Goal: Use online tool/utility: Utilize a website feature to perform a specific function

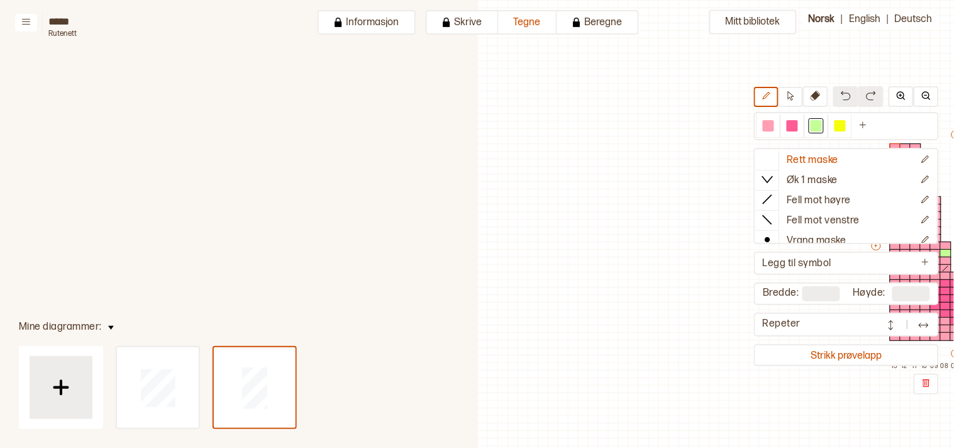
scroll to position [30, 350]
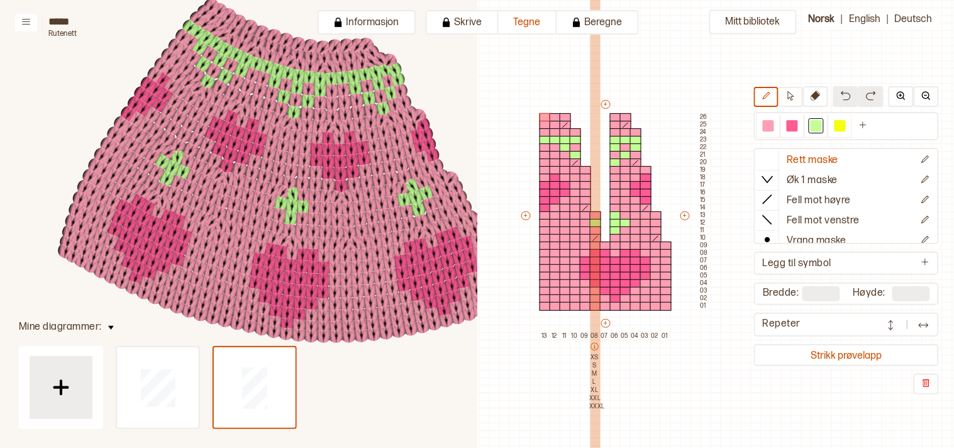
click at [592, 344] on icon at bounding box center [594, 346] width 9 height 9
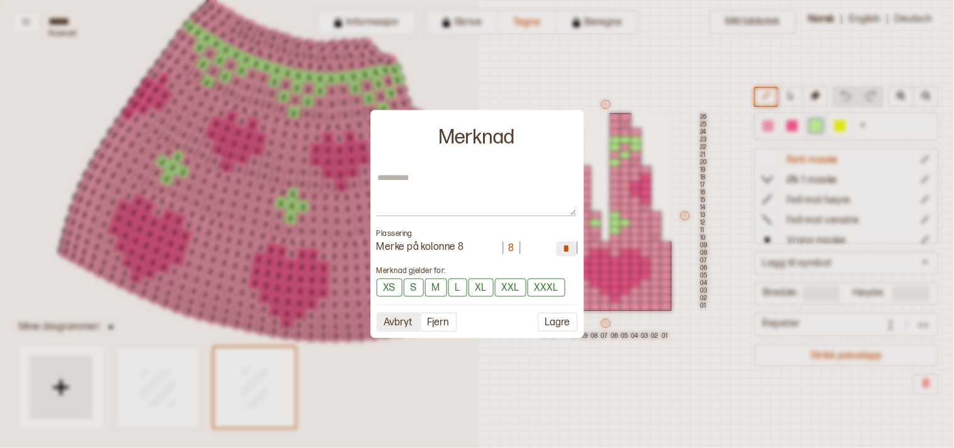
click at [381, 321] on button "Avbryt" at bounding box center [398, 321] width 43 height 19
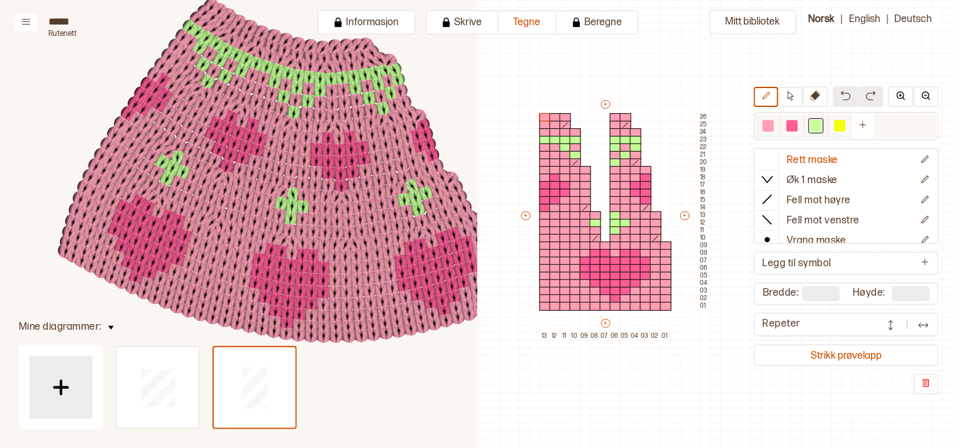
click at [822, 121] on div at bounding box center [815, 125] width 11 height 11
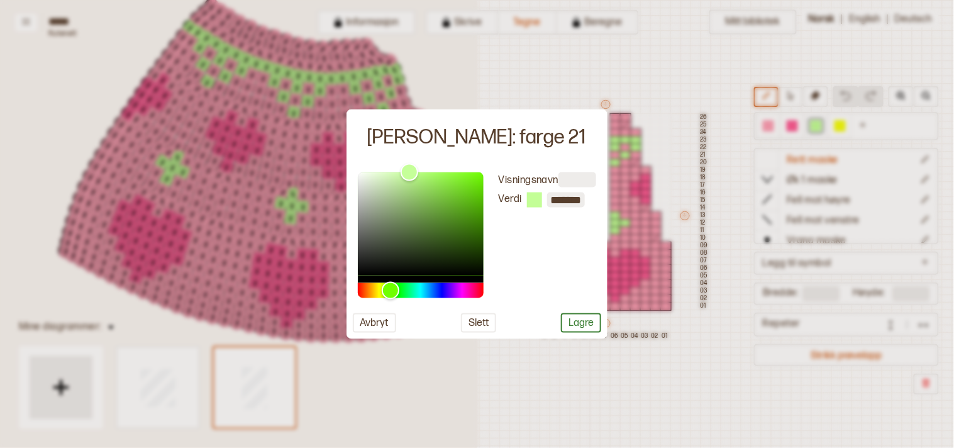
click at [721, 346] on div at bounding box center [477, 224] width 954 height 448
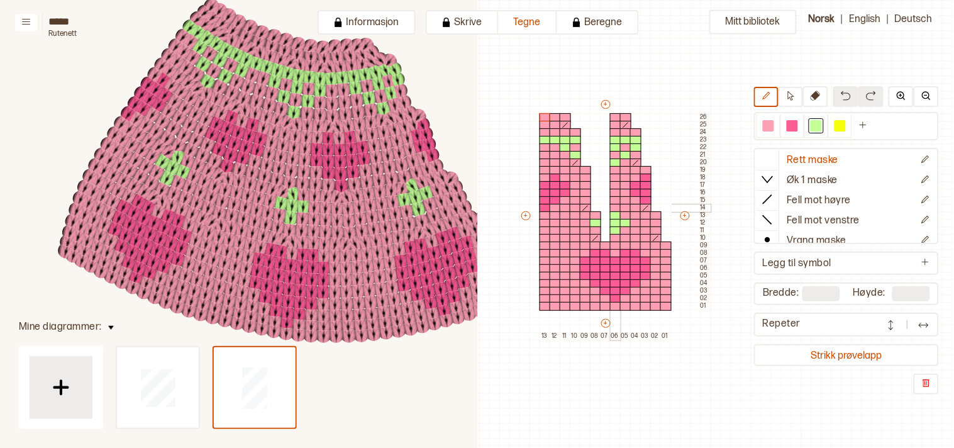
click at [617, 206] on div at bounding box center [615, 208] width 11 height 9
click at [625, 209] on div at bounding box center [625, 208] width 11 height 9
click at [625, 199] on div at bounding box center [625, 200] width 11 height 9
click at [625, 212] on div at bounding box center [625, 215] width 11 height 9
click at [630, 212] on div at bounding box center [635, 215] width 11 height 9
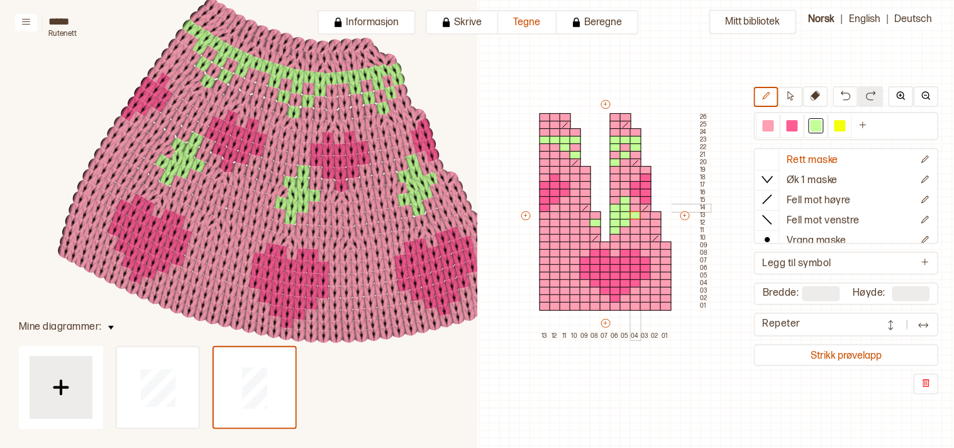
click at [630, 204] on div at bounding box center [635, 208] width 11 height 9
click at [596, 212] on div at bounding box center [595, 215] width 11 height 9
click at [595, 204] on body "**********" at bounding box center [477, 224] width 954 height 448
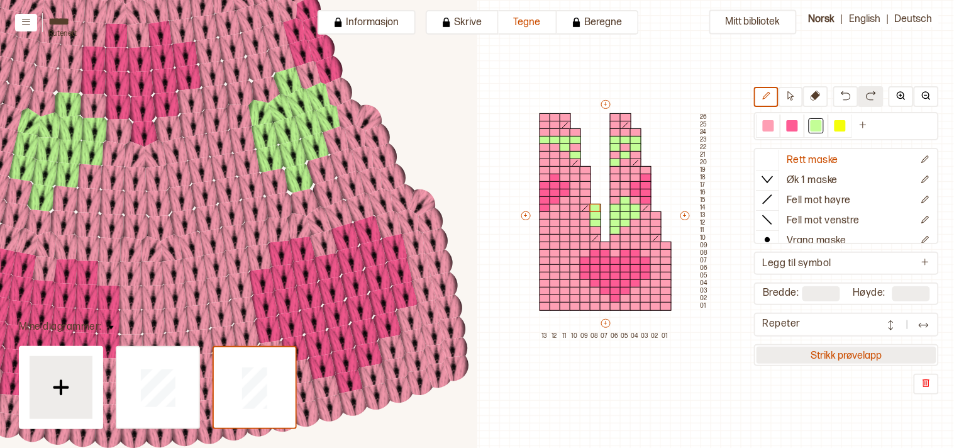
click at [866, 348] on button "Strikk prøvelapp" at bounding box center [846, 354] width 180 height 17
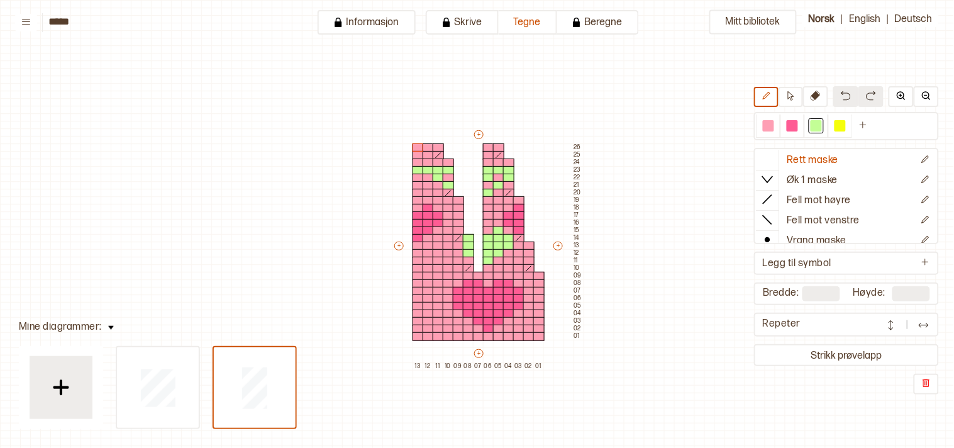
scroll to position [30, 16]
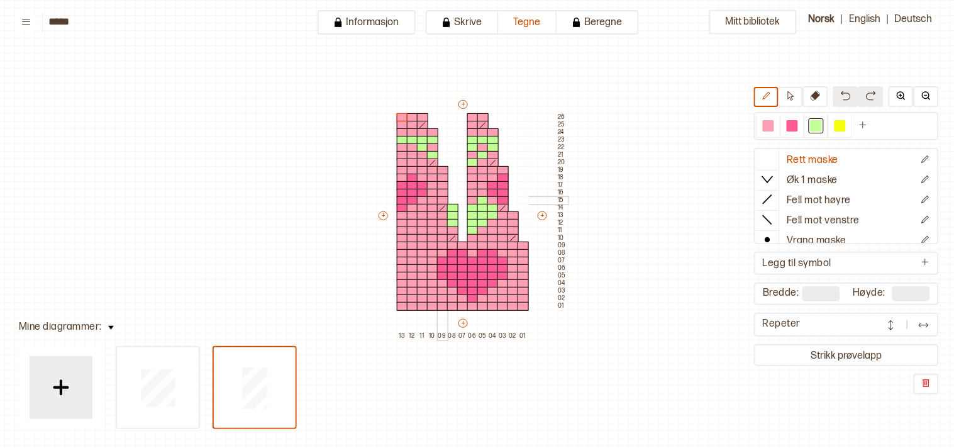
click at [443, 198] on div at bounding box center [442, 200] width 11 height 9
click at [442, 217] on div at bounding box center [442, 215] width 11 height 9
click at [774, 126] on div at bounding box center [767, 125] width 11 height 11
click at [453, 199] on div at bounding box center [452, 200] width 11 height 9
click at [451, 190] on div at bounding box center [452, 193] width 11 height 9
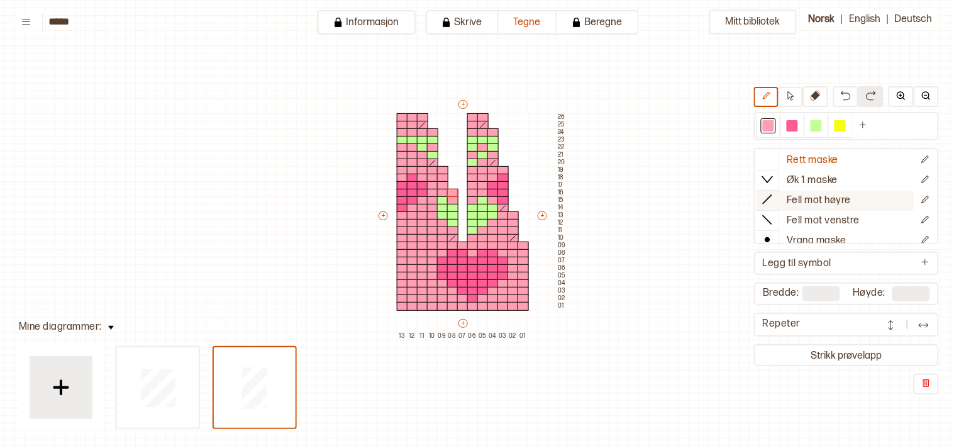
click at [773, 193] on icon at bounding box center [767, 199] width 13 height 13
click at [441, 181] on div at bounding box center [442, 185] width 11 height 9
click at [453, 197] on div at bounding box center [452, 200] width 11 height 9
click at [822, 126] on div at bounding box center [815, 125] width 11 height 11
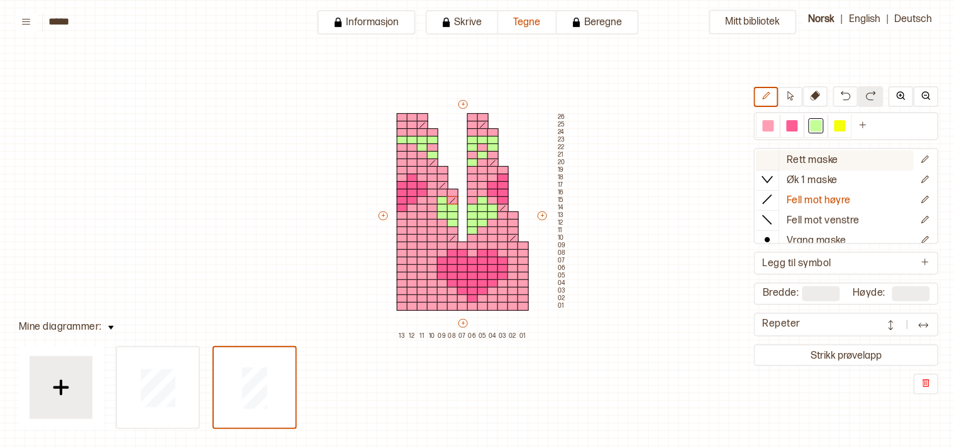
click at [769, 158] on icon at bounding box center [767, 159] width 13 height 13
click at [774, 126] on div at bounding box center [767, 125] width 11 height 11
click at [442, 199] on div at bounding box center [442, 200] width 11 height 9
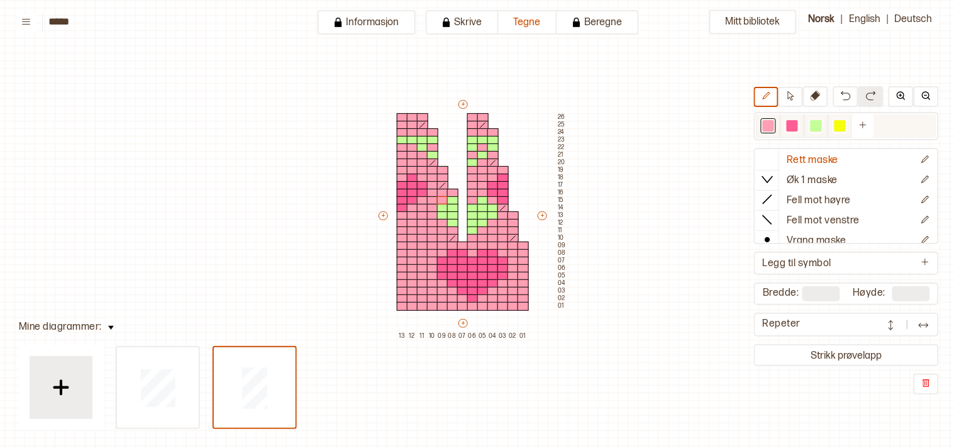
click at [772, 126] on div at bounding box center [767, 125] width 11 height 11
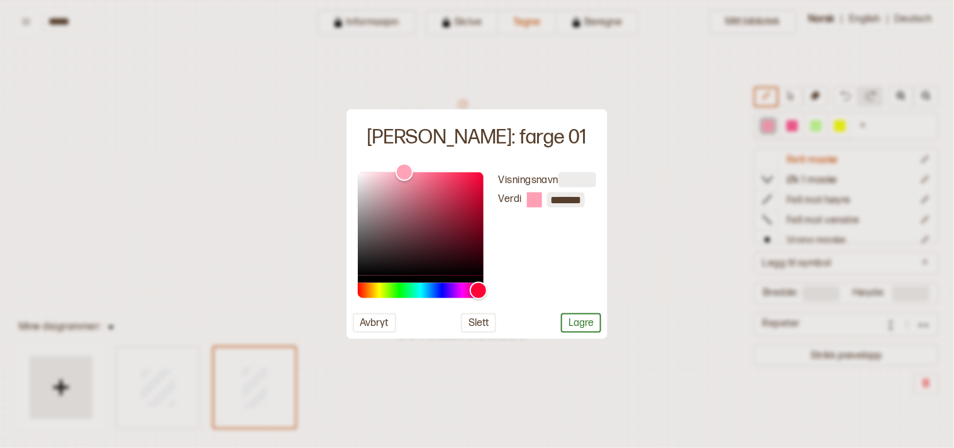
click at [692, 313] on div at bounding box center [477, 224] width 954 height 448
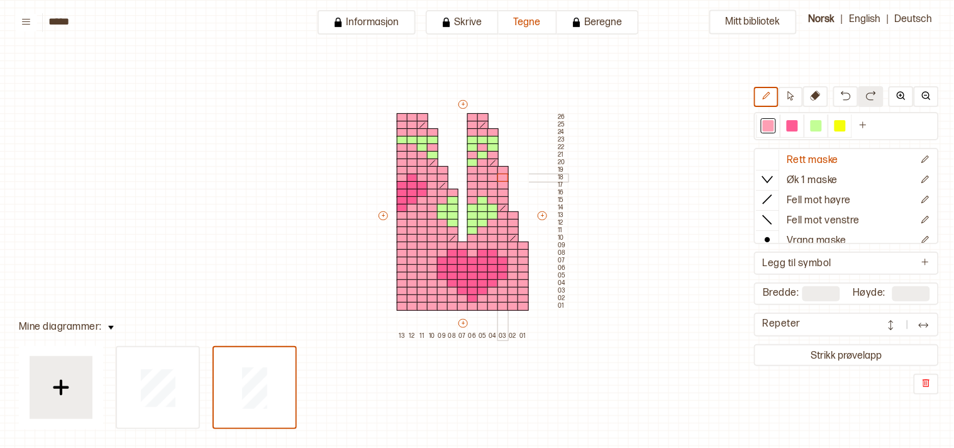
drag, startPoint x: 492, startPoint y: 184, endPoint x: 504, endPoint y: 175, distance: 14.8
click at [504, 175] on div "+ + + + 13 12 11 10 09 08 07 06 05 04 03 02 01 26 25 24 23 22 21 20 19 18 17 16…" at bounding box center [472, 218] width 191 height 241
drag, startPoint x: 422, startPoint y: 183, endPoint x: 404, endPoint y: 209, distance: 31.9
click at [404, 209] on div "+ + + + 13 12 11 10 09 08 07 06 05 04 03 02 01 26 25 24 23 22 21 20 19 18 17 16…" at bounding box center [472, 218] width 191 height 241
click at [803, 356] on button "Strikk prøvelapp" at bounding box center [846, 354] width 180 height 17
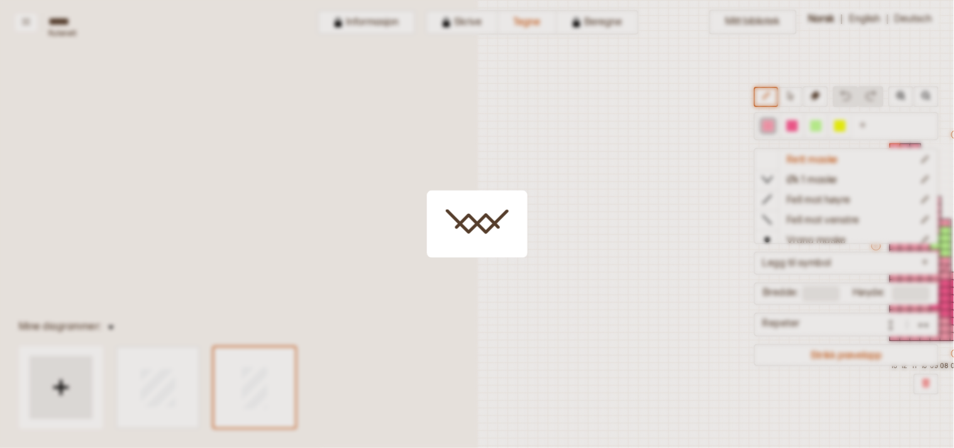
scroll to position [30, 350]
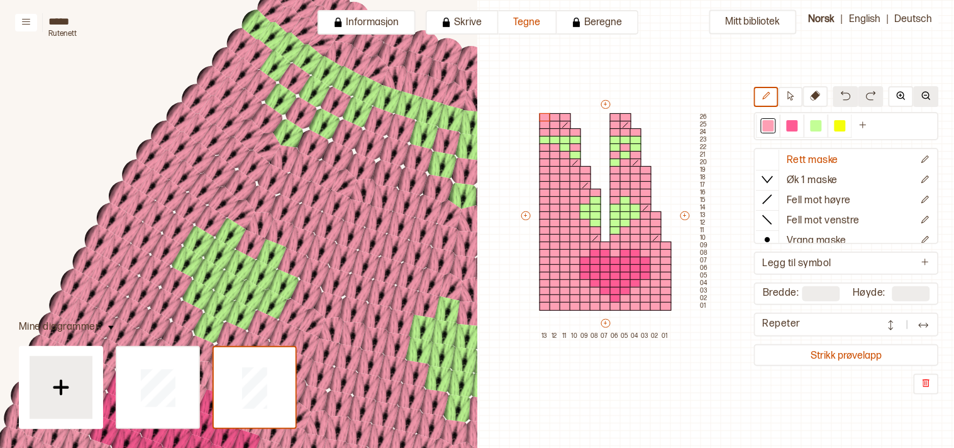
click at [924, 97] on img at bounding box center [926, 96] width 10 height 10
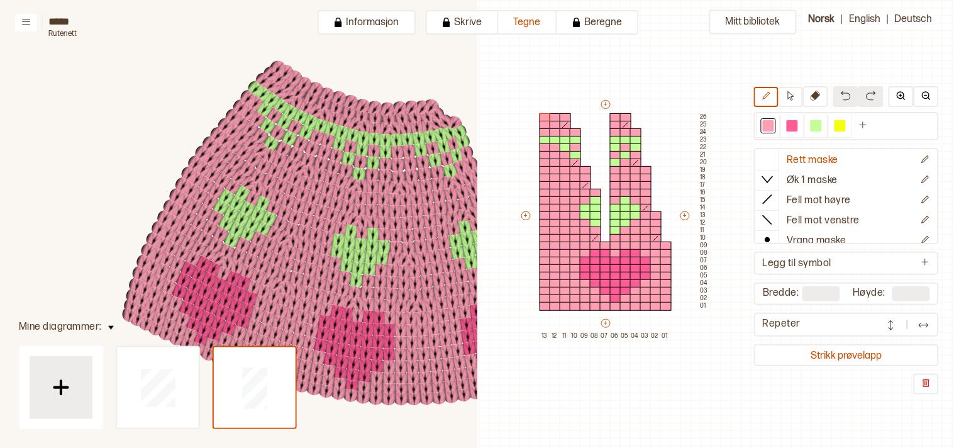
scroll to position [149, 350]
click at [632, 211] on div at bounding box center [635, 215] width 11 height 9
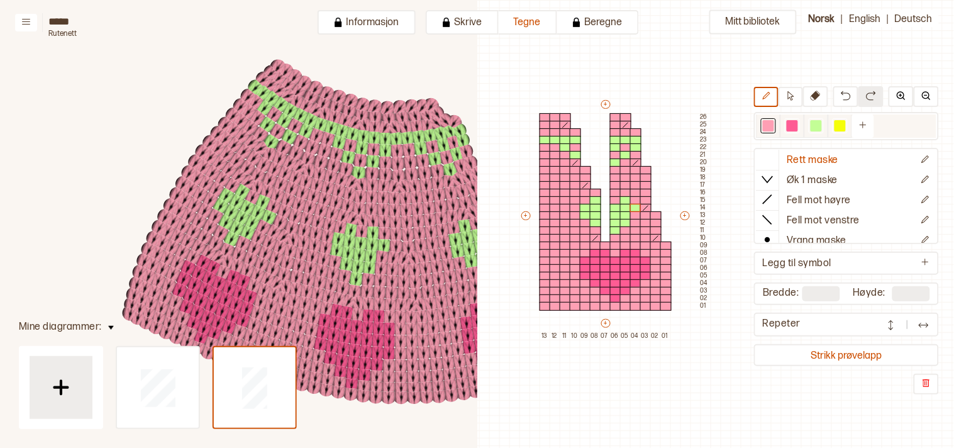
click at [773, 126] on div at bounding box center [767, 125] width 11 height 11
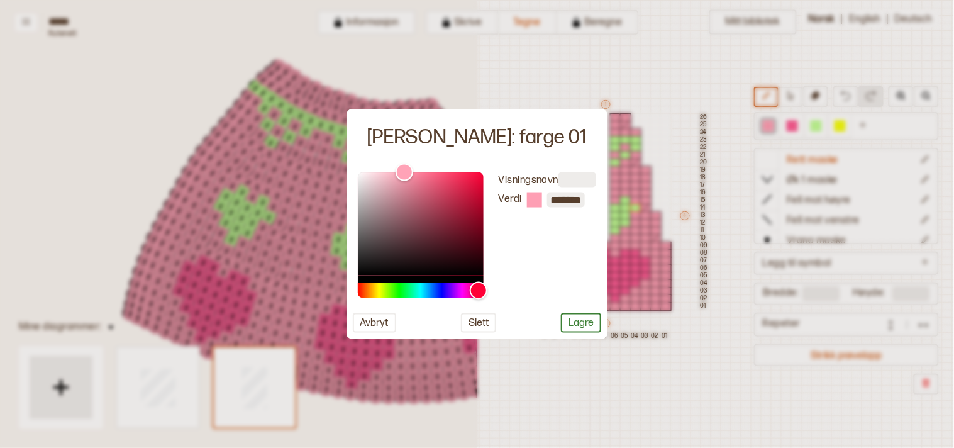
click at [608, 382] on div at bounding box center [477, 224] width 954 height 448
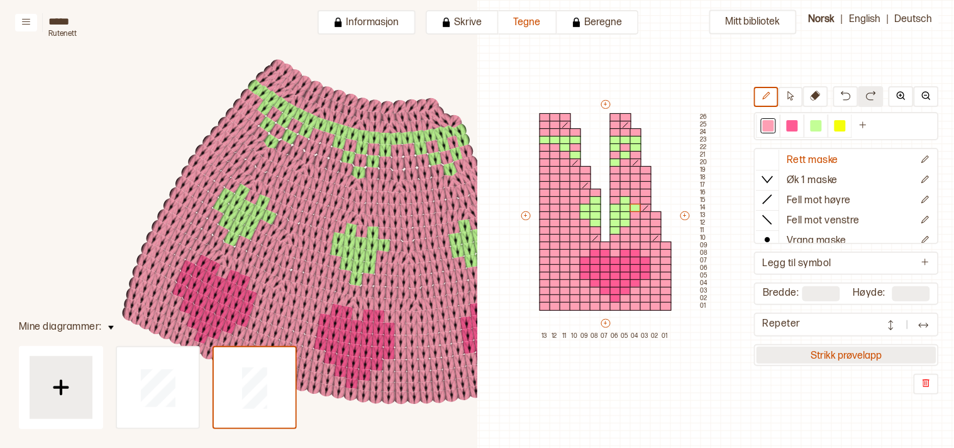
click at [805, 346] on button "Strikk prøvelapp" at bounding box center [846, 354] width 180 height 17
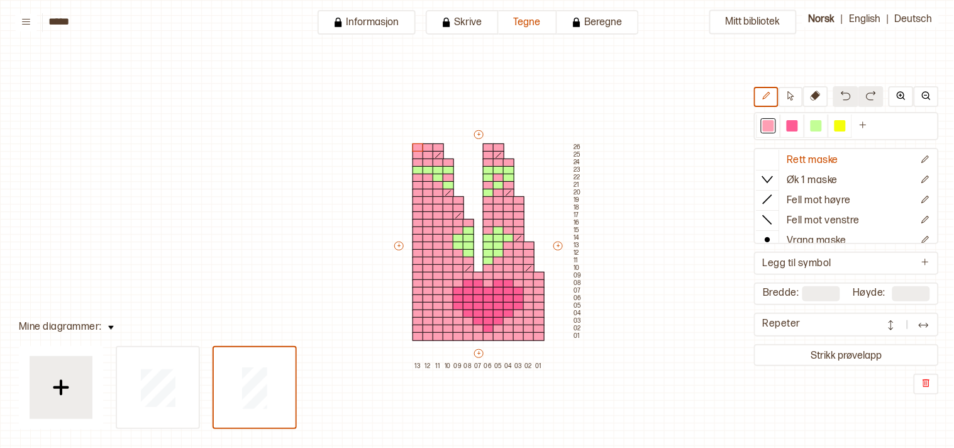
scroll to position [30, 16]
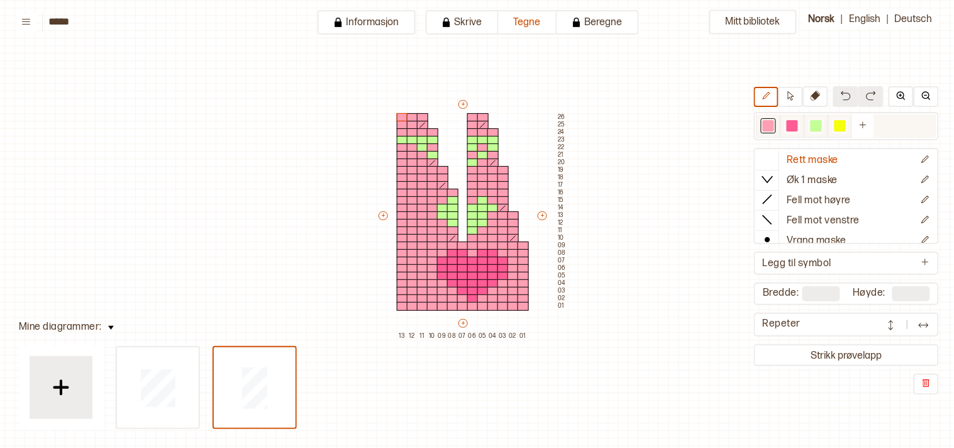
click at [772, 126] on div at bounding box center [767, 125] width 11 height 11
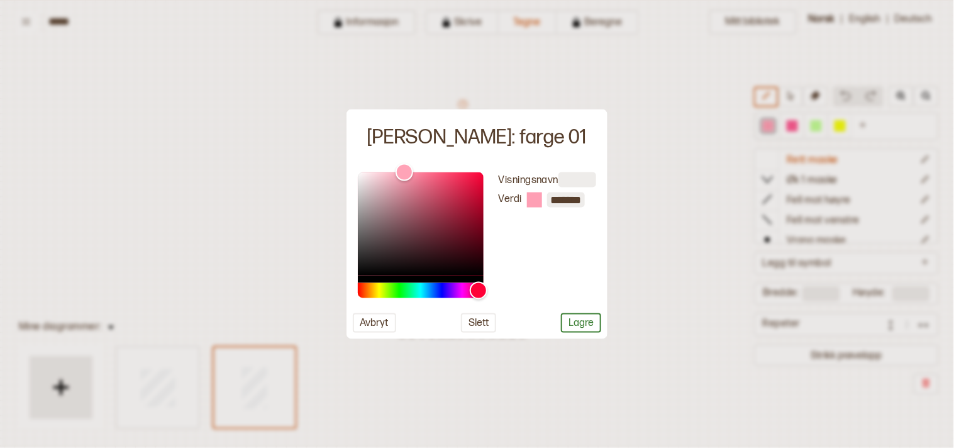
click at [664, 291] on div at bounding box center [477, 224] width 954 height 448
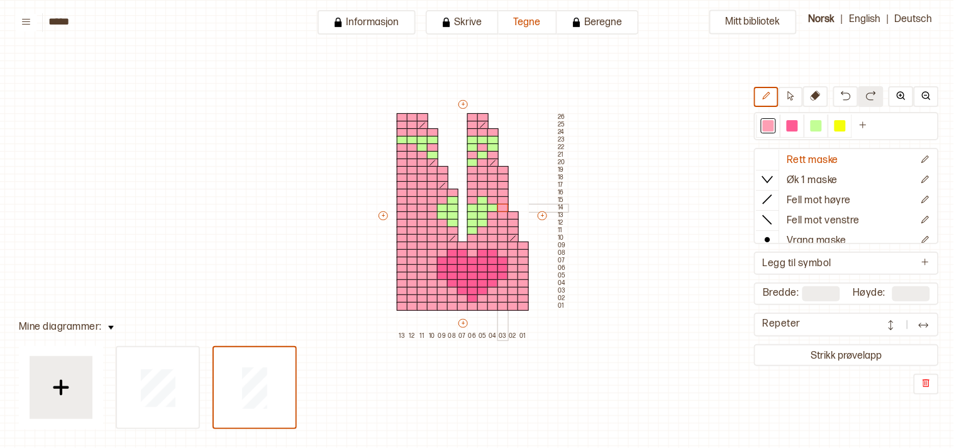
click at [506, 204] on div at bounding box center [502, 208] width 11 height 9
click at [509, 193] on div at bounding box center [512, 193] width 11 height 9
click at [512, 201] on div at bounding box center [512, 200] width 11 height 9
click at [512, 209] on div at bounding box center [512, 208] width 11 height 9
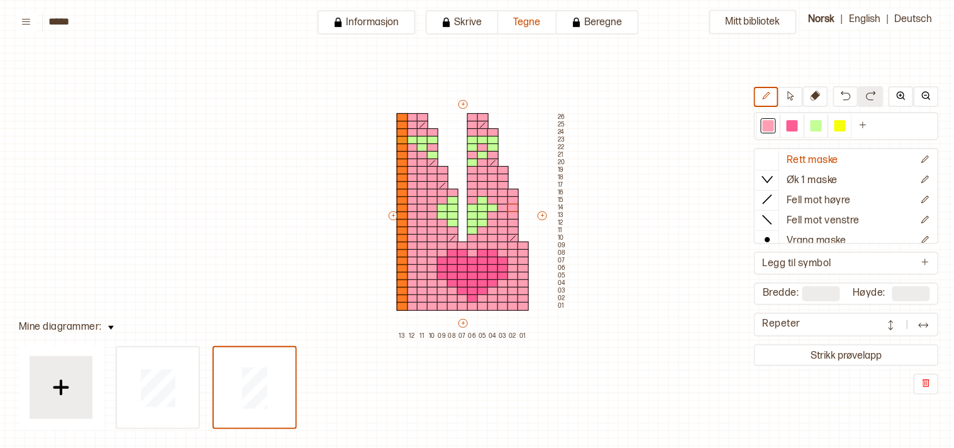
type input "**"
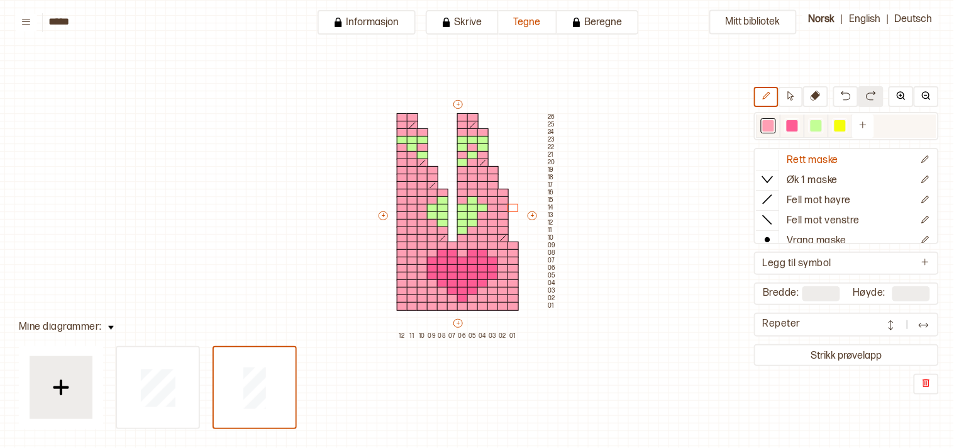
click at [822, 121] on div at bounding box center [815, 125] width 11 height 11
click at [501, 198] on div at bounding box center [502, 200] width 11 height 9
click at [501, 206] on div at bounding box center [502, 208] width 11 height 9
click at [504, 212] on div at bounding box center [502, 215] width 11 height 9
click at [504, 222] on div at bounding box center [502, 223] width 11 height 9
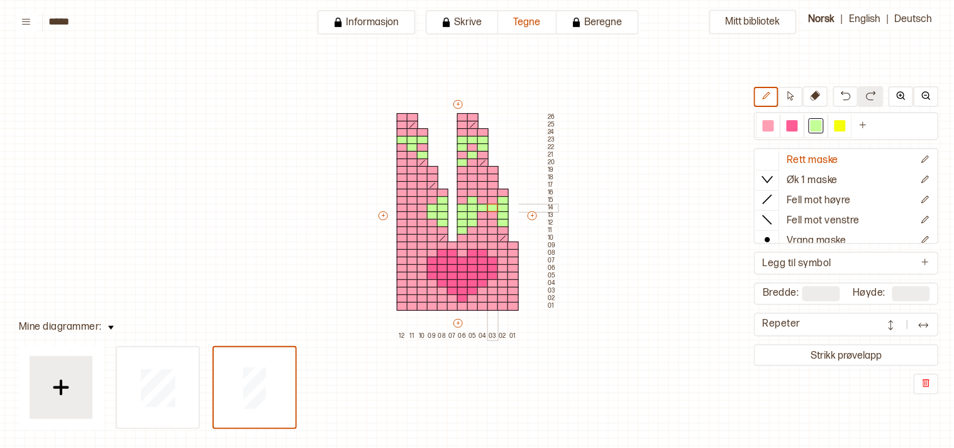
click at [492, 207] on div at bounding box center [492, 208] width 11 height 9
click at [493, 214] on div at bounding box center [492, 215] width 11 height 9
click at [772, 123] on div at bounding box center [767, 125] width 11 height 11
drag, startPoint x: 483, startPoint y: 207, endPoint x: 465, endPoint y: 206, distance: 17.6
click at [465, 206] on div "+ + + + 12 11 10 09 08 07 06 05 04 03 02 01 26 25 24 23 22 21 20 19 18 17 16 15…" at bounding box center [467, 218] width 181 height 241
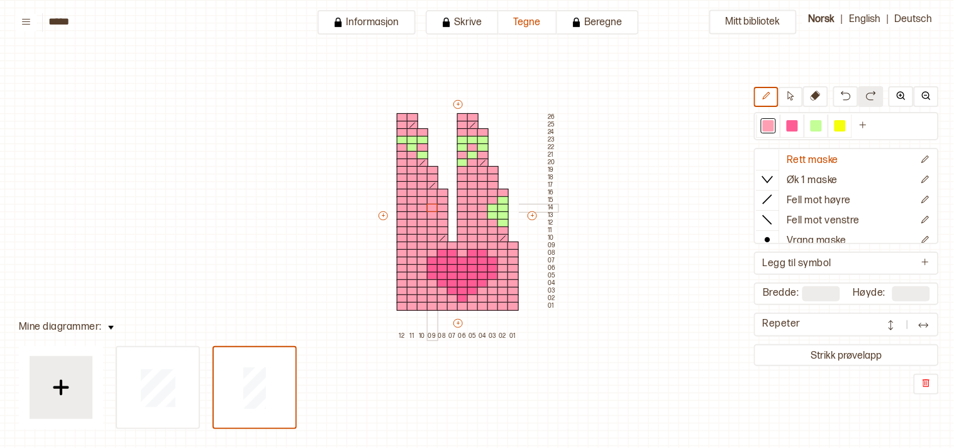
drag, startPoint x: 443, startPoint y: 202, endPoint x: 430, endPoint y: 207, distance: 13.8
click at [430, 207] on div "+ + + + 12 11 10 09 08 07 06 05 04 03 02 01 26 25 24 23 22 21 20 19 18 17 16 15…" at bounding box center [467, 218] width 181 height 241
click at [821, 121] on div at bounding box center [815, 125] width 11 height 11
click at [412, 200] on div at bounding box center [412, 200] width 11 height 9
click at [404, 204] on div at bounding box center [402, 208] width 11 height 9
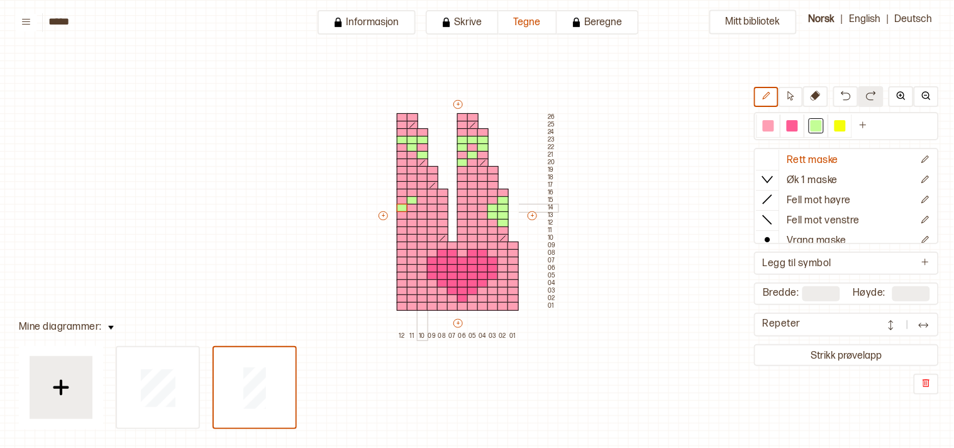
click at [419, 207] on div at bounding box center [422, 208] width 11 height 9
click at [419, 212] on div at bounding box center [422, 215] width 11 height 9
drag, startPoint x: 413, startPoint y: 206, endPoint x: 411, endPoint y: 223, distance: 16.5
click at [411, 223] on div "+ + + + 12 11 10 09 08 07 06 05 04 03 02 01 26 25 24 23 22 21 20 19 18 17 16 15…" at bounding box center [467, 218] width 181 height 241
drag, startPoint x: 402, startPoint y: 212, endPoint x: 400, endPoint y: 231, distance: 19.0
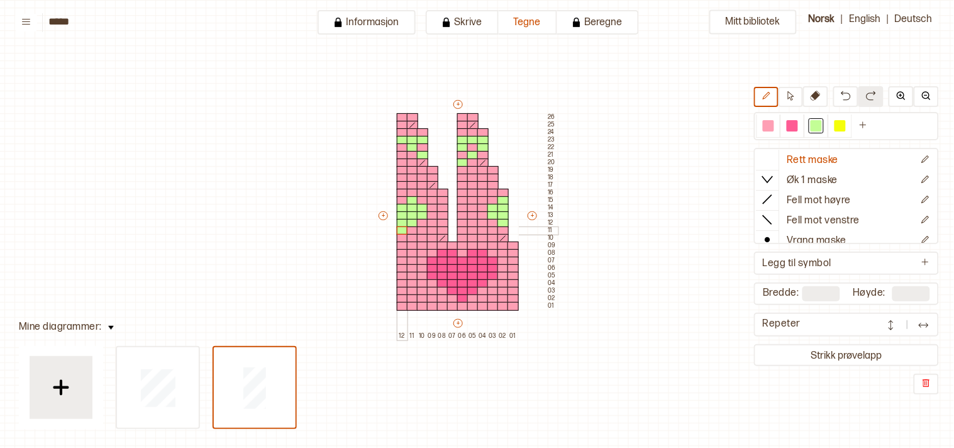
click at [400, 231] on div "+ + + + 12 11 10 09 08 07 06 05 04 03 02 01 26 25 24 23 22 21 20 19 18 17 16 15…" at bounding box center [467, 218] width 181 height 241
click at [772, 195] on icon at bounding box center [767, 199] width 13 height 13
click at [492, 181] on div at bounding box center [492, 185] width 11 height 9
click at [774, 126] on div at bounding box center [767, 125] width 11 height 11
click at [488, 189] on div at bounding box center [492, 193] width 11 height 9
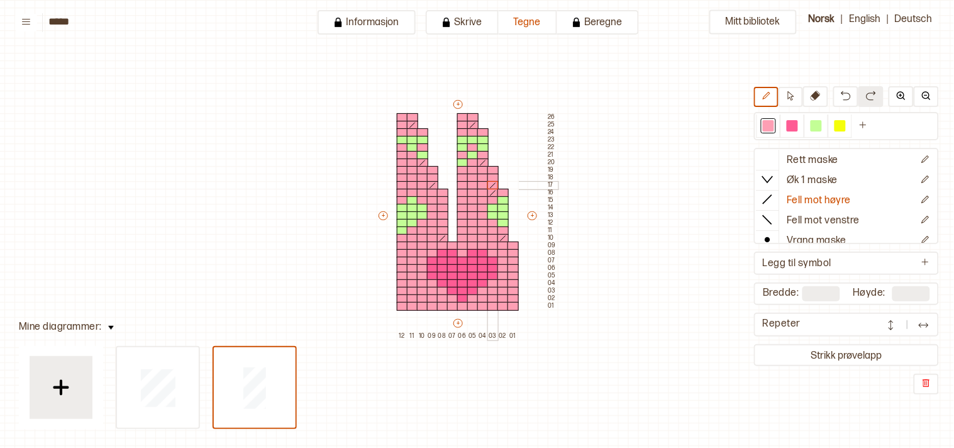
click at [492, 184] on icon at bounding box center [493, 186] width 10 height 8
click at [779, 156] on div at bounding box center [767, 159] width 23 height 19
click at [835, 346] on button "Strikk prøvelapp" at bounding box center [846, 354] width 180 height 17
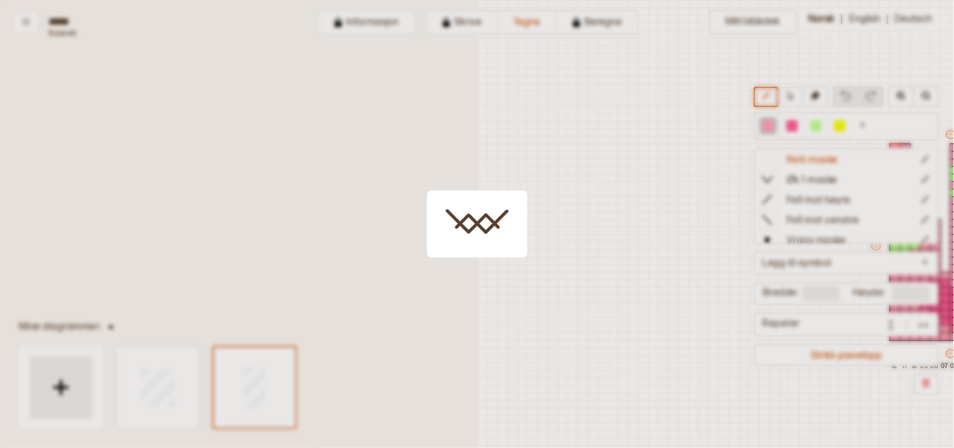
scroll to position [30, 340]
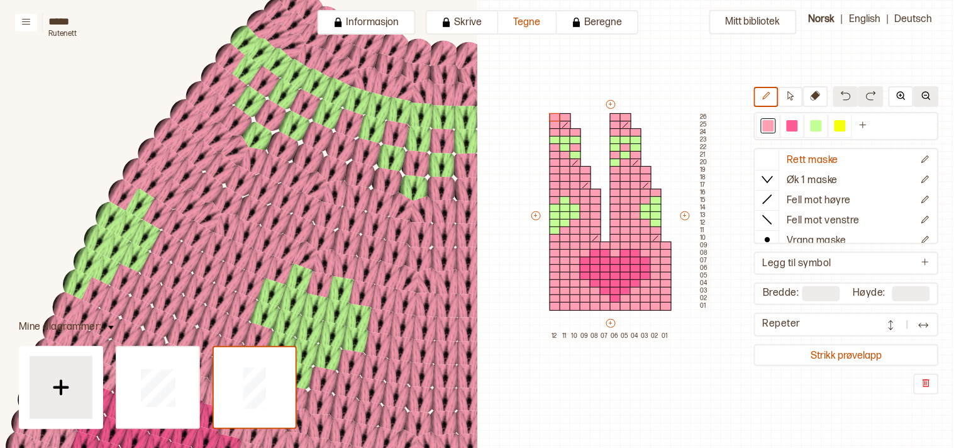
click at [927, 93] on img at bounding box center [926, 96] width 10 height 10
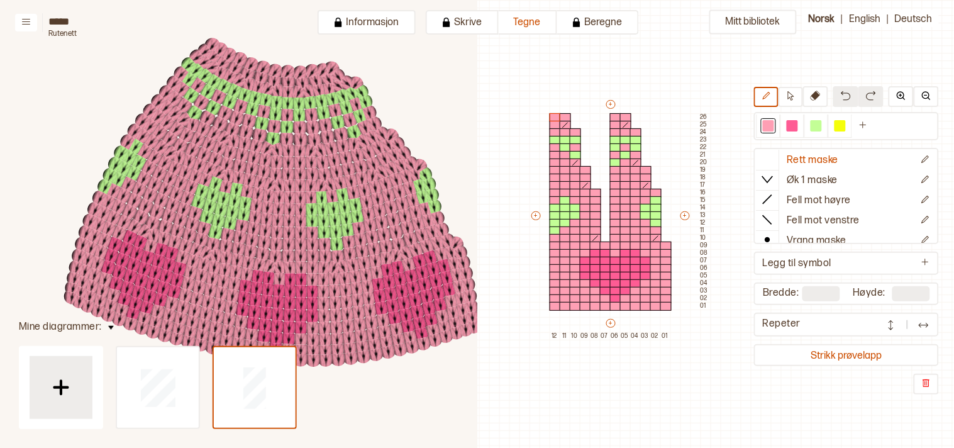
scroll to position [179, 414]
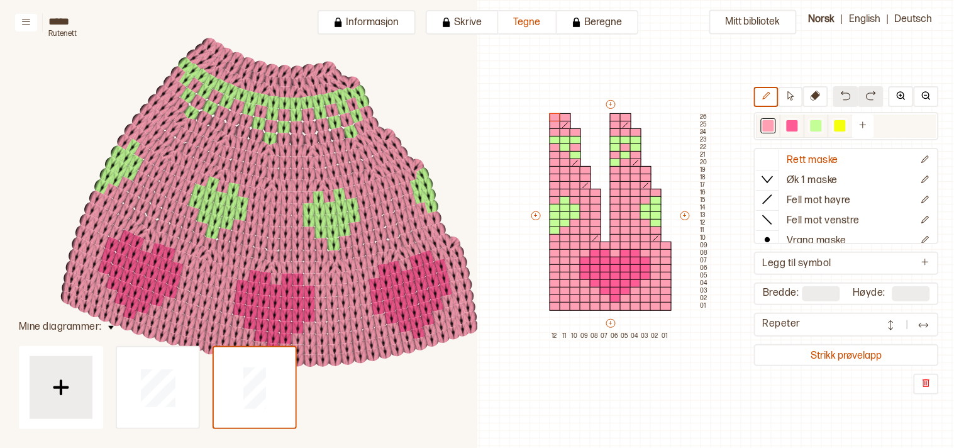
click at [798, 127] on div at bounding box center [791, 125] width 11 height 11
click at [611, 176] on div at bounding box center [615, 177] width 11 height 9
click at [774, 128] on div at bounding box center [767, 125] width 11 height 11
click at [613, 177] on div at bounding box center [615, 177] width 11 height 9
click at [798, 126] on div at bounding box center [791, 125] width 11 height 11
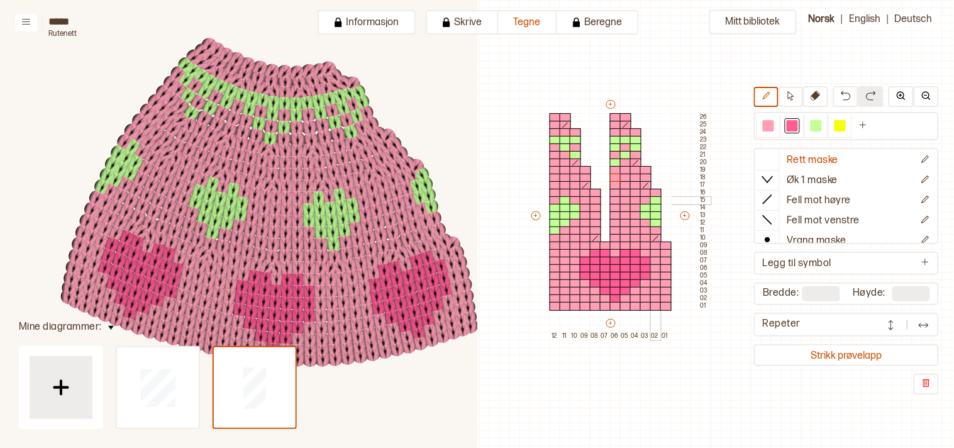
click at [657, 197] on div at bounding box center [655, 200] width 11 height 9
click at [651, 208] on div at bounding box center [655, 208] width 11 height 9
click at [656, 216] on div at bounding box center [655, 215] width 11 height 9
click at [655, 221] on div at bounding box center [655, 223] width 11 height 9
click at [644, 212] on div at bounding box center [645, 215] width 11 height 9
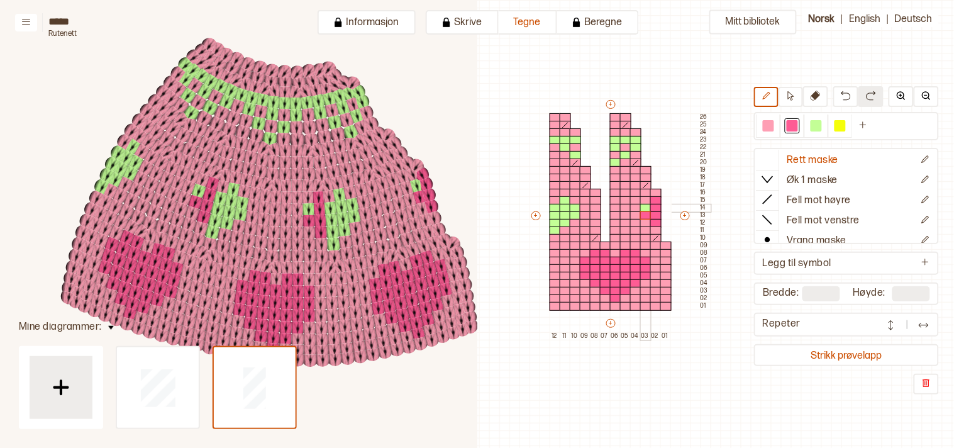
click at [644, 206] on div at bounding box center [645, 208] width 11 height 9
click at [576, 207] on div at bounding box center [575, 208] width 11 height 9
click at [573, 211] on div at bounding box center [575, 215] width 11 height 9
click at [563, 201] on div at bounding box center [564, 200] width 11 height 9
click at [564, 209] on div at bounding box center [564, 208] width 11 height 9
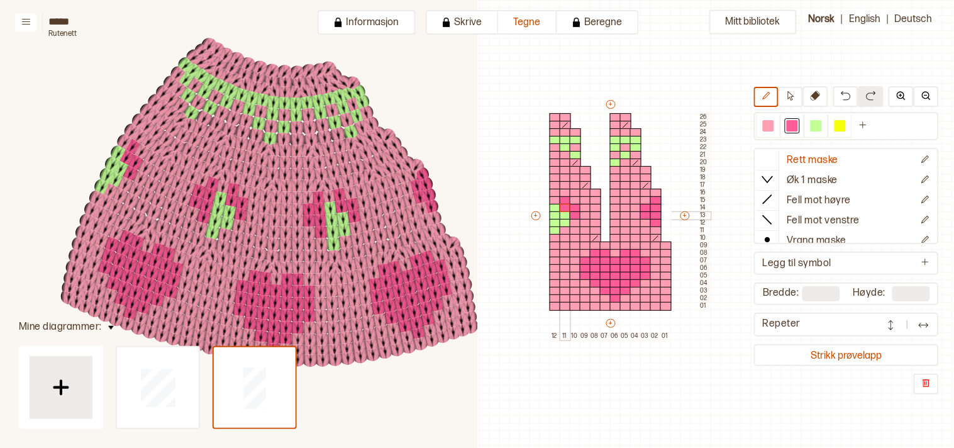
click at [562, 219] on div at bounding box center [564, 223] width 11 height 9
click at [564, 217] on div at bounding box center [564, 215] width 11 height 9
click at [551, 209] on div at bounding box center [554, 208] width 11 height 9
click at [551, 216] on div at bounding box center [554, 215] width 11 height 9
click at [556, 226] on div at bounding box center [554, 230] width 11 height 9
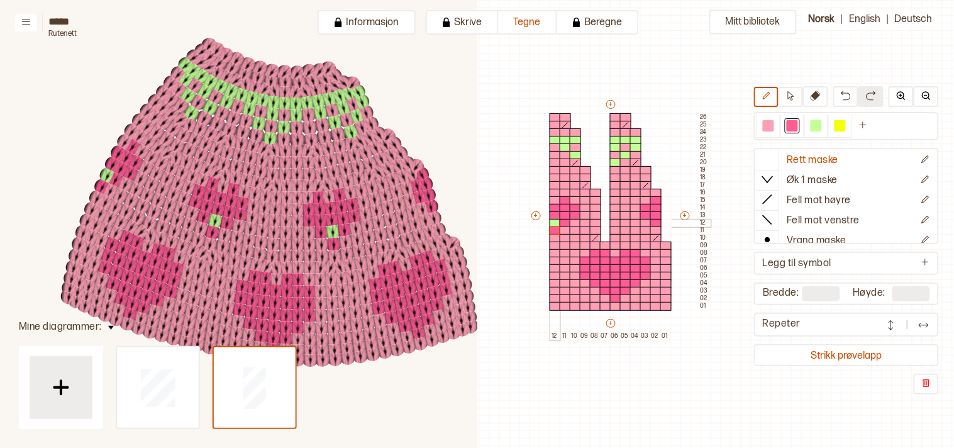
click at [554, 222] on div at bounding box center [554, 223] width 11 height 9
click at [822, 123] on div at bounding box center [815, 125] width 11 height 11
click at [563, 282] on div at bounding box center [564, 283] width 11 height 9
click at [553, 272] on div at bounding box center [554, 276] width 11 height 9
click at [550, 288] on div at bounding box center [554, 291] width 11 height 9
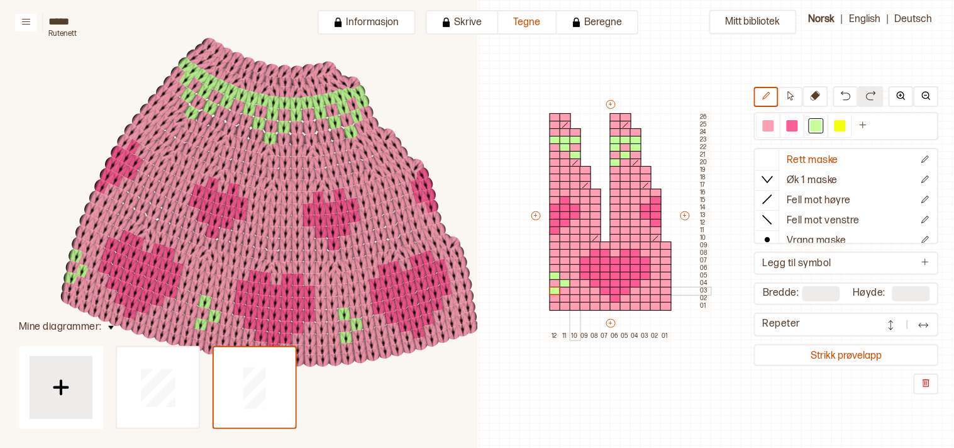
click at [570, 292] on div at bounding box center [575, 291] width 11 height 9
click at [553, 296] on div at bounding box center [554, 298] width 11 height 9
click at [566, 296] on div at bounding box center [564, 298] width 11 height 9
click at [774, 128] on div at bounding box center [767, 125] width 11 height 11
drag, startPoint x: 553, startPoint y: 266, endPoint x: 555, endPoint y: 294, distance: 28.3
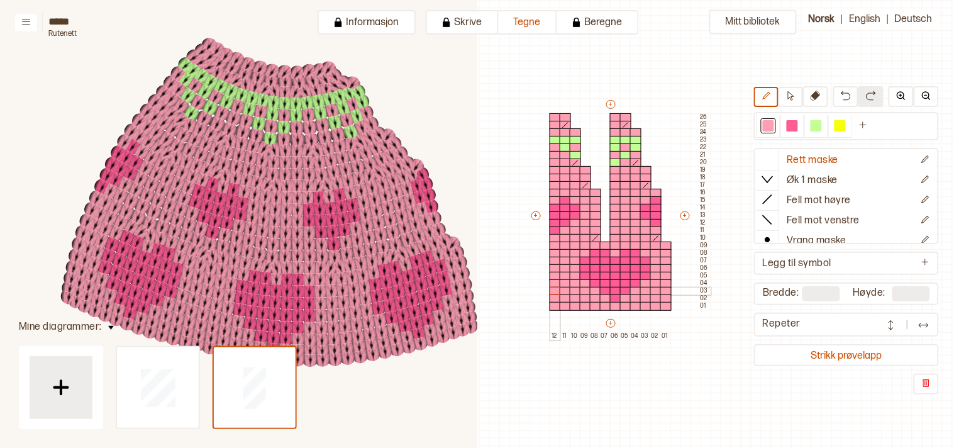
click at [555, 294] on div "+ + + + 12 11 10 09 08 07 06 05 04 03 02 01 26 25 24 23 22 21 20 19 18 17 16 15…" at bounding box center [619, 218] width 181 height 241
click at [820, 129] on div at bounding box center [815, 125] width 11 height 11
click at [577, 304] on div at bounding box center [575, 306] width 11 height 9
drag, startPoint x: 563, startPoint y: 296, endPoint x: 555, endPoint y: 286, distance: 13.0
click at [563, 295] on div at bounding box center [564, 298] width 11 height 9
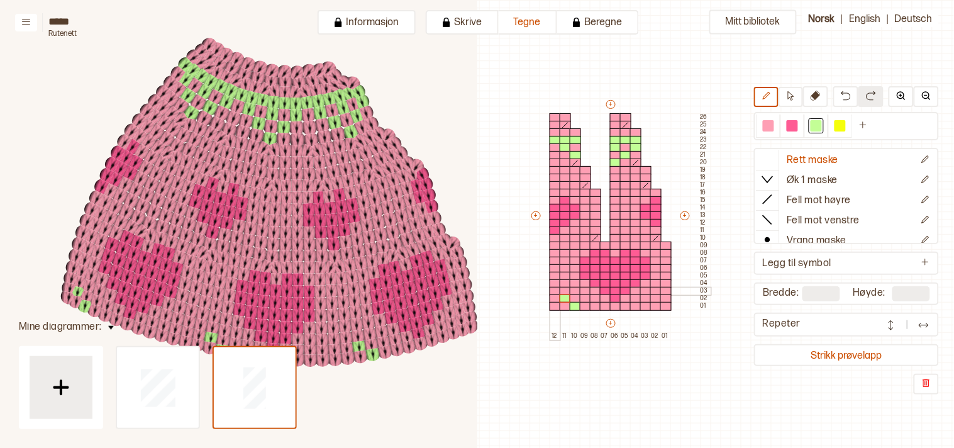
click at [554, 287] on div at bounding box center [554, 291] width 11 height 9
click at [554, 304] on div at bounding box center [554, 306] width 11 height 9
click at [555, 280] on div at bounding box center [554, 283] width 11 height 9
click at [564, 287] on div at bounding box center [564, 291] width 11 height 9
click at [575, 295] on div at bounding box center [575, 298] width 11 height 9
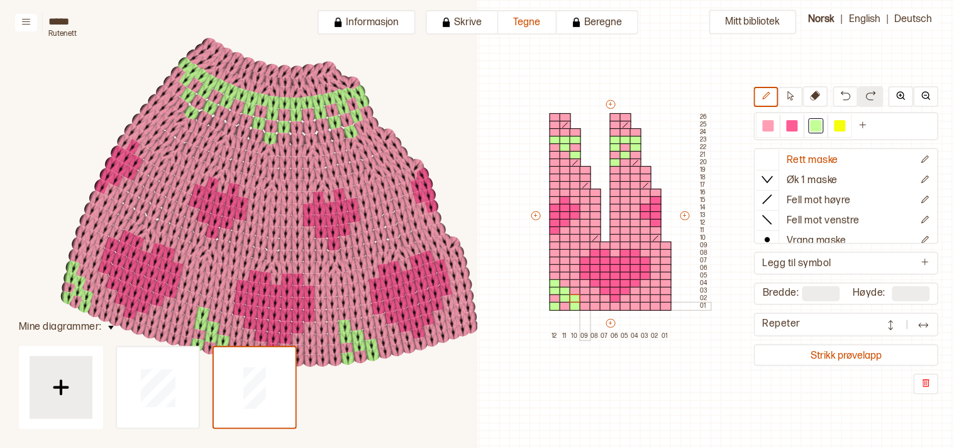
click at [585, 304] on div at bounding box center [585, 306] width 11 height 9
click at [667, 290] on div at bounding box center [665, 291] width 11 height 9
click at [654, 298] on div at bounding box center [655, 298] width 11 height 9
click at [645, 308] on div at bounding box center [645, 306] width 11 height 9
click at [665, 305] on div at bounding box center [665, 306] width 11 height 9
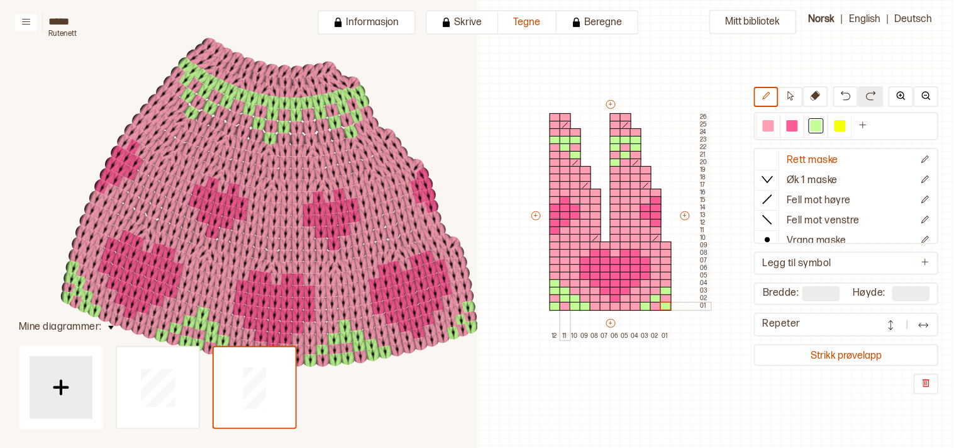
click at [559, 309] on div at bounding box center [564, 306] width 11 height 9
click at [563, 302] on div at bounding box center [564, 306] width 11 height 9
click at [551, 296] on div at bounding box center [554, 298] width 11 height 9
click at [774, 124] on div at bounding box center [767, 125] width 11 height 11
click at [574, 305] on div at bounding box center [575, 306] width 11 height 9
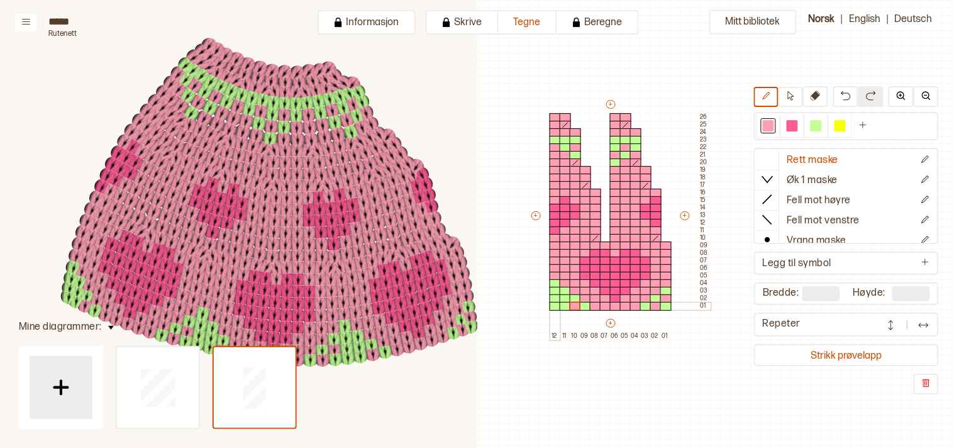
click at [555, 304] on div at bounding box center [554, 306] width 11 height 9
click at [563, 297] on div at bounding box center [564, 298] width 11 height 9
click at [554, 289] on div at bounding box center [554, 291] width 11 height 9
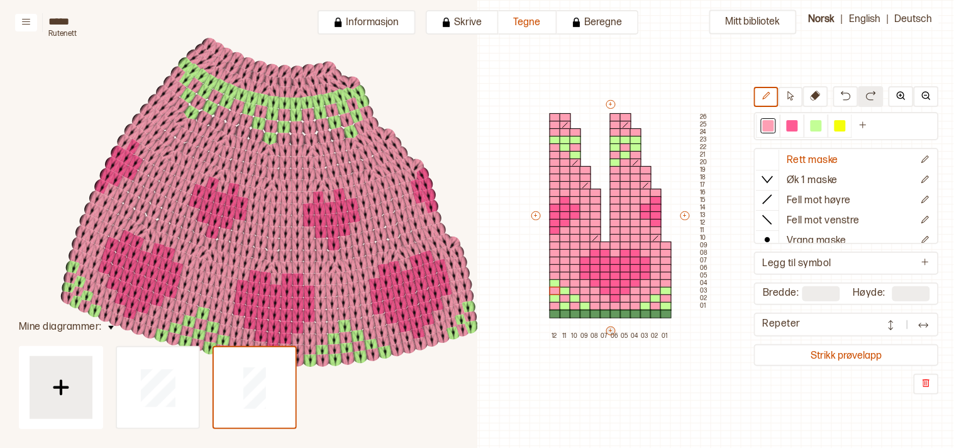
type input "**"
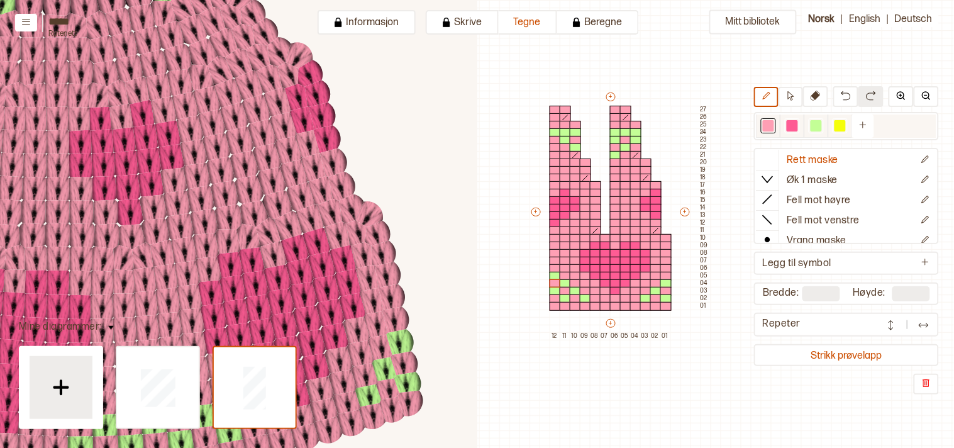
click at [822, 124] on div at bounding box center [815, 125] width 11 height 11
click at [551, 305] on div at bounding box center [554, 306] width 11 height 9
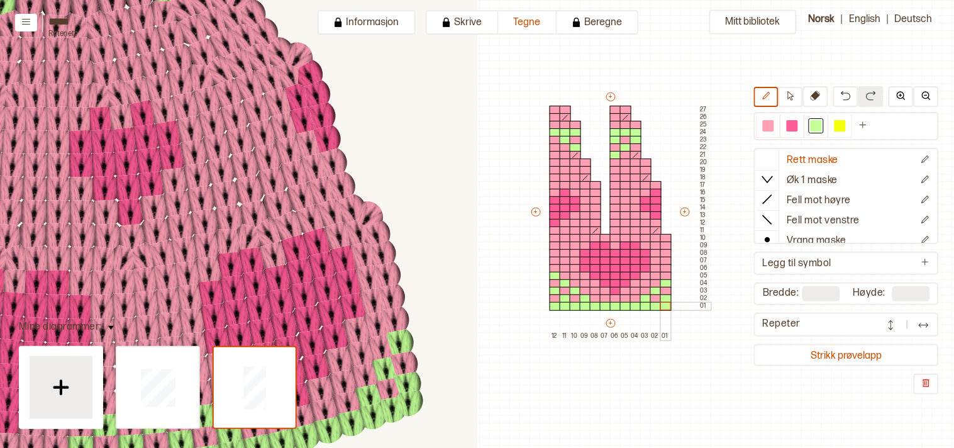
drag, startPoint x: 551, startPoint y: 306, endPoint x: 666, endPoint y: 306, distance: 115.0
click at [666, 306] on div "+ + + + 12 11 10 09 08 07 06 05 04 03 02 01 27 26 25 24 23 22 21 20 19 18 17 16…" at bounding box center [619, 215] width 181 height 249
click at [713, 336] on div "Mitt bibliotek Rett maske Øk 1 maske Fell mot høyre Fell mot venstre Vrang mask…" at bounding box center [614, 417] width 954 height 895
click at [929, 97] on img at bounding box center [926, 96] width 10 height 10
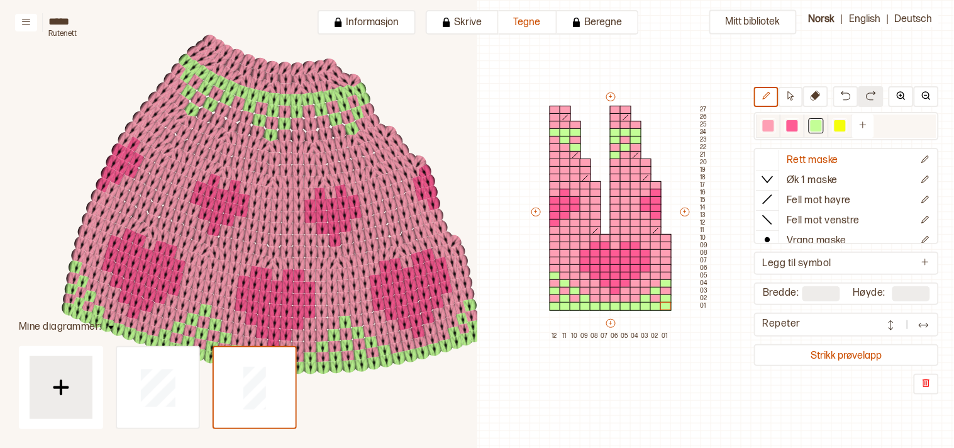
click at [774, 126] on div at bounding box center [767, 125] width 11 height 11
click at [613, 308] on div at bounding box center [615, 306] width 11 height 9
click at [604, 305] on div at bounding box center [605, 306] width 11 height 9
click at [623, 304] on div at bounding box center [625, 306] width 11 height 9
click at [586, 306] on div at bounding box center [585, 306] width 11 height 9
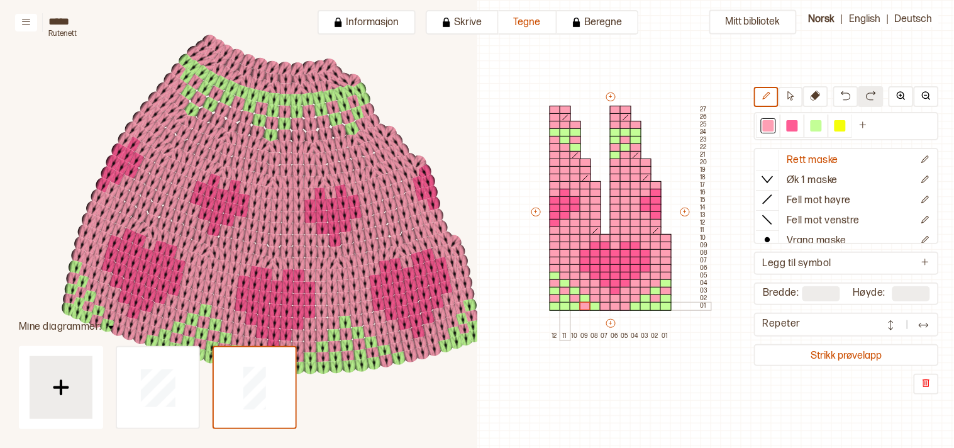
click at [564, 304] on div at bounding box center [564, 306] width 11 height 9
click at [642, 304] on div at bounding box center [645, 306] width 11 height 9
click at [662, 302] on div at bounding box center [665, 306] width 11 height 9
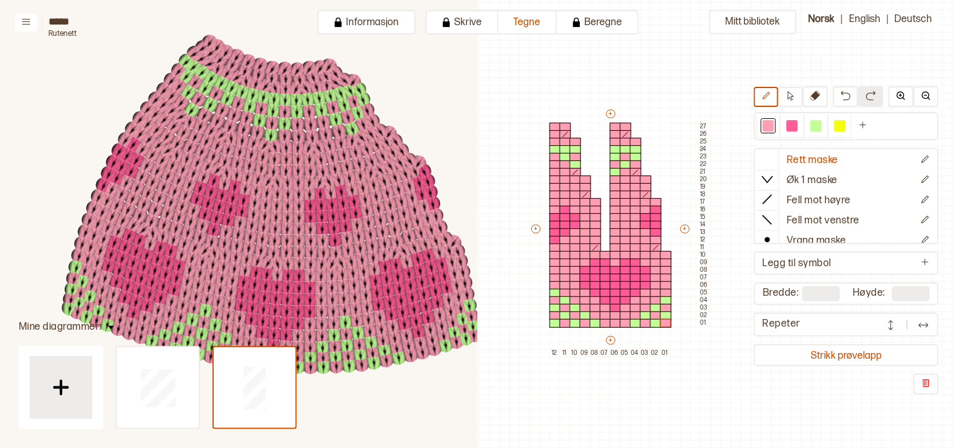
scroll to position [0, 340]
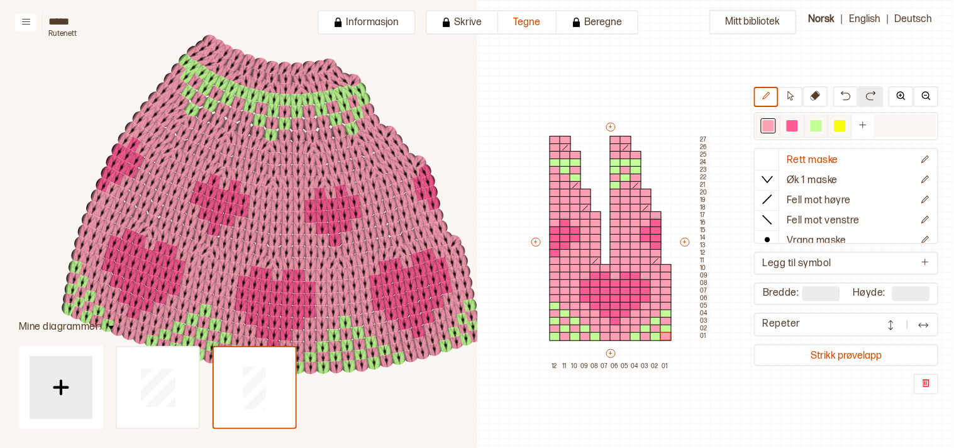
click at [818, 127] on div at bounding box center [815, 125] width 11 height 11
click at [615, 252] on div at bounding box center [615, 253] width 11 height 9
click at [615, 246] on div at bounding box center [615, 245] width 11 height 9
click at [614, 260] on div at bounding box center [615, 260] width 11 height 9
click at [596, 253] on div at bounding box center [595, 253] width 11 height 9
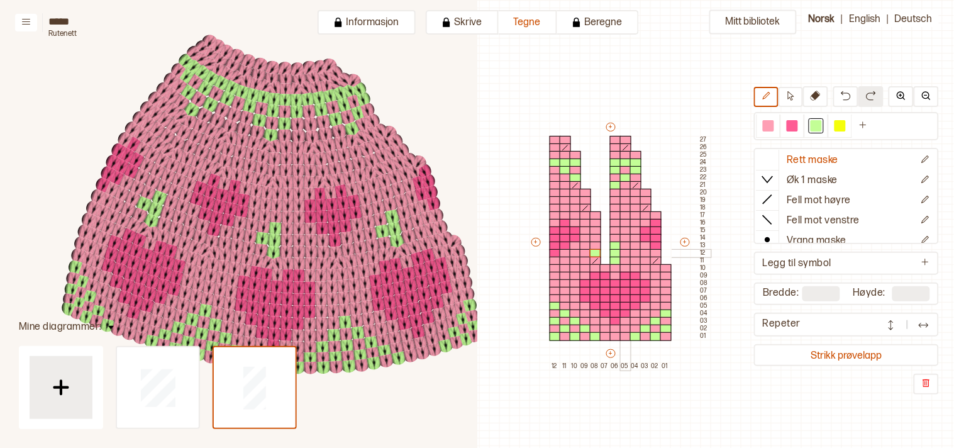
click at [624, 249] on div at bounding box center [625, 253] width 11 height 9
click at [615, 214] on div at bounding box center [615, 215] width 11 height 9
click at [774, 124] on div at bounding box center [767, 125] width 11 height 11
click at [614, 212] on div at bounding box center [615, 215] width 11 height 9
click at [550, 204] on div at bounding box center [554, 208] width 11 height 9
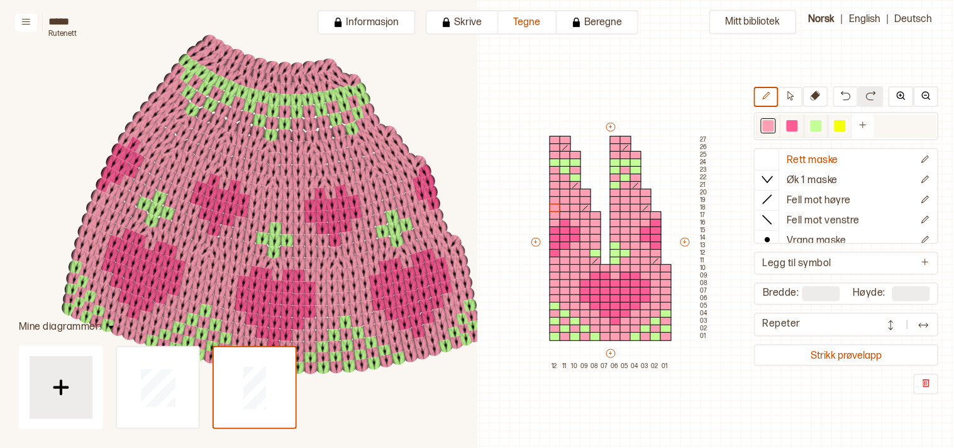
click at [820, 122] on div at bounding box center [815, 125] width 11 height 11
click at [554, 204] on div at bounding box center [554, 208] width 11 height 9
click at [550, 197] on div at bounding box center [554, 200] width 11 height 9
click at [553, 190] on div at bounding box center [554, 193] width 11 height 9
click at [562, 197] on div at bounding box center [564, 200] width 11 height 9
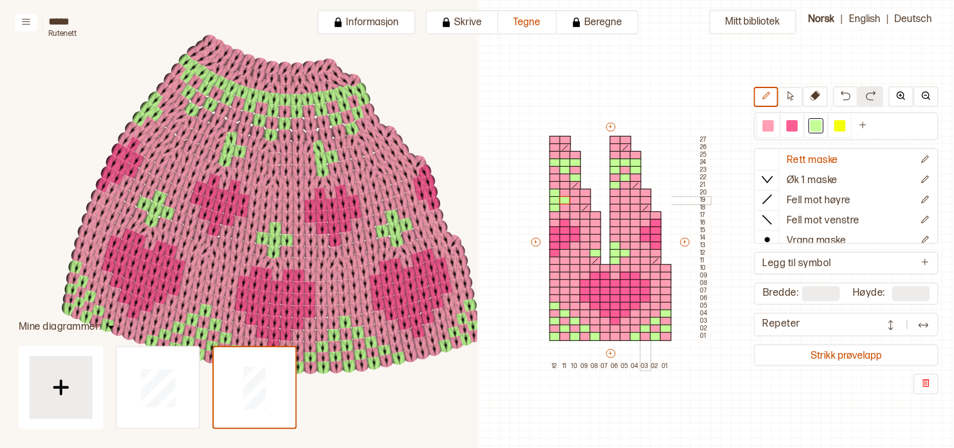
click at [642, 198] on div at bounding box center [645, 200] width 11 height 9
click at [774, 128] on div at bounding box center [767, 125] width 11 height 11
click at [642, 197] on div at bounding box center [645, 200] width 11 height 9
click at [560, 201] on div at bounding box center [564, 200] width 11 height 9
click at [556, 204] on div at bounding box center [554, 208] width 11 height 9
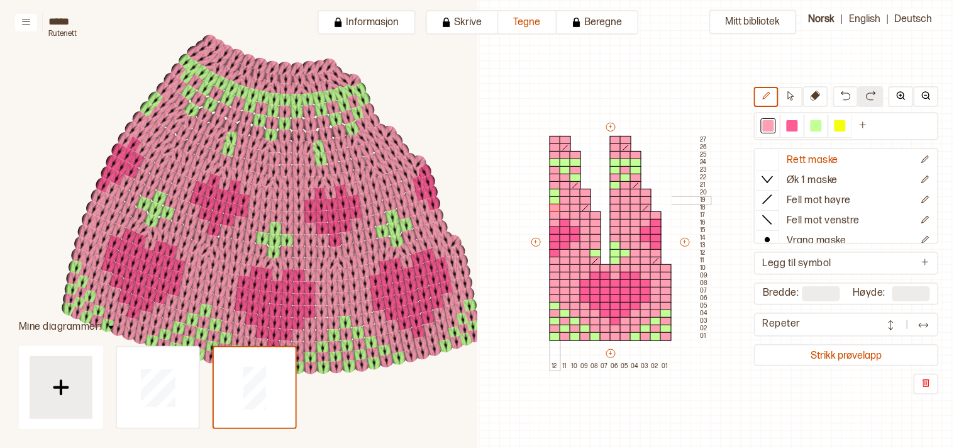
click at [553, 199] on div at bounding box center [554, 200] width 11 height 9
click at [553, 189] on div at bounding box center [554, 193] width 11 height 9
click at [774, 126] on div at bounding box center [767, 125] width 11 height 11
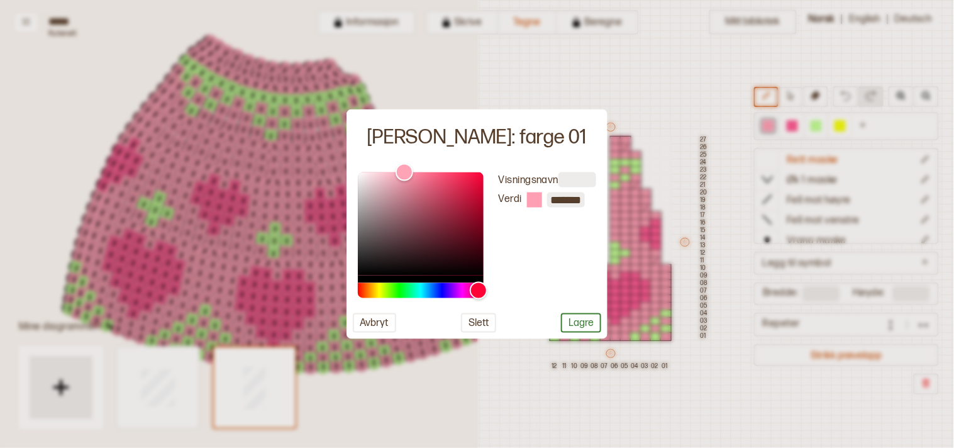
click at [687, 75] on div at bounding box center [477, 224] width 954 height 448
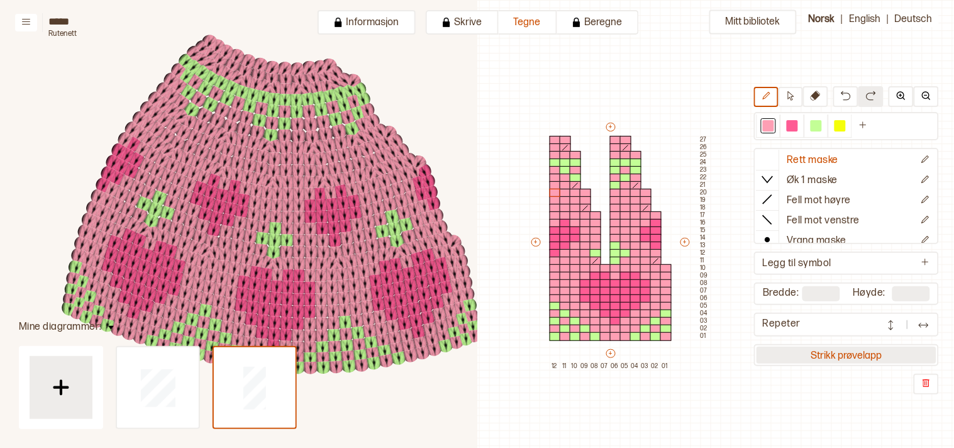
click at [836, 353] on button "Strikk prøvelapp" at bounding box center [846, 354] width 180 height 17
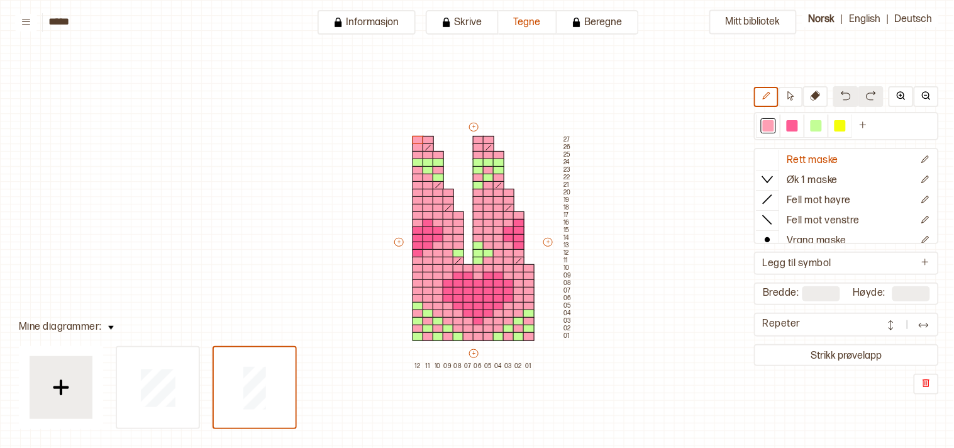
scroll to position [26, 11]
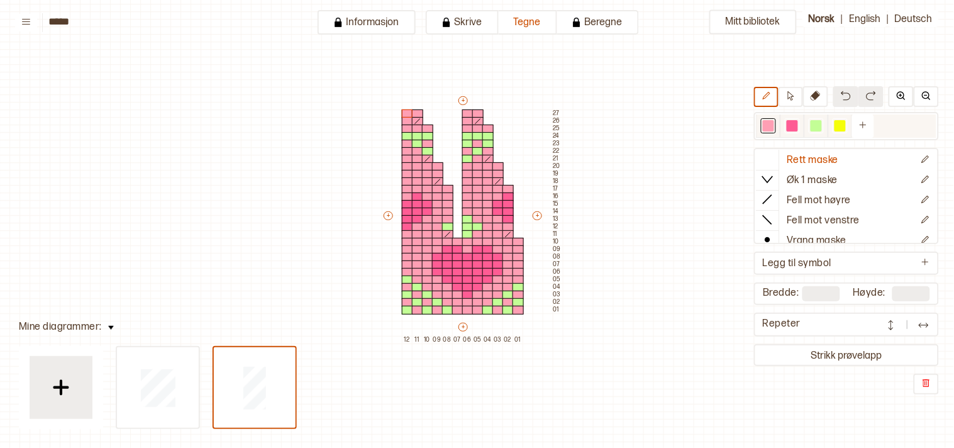
click at [821, 126] on div at bounding box center [815, 125] width 11 height 11
click at [464, 215] on div at bounding box center [467, 219] width 11 height 9
click at [476, 218] on div at bounding box center [477, 219] width 11 height 9
click at [487, 224] on div at bounding box center [487, 227] width 11 height 9
click at [466, 210] on div at bounding box center [467, 211] width 11 height 9
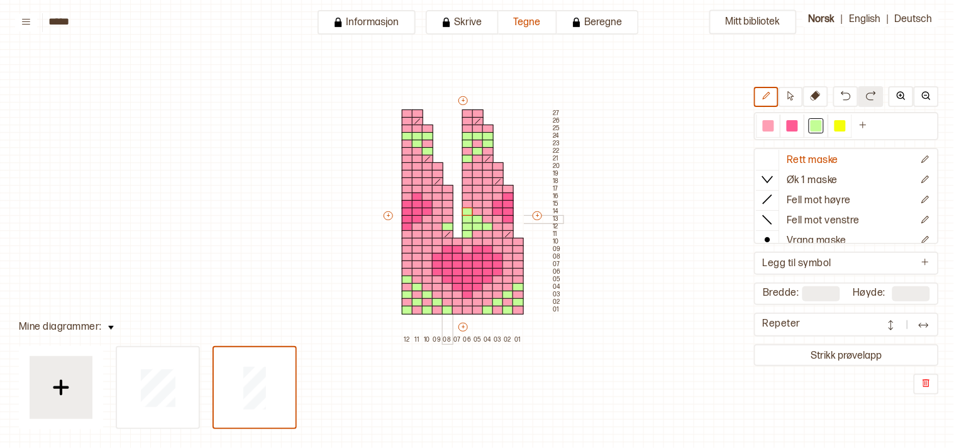
click at [445, 218] on div at bounding box center [447, 219] width 11 height 9
drag, startPoint x: 445, startPoint y: 218, endPoint x: 434, endPoint y: 229, distance: 15.1
click at [434, 229] on div "+ + + + 12 11 10 09 08 07 06 05 04 03 02 01 27 26 25 24 23 22 21 20 19 18 17 16…" at bounding box center [472, 218] width 181 height 249
click at [438, 231] on div at bounding box center [437, 234] width 11 height 9
click at [428, 231] on div at bounding box center [427, 234] width 11 height 9
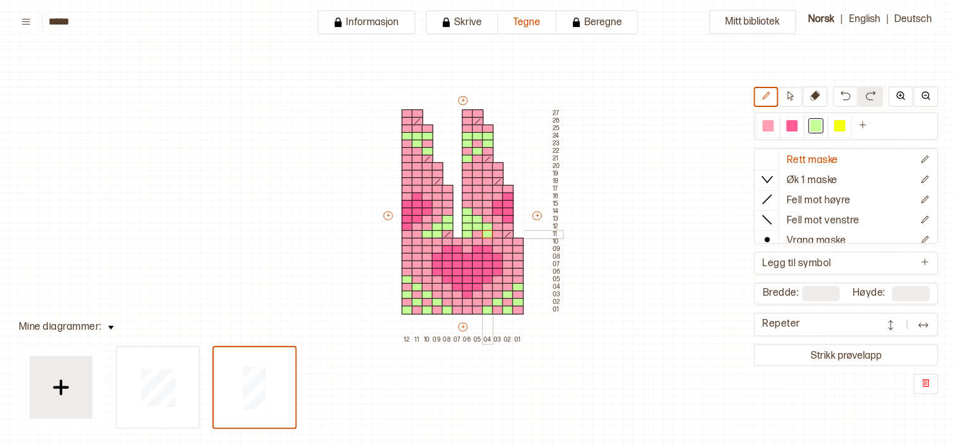
click at [487, 233] on div at bounding box center [487, 234] width 11 height 9
click at [498, 234] on div at bounding box center [497, 234] width 11 height 9
click at [771, 129] on div at bounding box center [767, 125] width 11 height 11
click at [468, 216] on div at bounding box center [467, 219] width 11 height 9
click at [478, 224] on div at bounding box center [477, 227] width 11 height 9
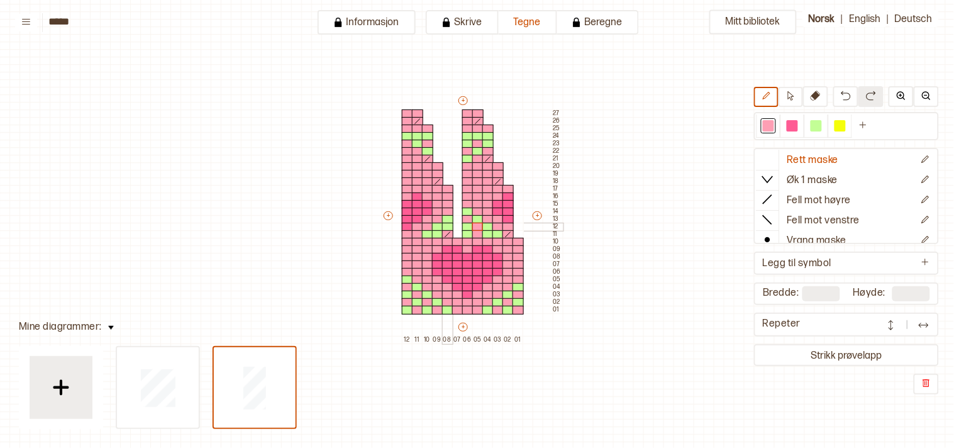
click at [446, 226] on div at bounding box center [447, 227] width 11 height 9
click at [436, 233] on div at bounding box center [437, 234] width 11 height 9
click at [490, 235] on div at bounding box center [487, 234] width 11 height 9
click at [466, 233] on div at bounding box center [467, 234] width 11 height 9
click at [819, 123] on div at bounding box center [815, 125] width 11 height 11
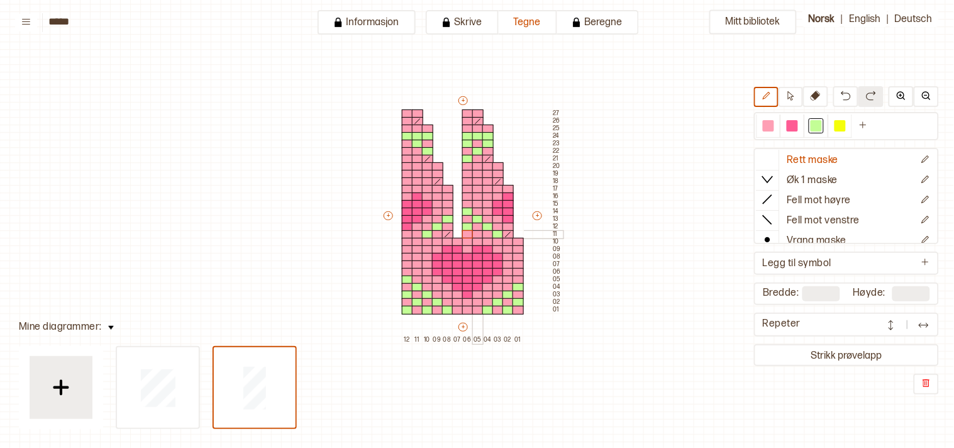
click at [475, 230] on div at bounding box center [477, 234] width 11 height 9
click at [839, 199] on p "Fell mot høyre" at bounding box center [819, 200] width 64 height 13
click at [445, 233] on div at bounding box center [447, 234] width 11 height 9
click at [874, 350] on button "Strikk prøvelapp" at bounding box center [846, 354] width 180 height 17
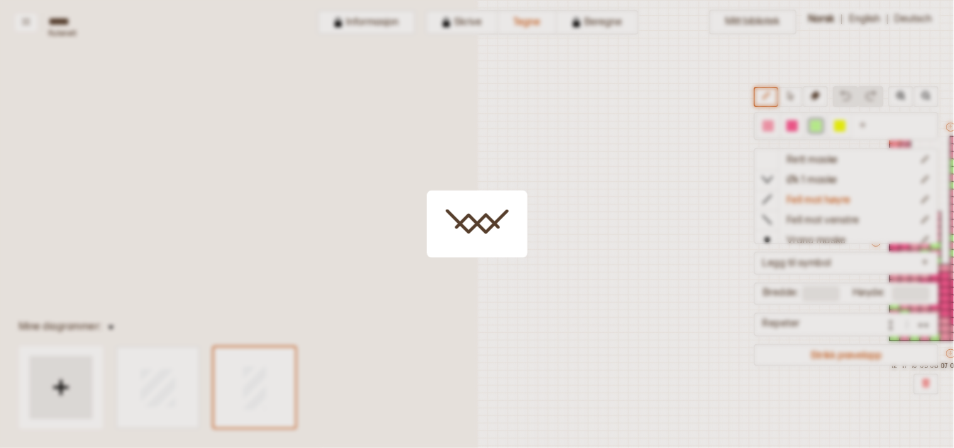
scroll to position [26, 340]
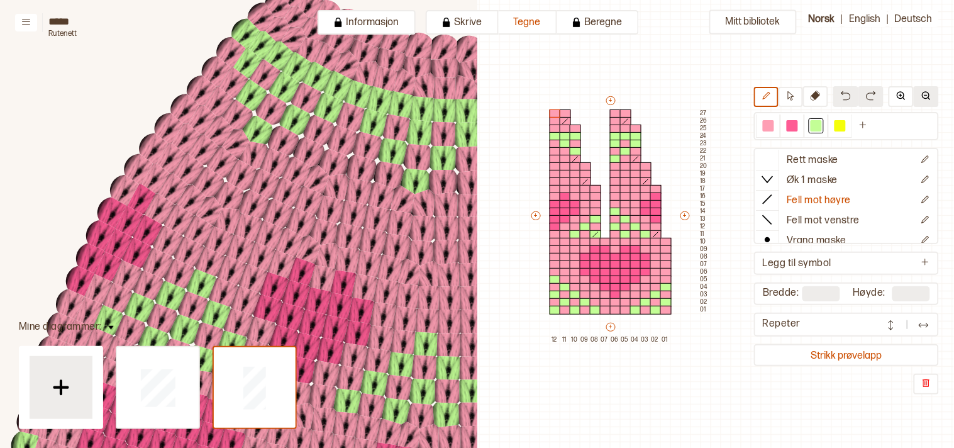
click at [929, 89] on button at bounding box center [925, 96] width 25 height 21
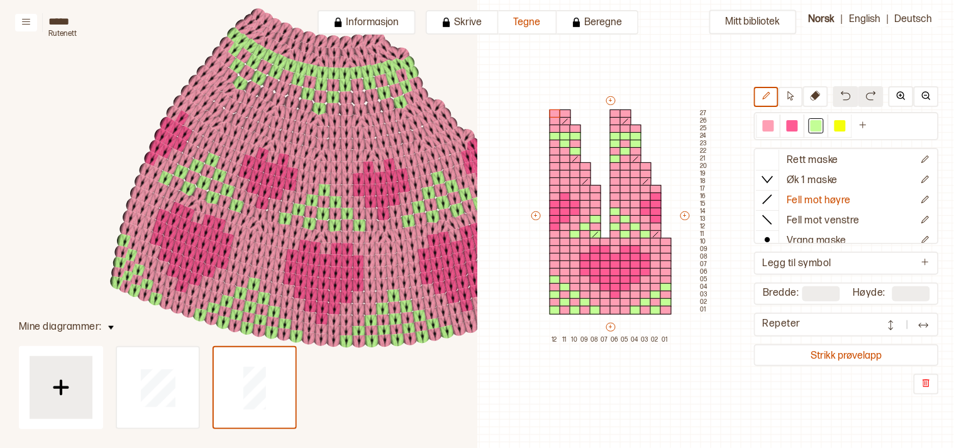
scroll to position [207, 365]
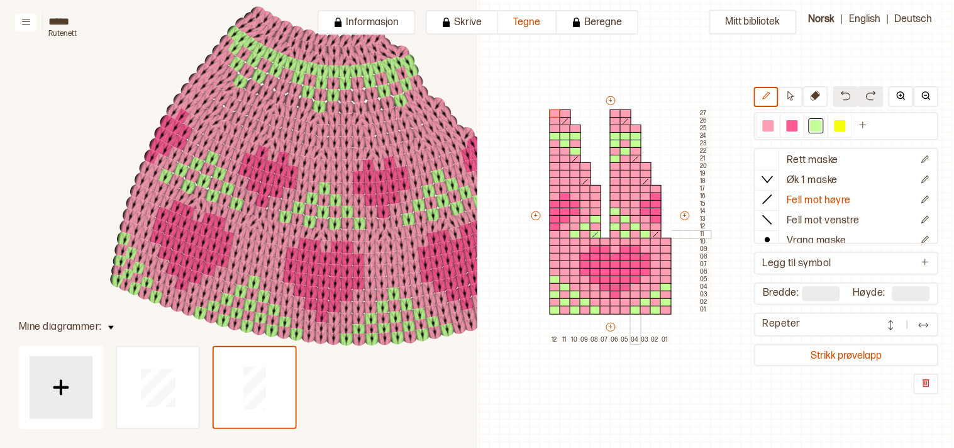
click at [635, 230] on div at bounding box center [635, 234] width 11 height 9
click at [624, 227] on div at bounding box center [625, 227] width 11 height 9
click at [612, 219] on div at bounding box center [615, 219] width 11 height 9
click at [594, 228] on div at bounding box center [595, 227] width 11 height 9
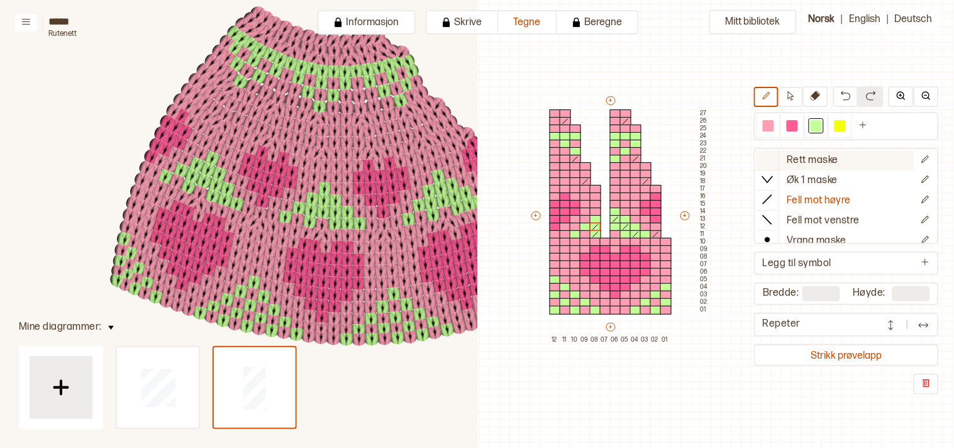
click at [774, 153] on icon at bounding box center [767, 159] width 13 height 13
click at [630, 233] on div at bounding box center [635, 234] width 11 height 9
click at [587, 238] on div at bounding box center [585, 242] width 11 height 9
click at [614, 233] on div at bounding box center [615, 234] width 11 height 9
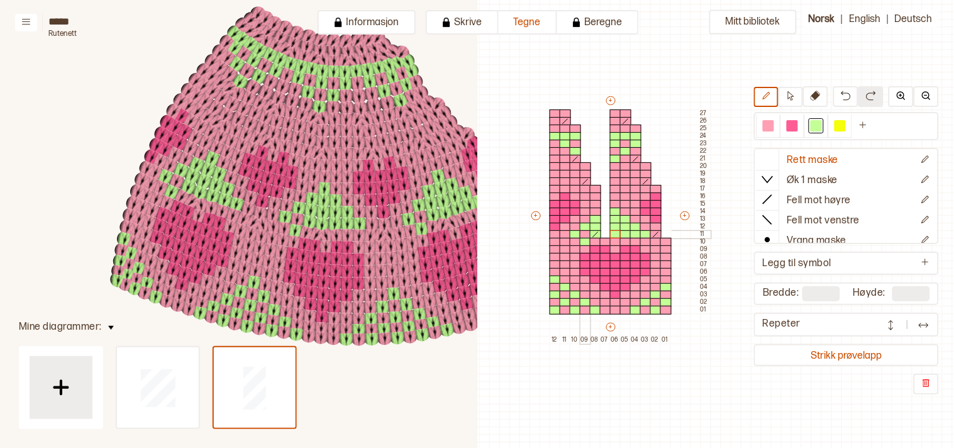
click at [585, 234] on div at bounding box center [585, 234] width 11 height 9
click at [774, 129] on div at bounding box center [767, 125] width 11 height 11
click at [585, 239] on div at bounding box center [585, 242] width 11 height 9
click at [575, 233] on div at bounding box center [575, 234] width 11 height 9
click at [588, 224] on div at bounding box center [585, 227] width 11 height 9
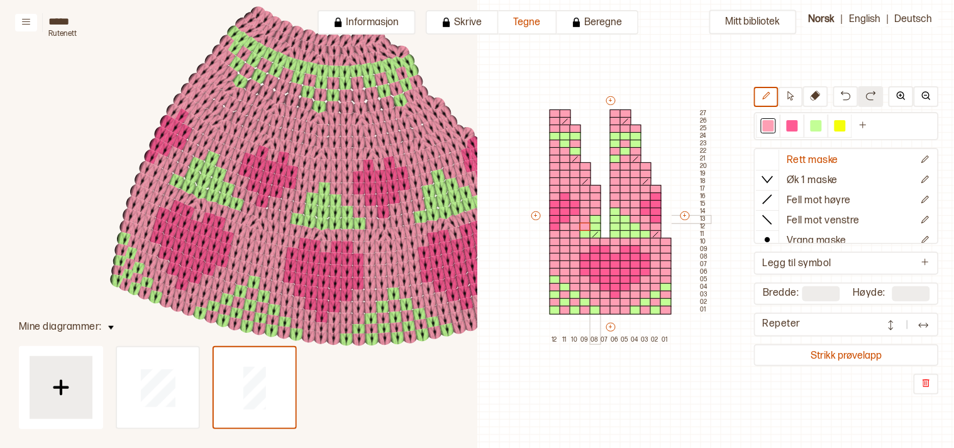
click at [598, 220] on div at bounding box center [595, 219] width 11 height 9
click at [617, 212] on div at bounding box center [615, 211] width 11 height 9
click at [627, 220] on div at bounding box center [625, 219] width 11 height 9
click at [637, 223] on div at bounding box center [635, 227] width 11 height 9
click at [646, 233] on div at bounding box center [645, 234] width 11 height 9
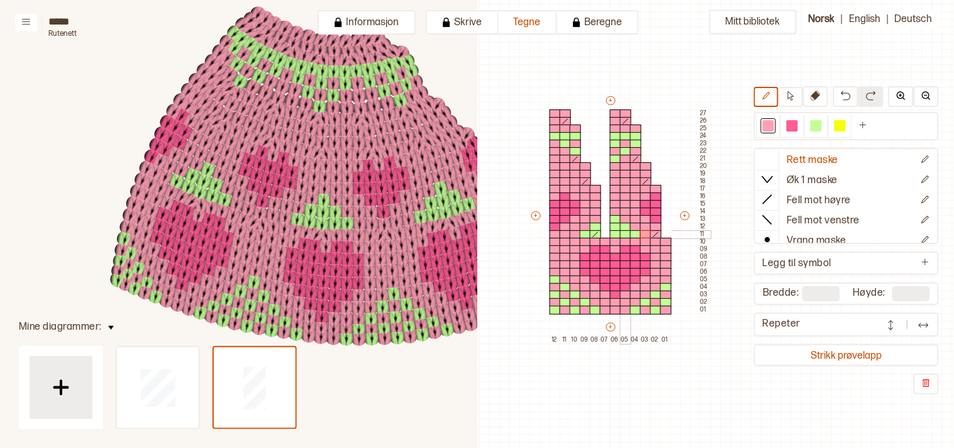
click at [622, 234] on div at bounding box center [625, 234] width 11 height 9
click at [615, 223] on div at bounding box center [615, 227] width 11 height 9
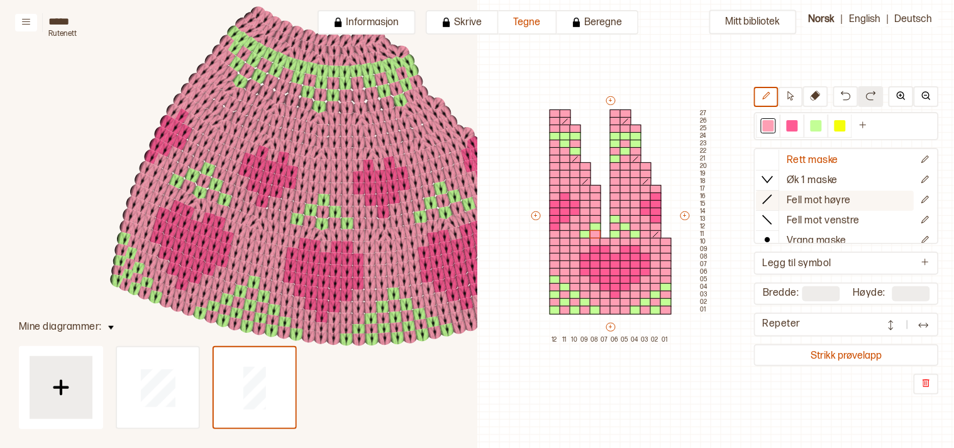
click at [768, 195] on div at bounding box center [767, 199] width 23 height 19
click at [597, 229] on div at bounding box center [595, 227] width 11 height 9
click at [594, 233] on div at bounding box center [595, 234] width 11 height 9
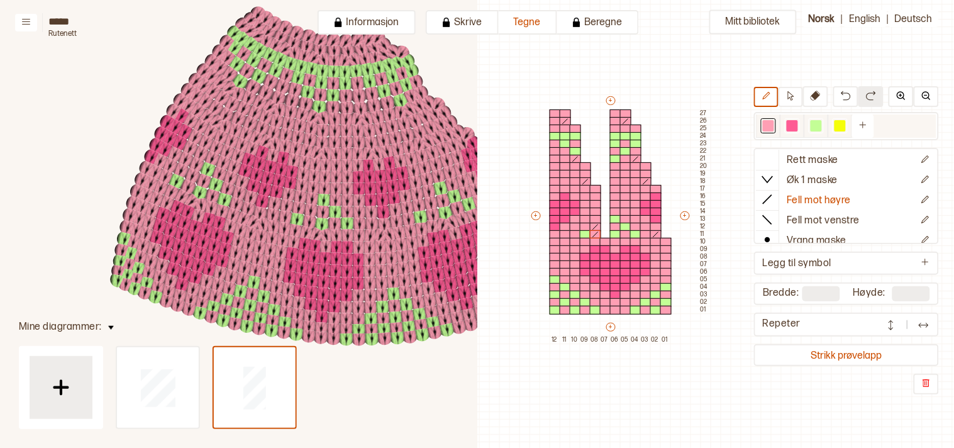
click at [822, 123] on div at bounding box center [815, 125] width 11 height 11
click at [774, 160] on icon at bounding box center [767, 159] width 13 height 13
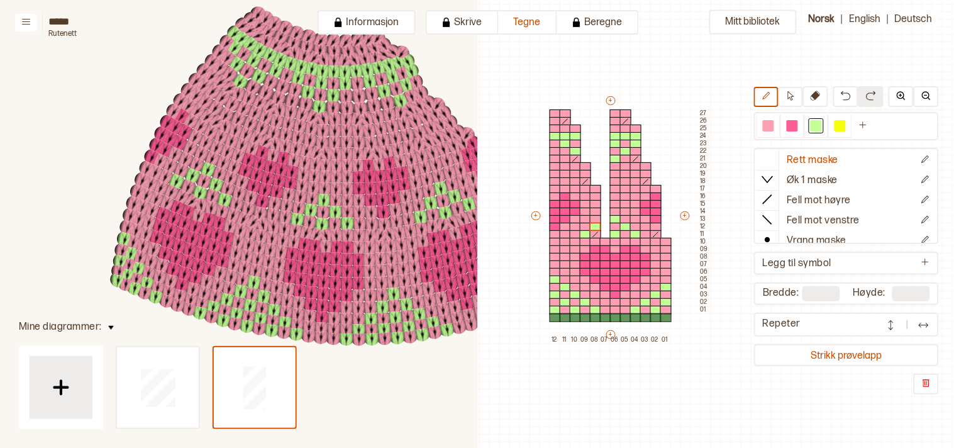
type input "**"
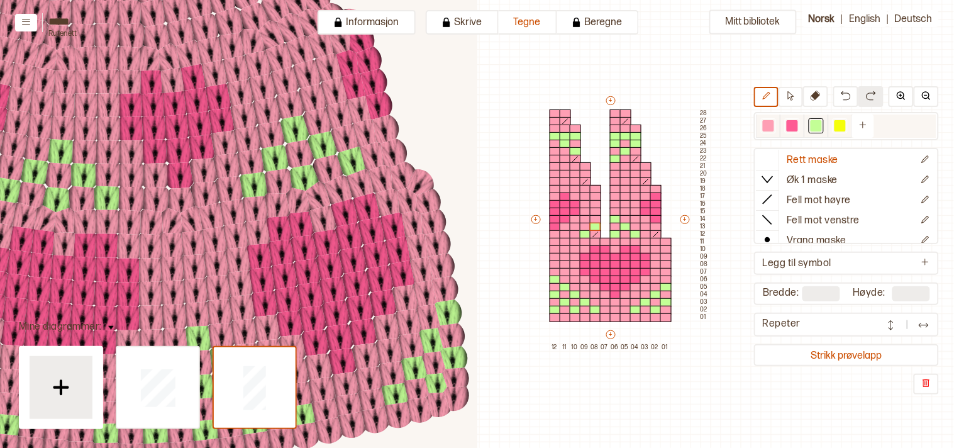
click at [822, 123] on div at bounding box center [815, 125] width 11 height 11
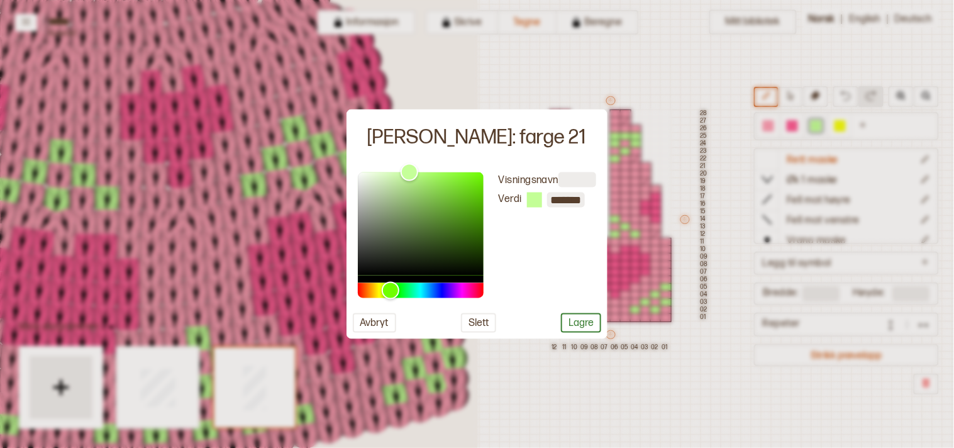
click at [730, 361] on div at bounding box center [477, 224] width 954 height 448
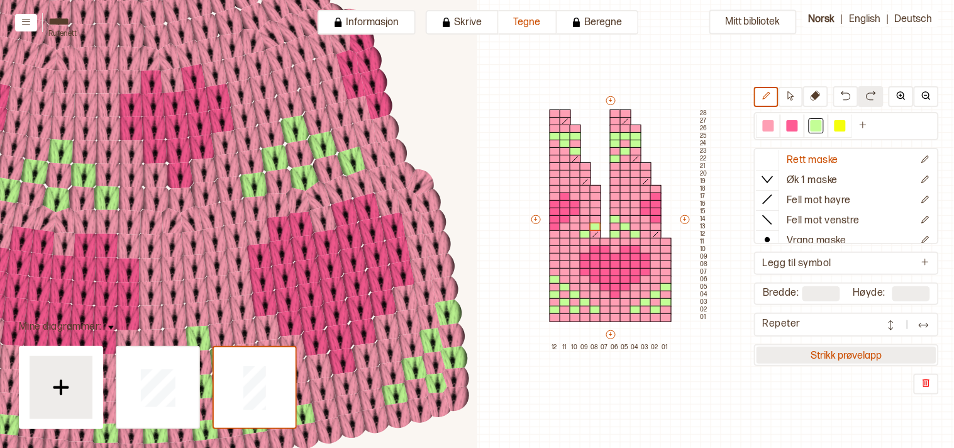
click at [825, 350] on button "Strikk prøvelapp" at bounding box center [846, 354] width 180 height 17
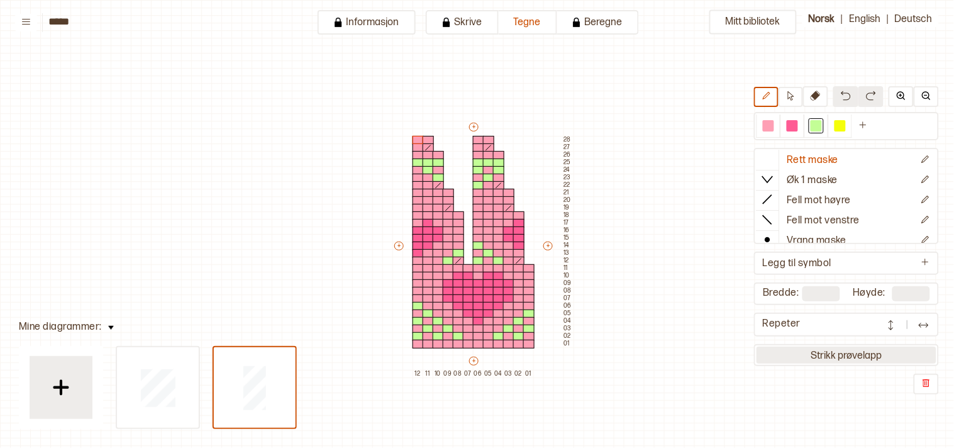
scroll to position [30, 11]
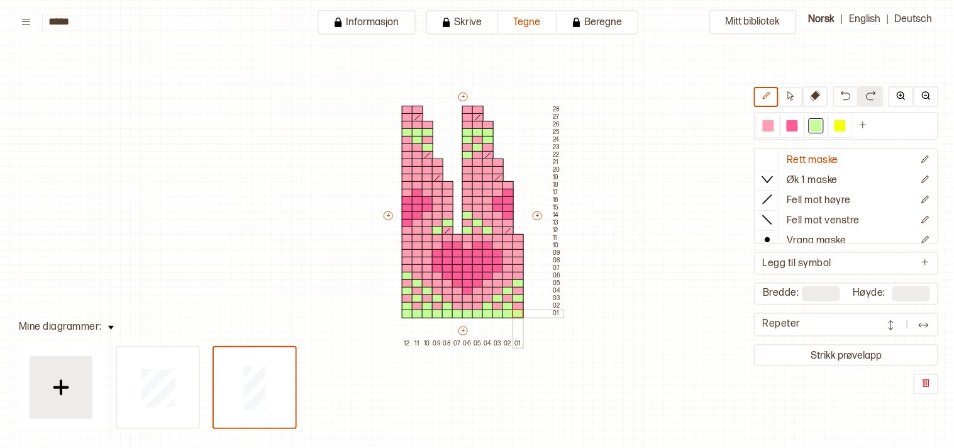
drag, startPoint x: 402, startPoint y: 315, endPoint x: 522, endPoint y: 313, distance: 119.4
click at [522, 313] on div "+ + + + 12 11 10 09 08 07 06 05 04 03 02 01 28 27 26 25 24 23 22 21 20 19 18 17…" at bounding box center [472, 219] width 181 height 256
click at [916, 350] on button "Strikk prøvelapp" at bounding box center [846, 354] width 180 height 17
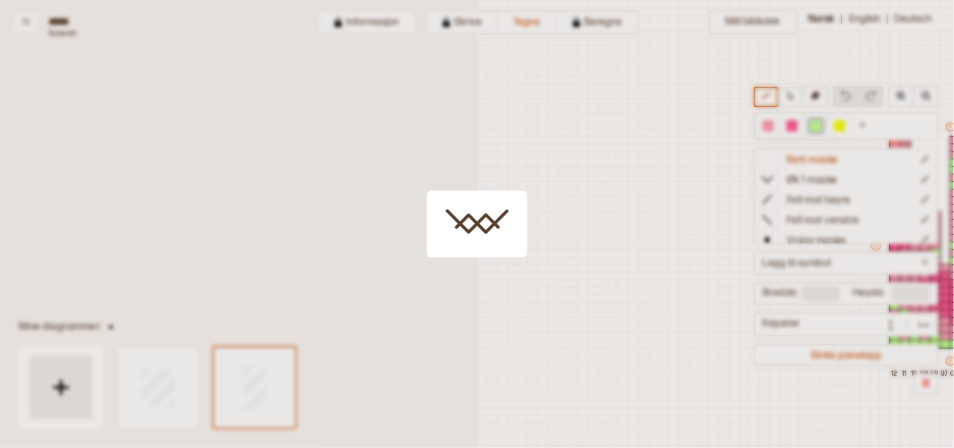
scroll to position [30, 340]
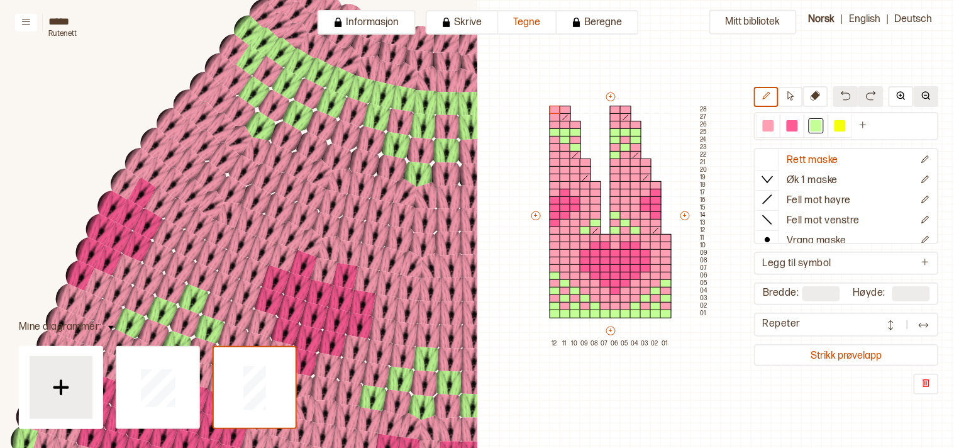
click at [935, 101] on button at bounding box center [925, 96] width 25 height 21
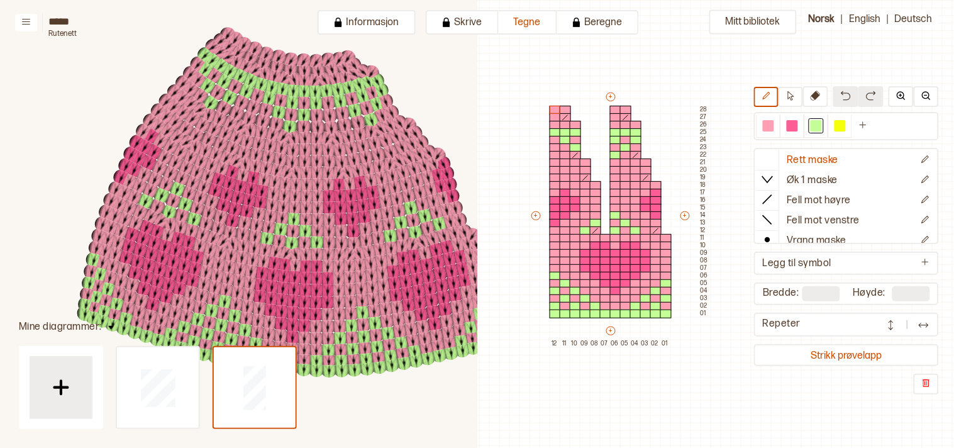
scroll to position [195, 396]
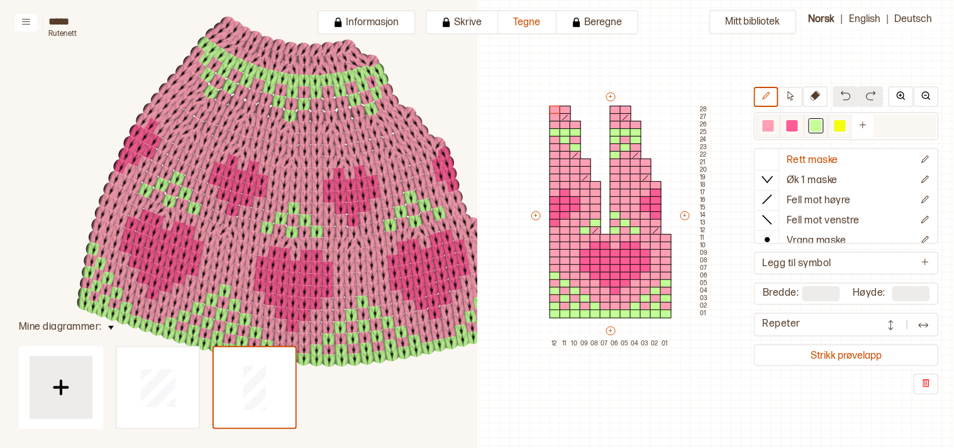
click at [774, 126] on div at bounding box center [767, 125] width 11 height 11
click at [632, 226] on div at bounding box center [635, 230] width 11 height 9
click at [582, 227] on div at bounding box center [585, 230] width 11 height 9
click at [819, 123] on div at bounding box center [815, 125] width 11 height 11
click at [612, 223] on div at bounding box center [615, 223] width 11 height 9
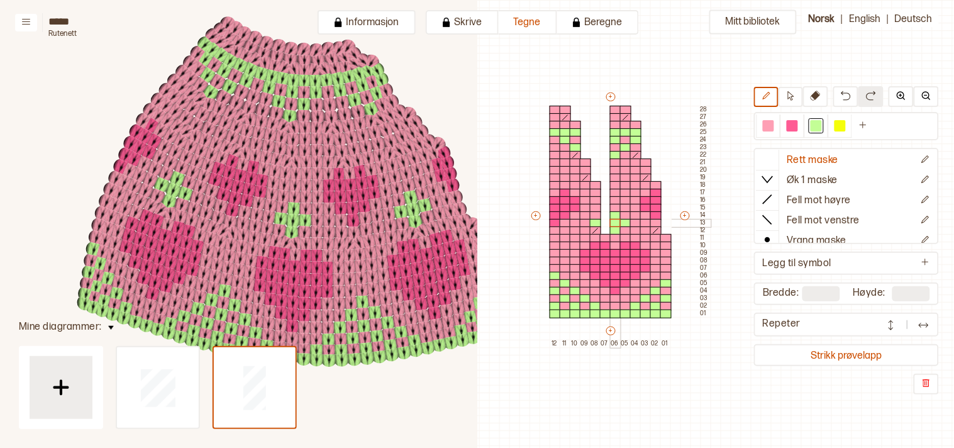
click at [614, 220] on div at bounding box center [615, 223] width 11 height 9
click at [849, 92] on img at bounding box center [845, 96] width 10 height 10
click at [771, 120] on div at bounding box center [767, 125] width 11 height 11
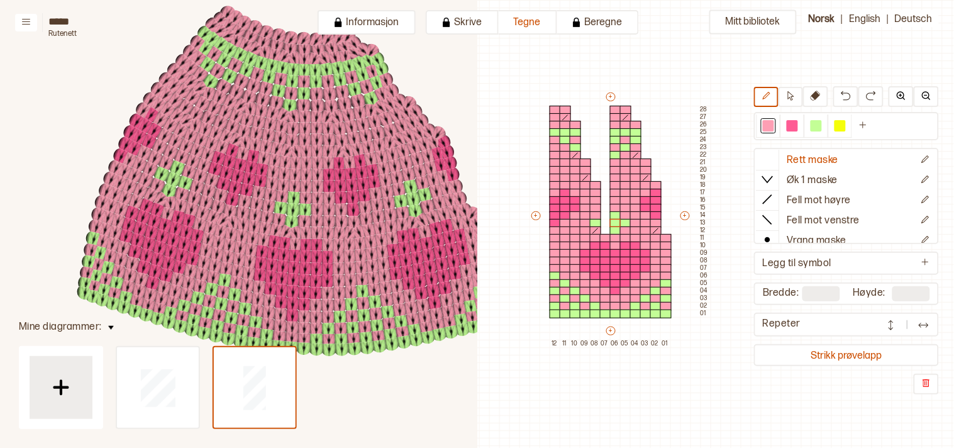
scroll to position [209, 396]
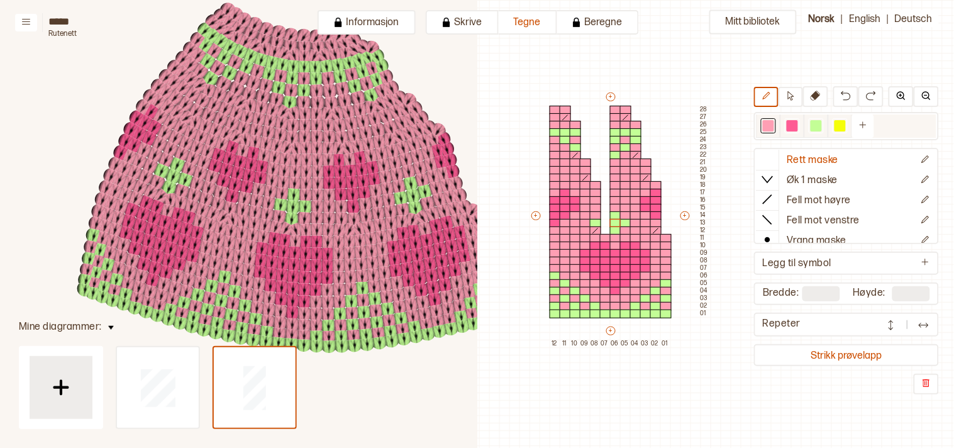
click at [822, 123] on div at bounding box center [815, 125] width 11 height 11
click at [856, 356] on button "Strikk prøvelapp" at bounding box center [846, 354] width 180 height 17
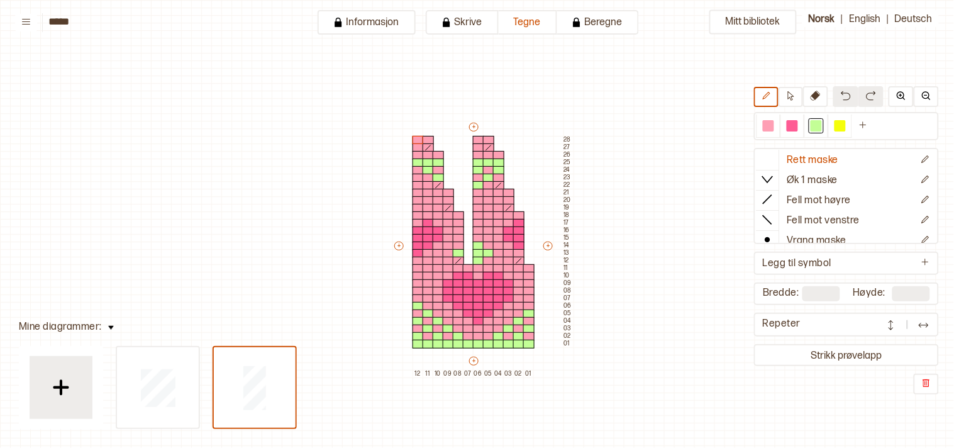
scroll to position [30, 11]
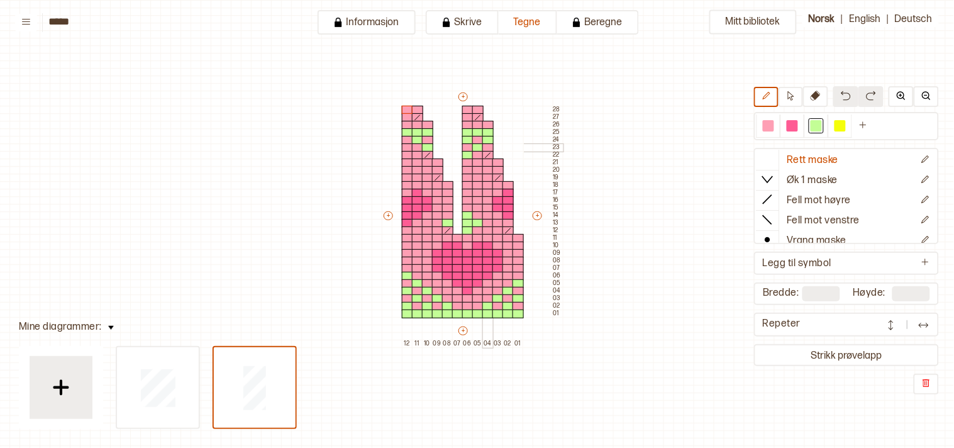
click at [487, 145] on div at bounding box center [487, 147] width 11 height 9
click at [475, 153] on div at bounding box center [477, 155] width 11 height 9
click at [465, 161] on div at bounding box center [467, 162] width 11 height 9
click at [413, 146] on div at bounding box center [417, 147] width 11 height 9
click at [402, 143] on div at bounding box center [407, 147] width 11 height 9
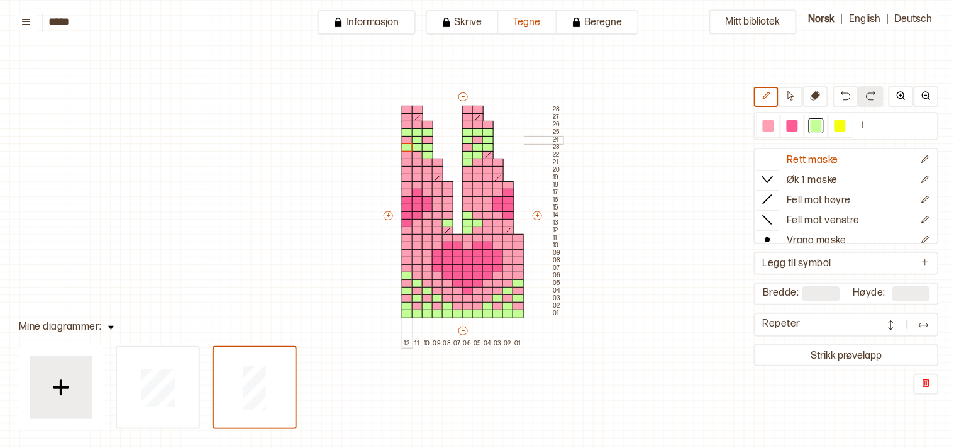
click at [405, 140] on div at bounding box center [407, 140] width 11 height 9
click at [769, 123] on div at bounding box center [768, 125] width 15 height 15
click at [404, 145] on div at bounding box center [407, 147] width 11 height 9
click at [415, 138] on div at bounding box center [417, 140] width 11 height 9
click at [425, 145] on div at bounding box center [427, 147] width 11 height 9
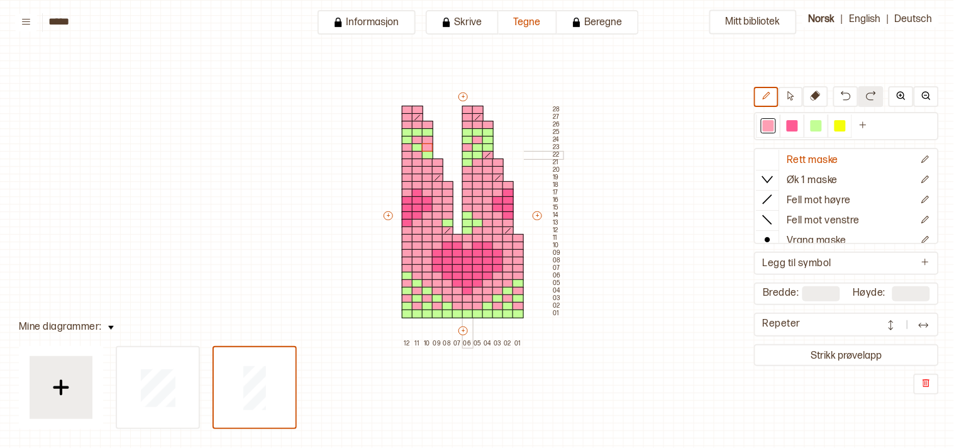
click at [464, 153] on div at bounding box center [467, 155] width 11 height 9
click at [480, 146] on div at bounding box center [477, 147] width 11 height 9
click at [487, 136] on div at bounding box center [487, 140] width 11 height 9
click at [465, 136] on div at bounding box center [467, 140] width 11 height 9
click at [818, 126] on div at bounding box center [815, 125] width 11 height 11
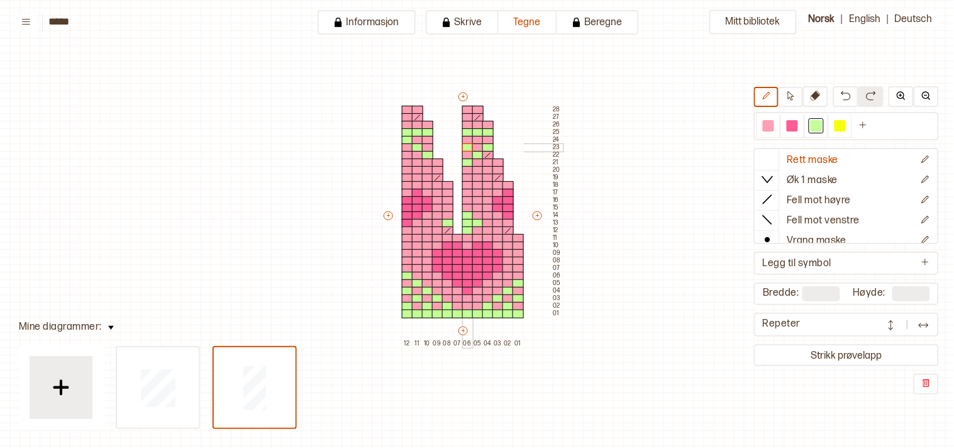
click at [466, 148] on div at bounding box center [467, 147] width 11 height 9
click at [475, 136] on div at bounding box center [477, 140] width 11 height 9
click at [422, 137] on div at bounding box center [427, 140] width 11 height 9
click at [774, 197] on icon at bounding box center [767, 199] width 13 height 13
click at [425, 153] on div at bounding box center [427, 155] width 11 height 9
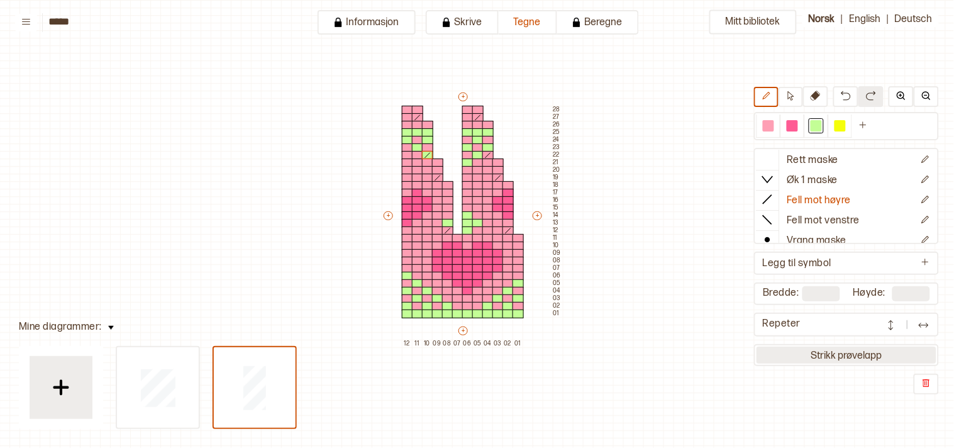
click at [850, 351] on button "Strikk prøvelapp" at bounding box center [846, 354] width 180 height 17
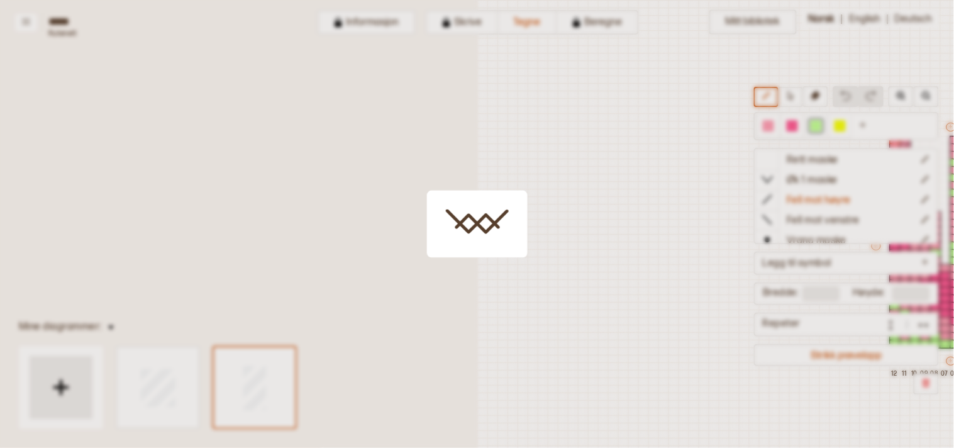
scroll to position [30, 340]
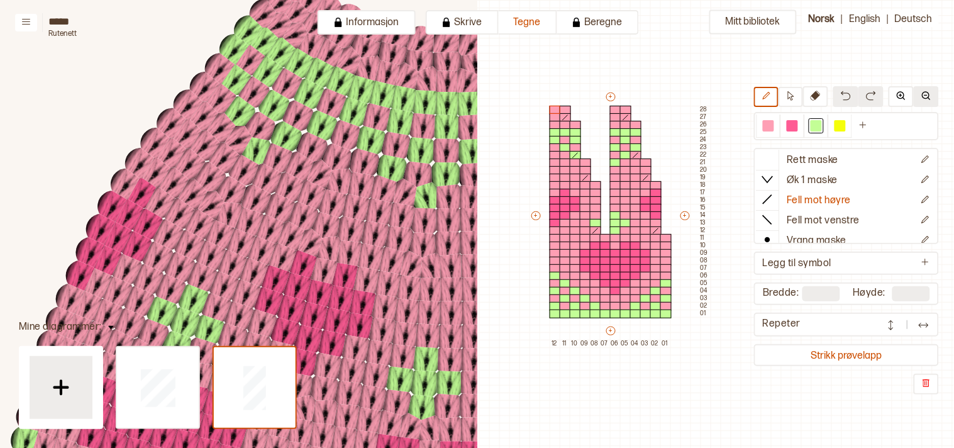
click at [926, 93] on img at bounding box center [926, 96] width 10 height 10
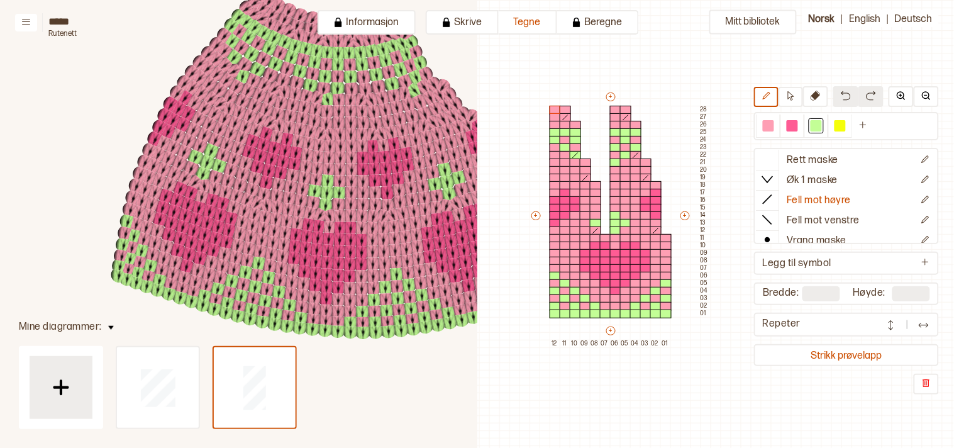
scroll to position [210, 362]
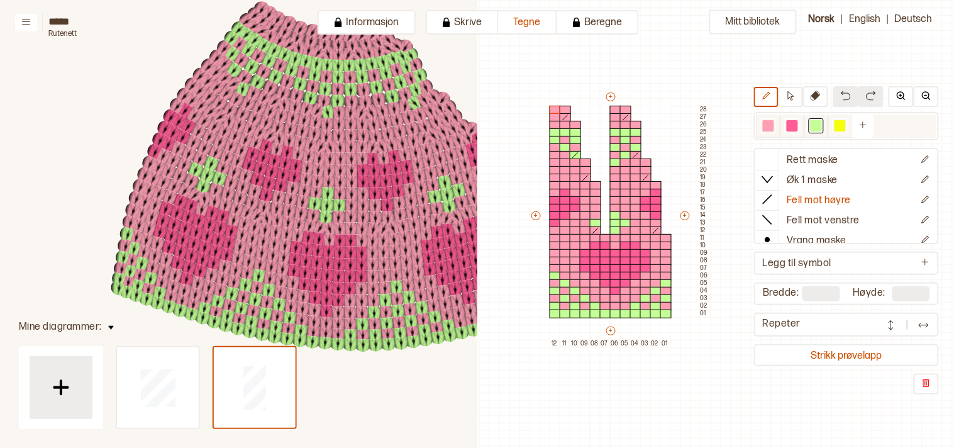
click at [822, 127] on div at bounding box center [815, 125] width 11 height 11
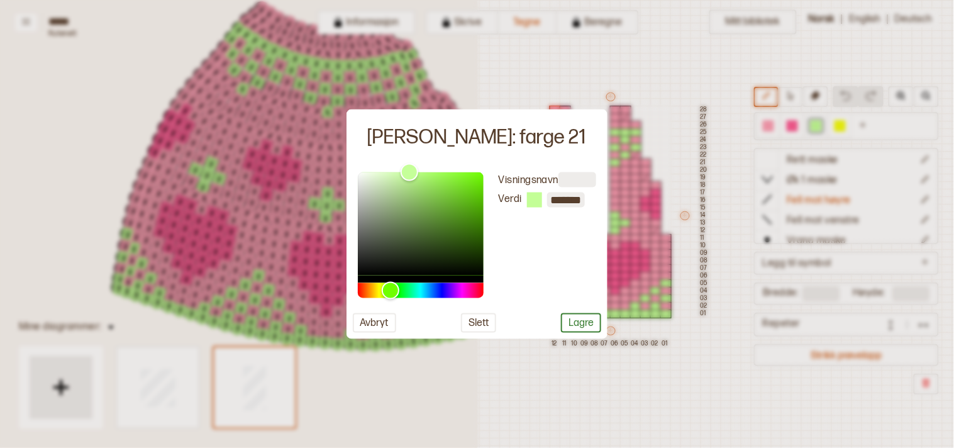
click at [737, 397] on div at bounding box center [477, 224] width 954 height 448
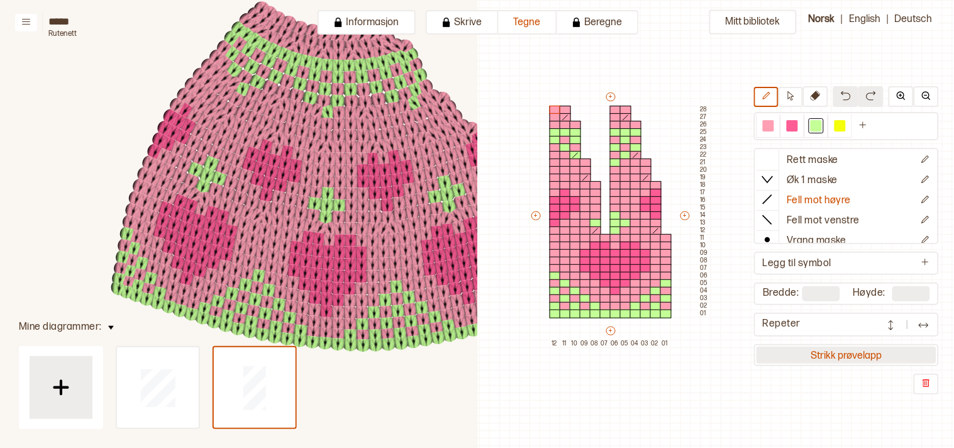
click at [801, 347] on button "Strikk prøvelapp" at bounding box center [846, 354] width 180 height 17
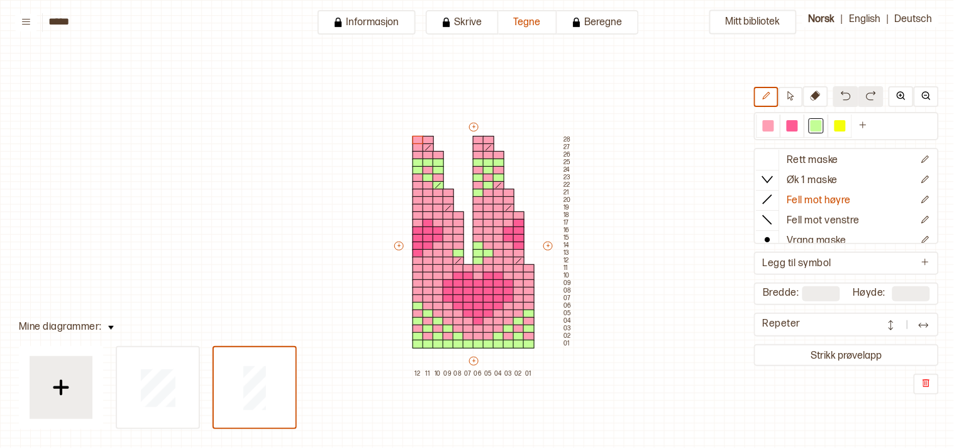
scroll to position [30, 11]
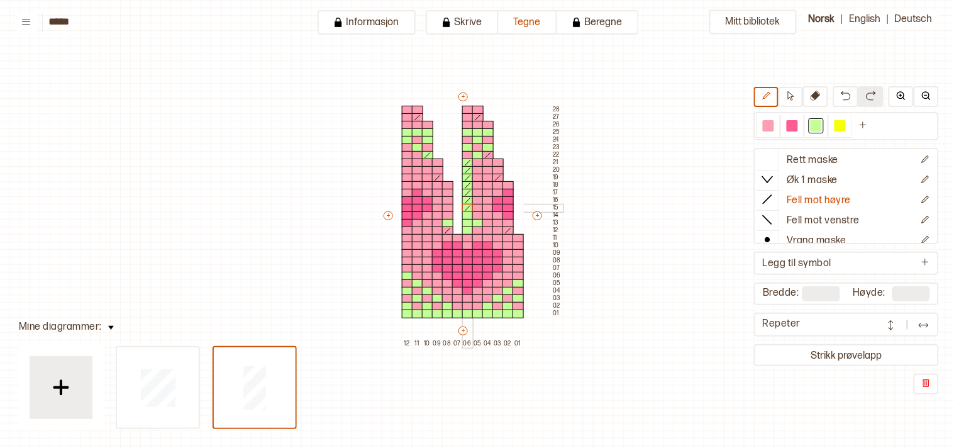
drag, startPoint x: 463, startPoint y: 164, endPoint x: 468, endPoint y: 208, distance: 44.3
click at [468, 208] on div "+ + + + 12 11 10 09 08 07 06 05 04 03 02 01 28 27 26 25 24 23 22 21 20 19 18 17…" at bounding box center [472, 219] width 181 height 256
click at [769, 153] on icon at bounding box center [767, 159] width 13 height 13
drag, startPoint x: 466, startPoint y: 160, endPoint x: 470, endPoint y: 214, distance: 53.6
click at [811, 346] on button "Strikk prøvelapp" at bounding box center [846, 354] width 180 height 17
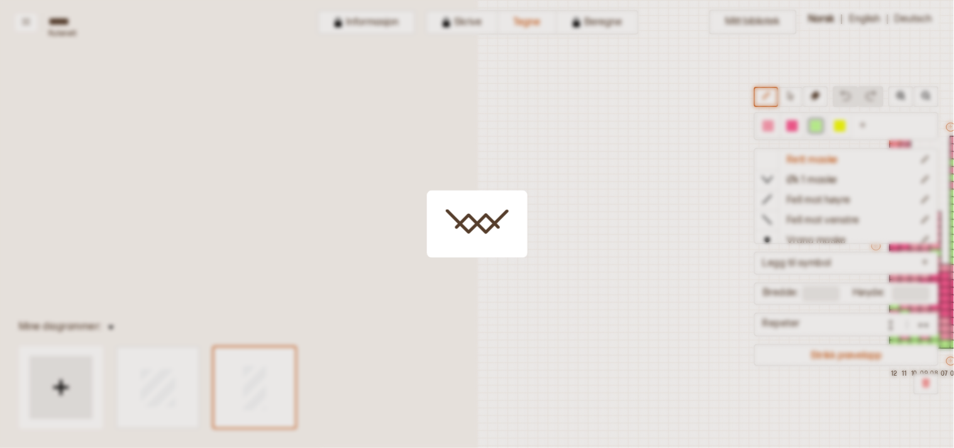
scroll to position [30, 340]
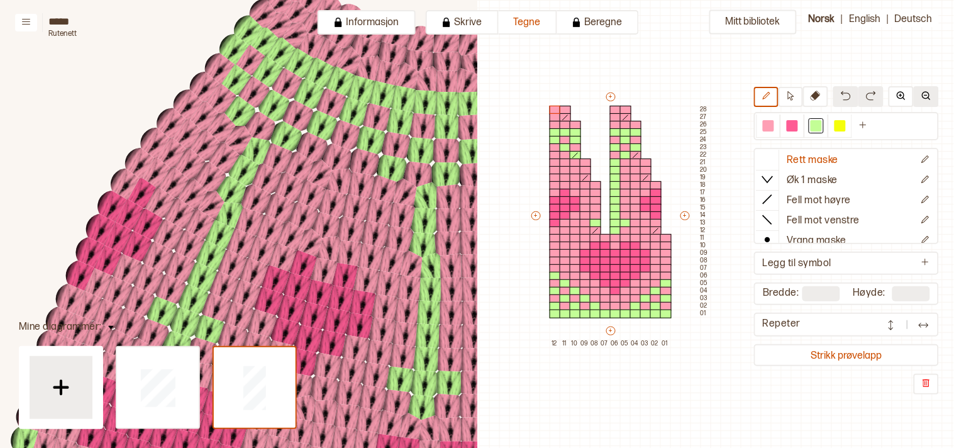
click at [933, 92] on button at bounding box center [925, 96] width 25 height 21
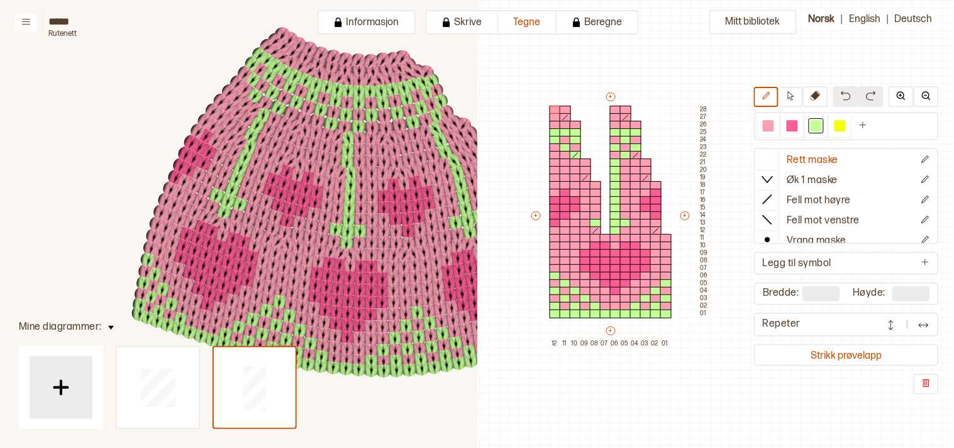
scroll to position [185, 341]
click at [772, 130] on div at bounding box center [767, 125] width 11 height 11
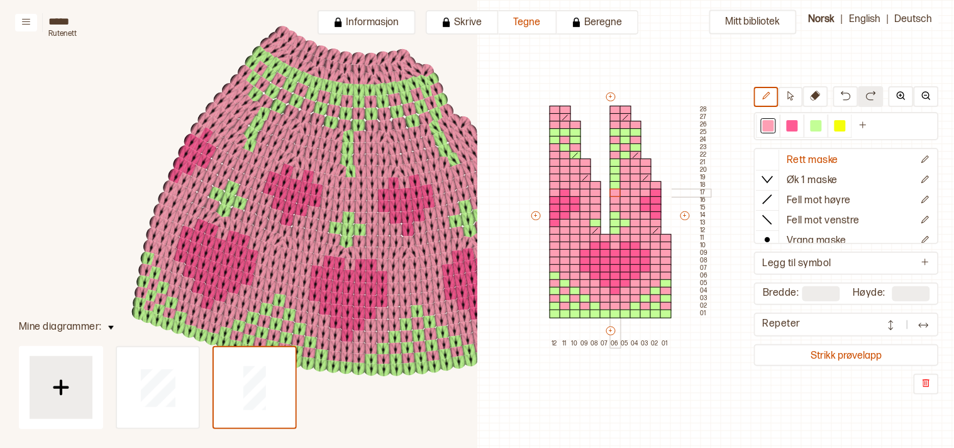
drag, startPoint x: 614, startPoint y: 206, endPoint x: 614, endPoint y: 189, distance: 17.0
click at [614, 189] on div "+ + + + 12 11 10 09 08 07 06 05 04 03 02 01 28 27 26 25 24 23 22 21 20 19 18 17…" at bounding box center [619, 219] width 181 height 256
click at [614, 184] on div at bounding box center [615, 185] width 11 height 9
click at [614, 173] on div at bounding box center [615, 177] width 11 height 9
click at [612, 168] on div at bounding box center [615, 170] width 11 height 9
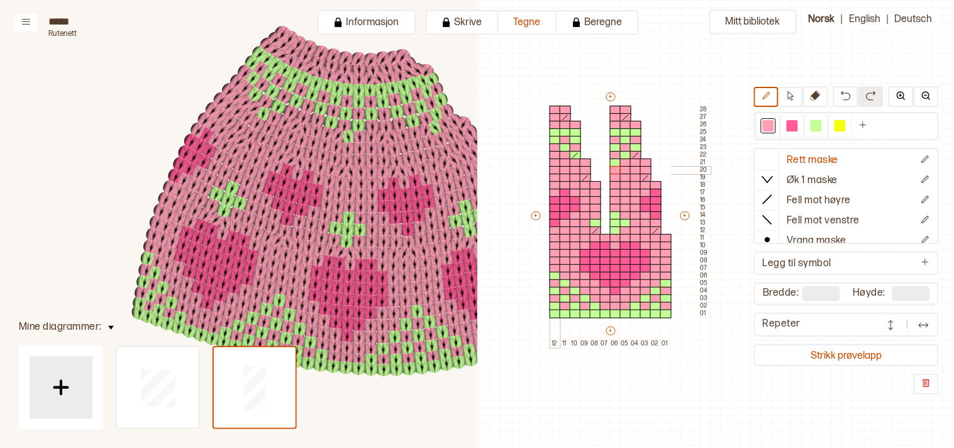
click at [554, 168] on div at bounding box center [554, 170] width 11 height 9
click at [822, 122] on div at bounding box center [815, 125] width 11 height 11
click at [552, 167] on div at bounding box center [554, 170] width 11 height 9
click at [554, 179] on div at bounding box center [554, 177] width 11 height 9
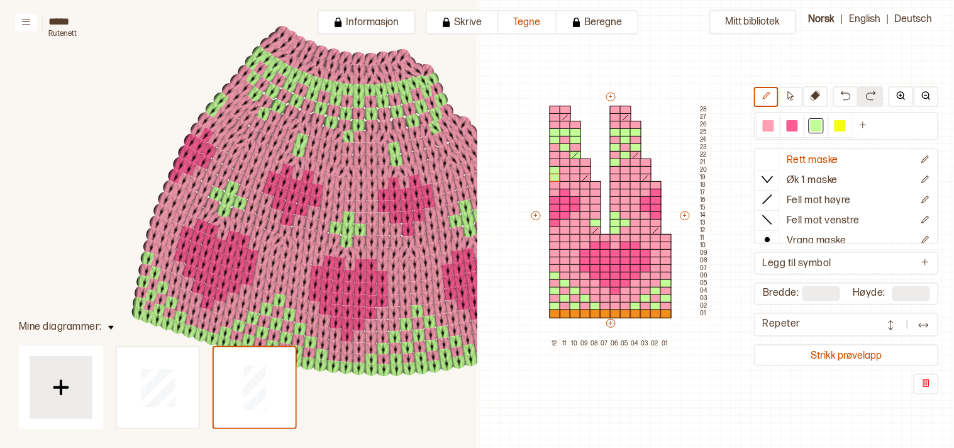
type input "**"
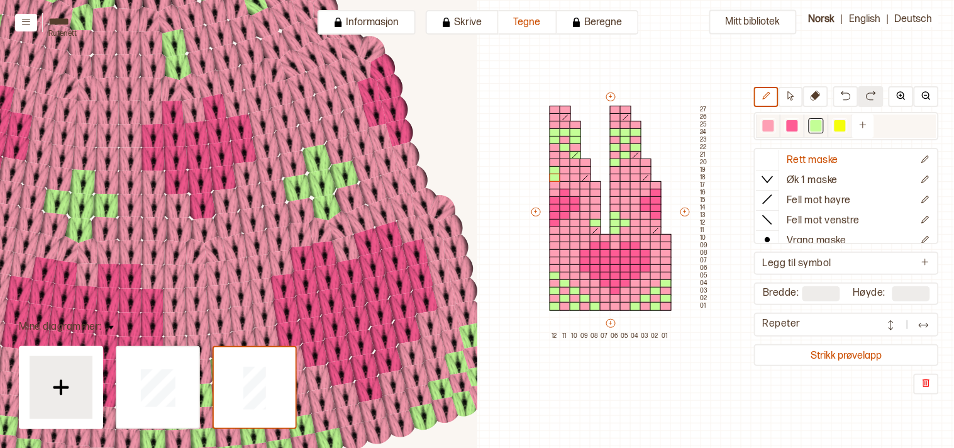
click at [822, 126] on div at bounding box center [815, 125] width 11 height 11
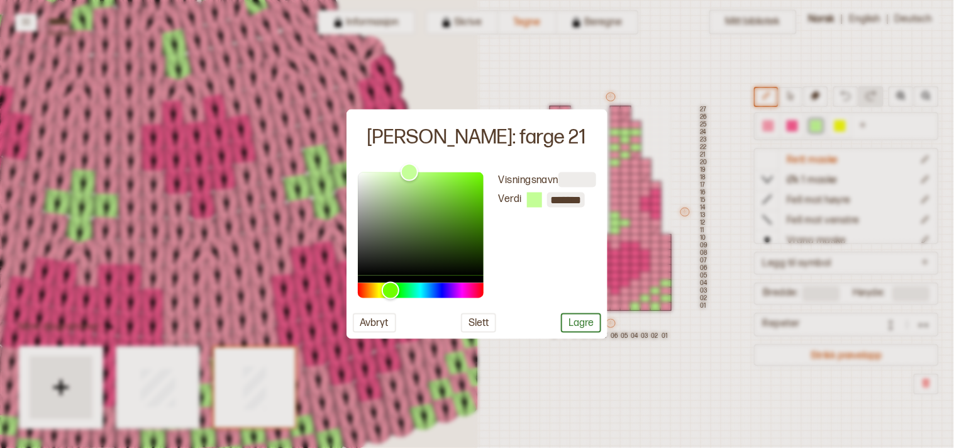
click at [690, 353] on div at bounding box center [477, 224] width 954 height 448
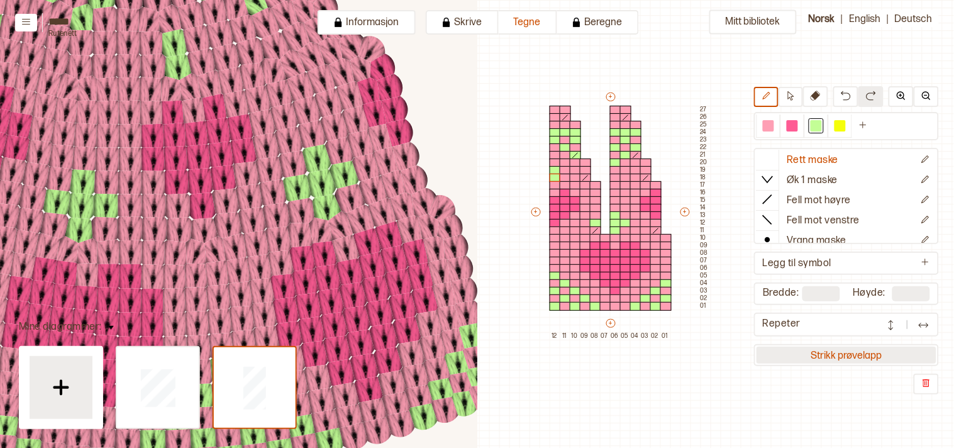
click at [800, 353] on button "Strikk prøvelapp" at bounding box center [846, 354] width 180 height 17
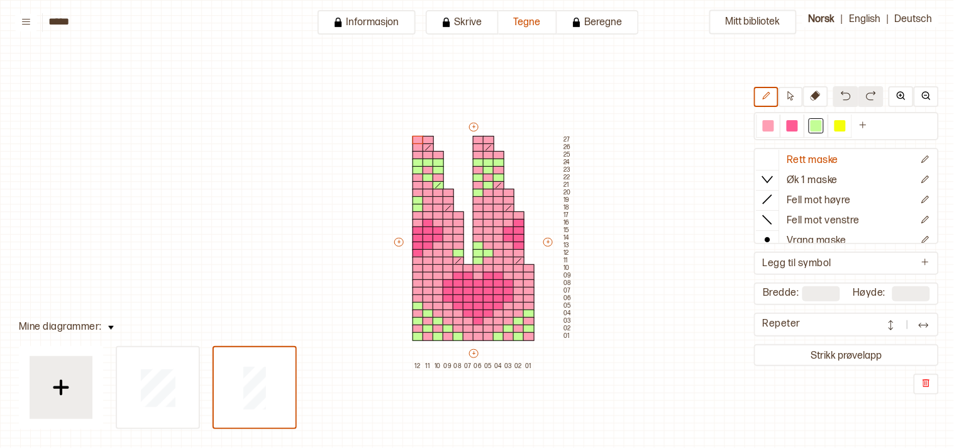
scroll to position [26, 11]
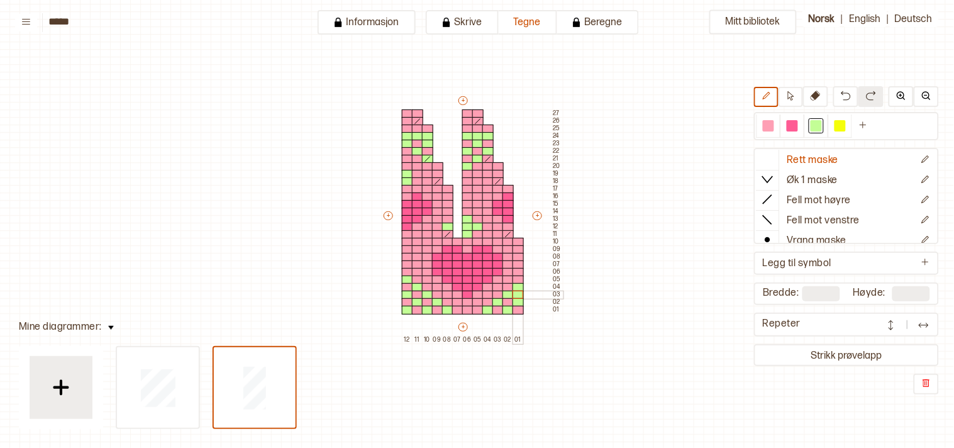
click at [519, 291] on div at bounding box center [517, 294] width 11 height 9
click at [405, 284] on div at bounding box center [407, 287] width 11 height 9
click at [417, 292] on div at bounding box center [417, 294] width 11 height 9
click at [425, 304] on div at bounding box center [427, 302] width 11 height 9
click at [437, 310] on div at bounding box center [437, 309] width 11 height 9
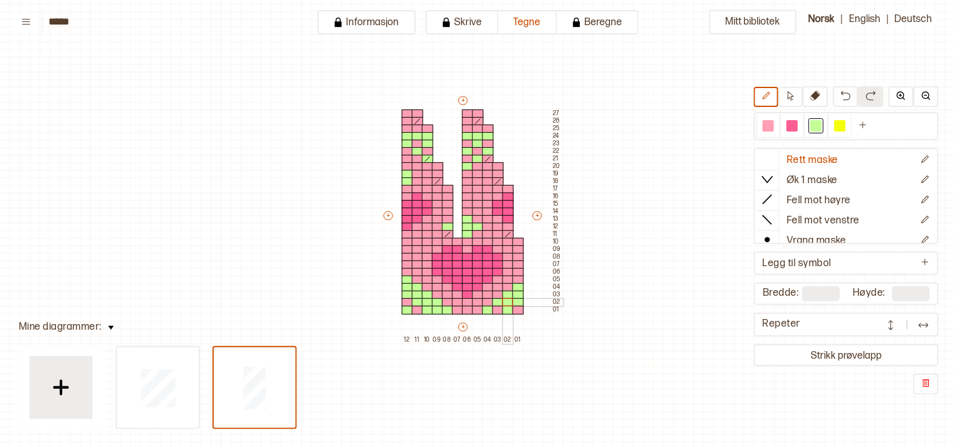
click at [505, 300] on div at bounding box center [507, 302] width 11 height 9
click at [492, 309] on div at bounding box center [497, 309] width 11 height 9
click at [772, 128] on div at bounding box center [767, 125] width 11 height 11
click at [407, 310] on div at bounding box center [407, 309] width 11 height 9
click at [510, 312] on div at bounding box center [507, 309] width 11 height 9
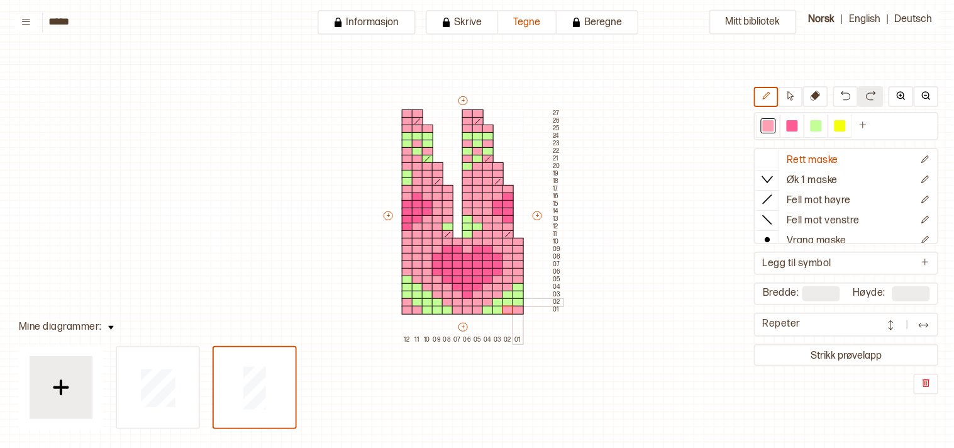
click at [517, 300] on div at bounding box center [517, 302] width 11 height 9
click at [414, 300] on div at bounding box center [417, 302] width 11 height 9
click at [428, 306] on div at bounding box center [427, 309] width 11 height 9
click at [826, 349] on button "Strikk prøvelapp" at bounding box center [846, 354] width 180 height 17
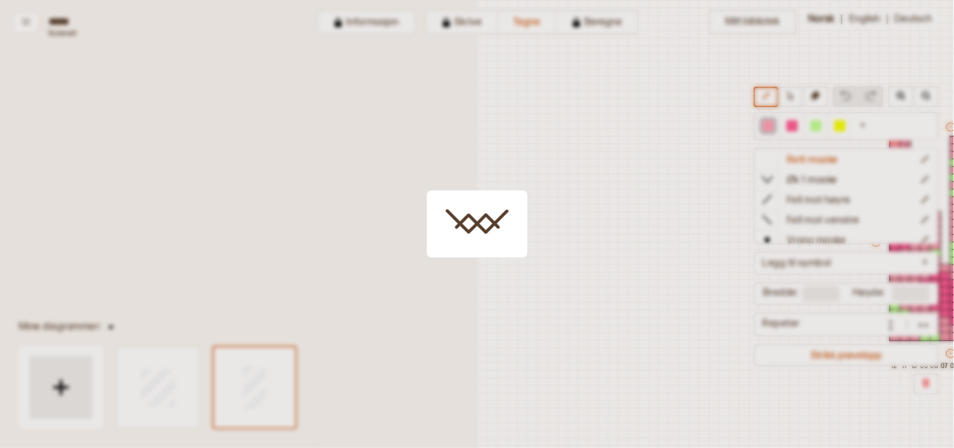
scroll to position [26, 340]
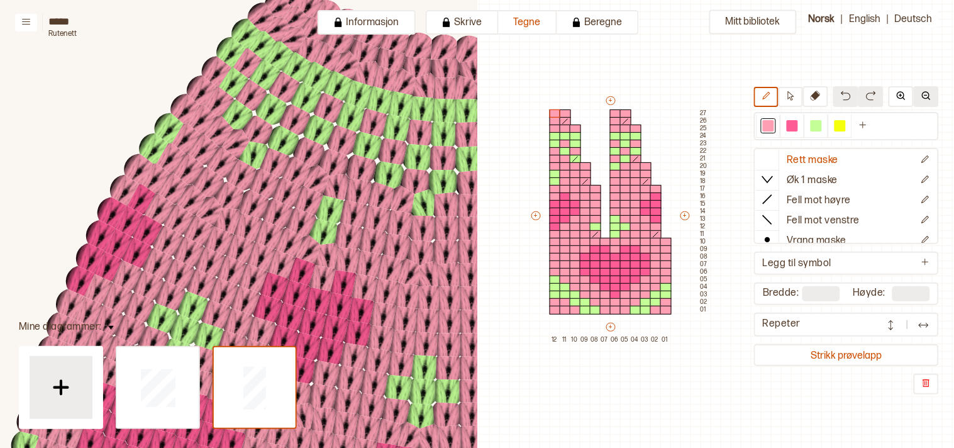
click at [930, 101] on img at bounding box center [926, 96] width 10 height 10
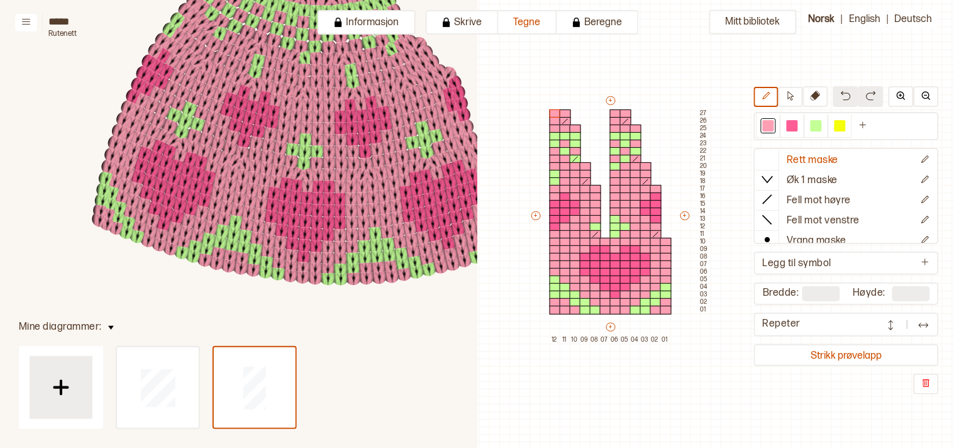
scroll to position [269, 383]
click at [555, 171] on div at bounding box center [554, 174] width 11 height 9
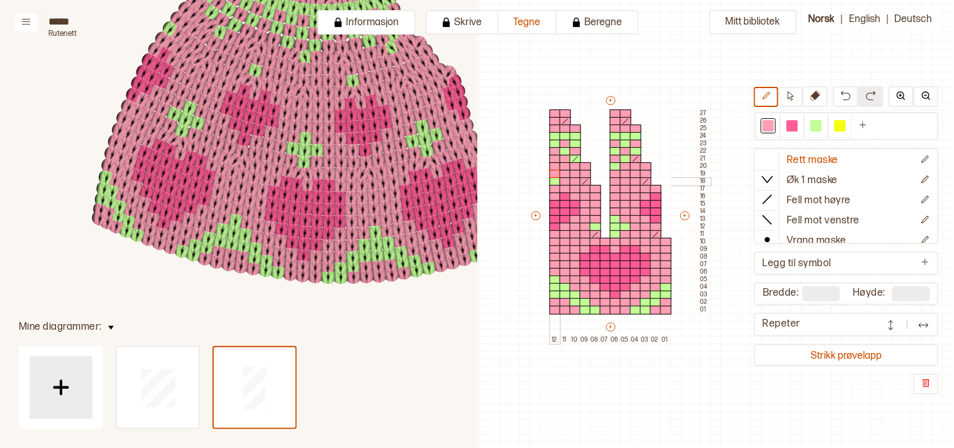
click at [552, 179] on div at bounding box center [554, 181] width 11 height 9
click at [412, 268] on circle at bounding box center [416, 269] width 18 height 18
click at [324, 274] on circle at bounding box center [328, 276] width 16 height 16
click at [429, 265] on circle at bounding box center [428, 267] width 19 height 19
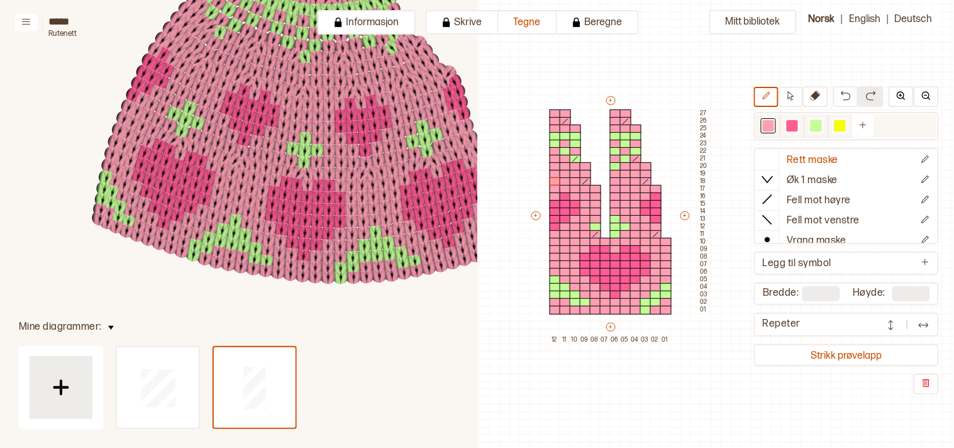
click at [818, 118] on div at bounding box center [815, 125] width 15 height 15
click at [414, 266] on circle at bounding box center [416, 269] width 18 height 18
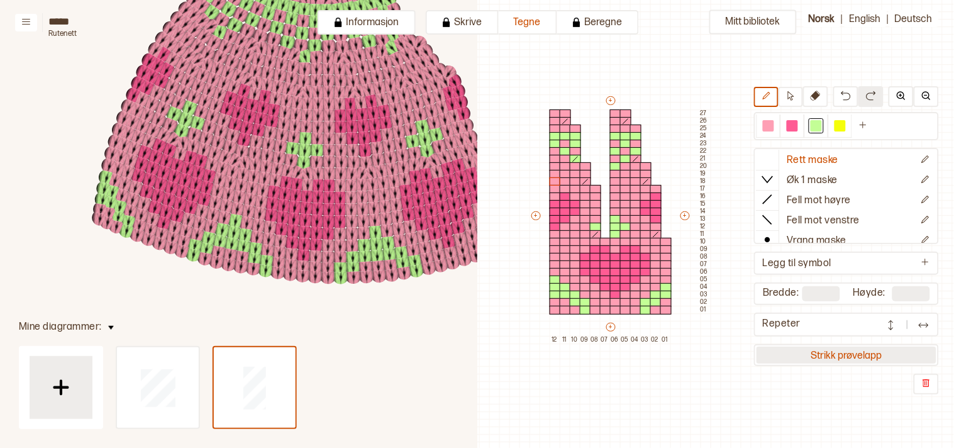
click at [861, 348] on button "Strikk prøvelapp" at bounding box center [846, 354] width 180 height 17
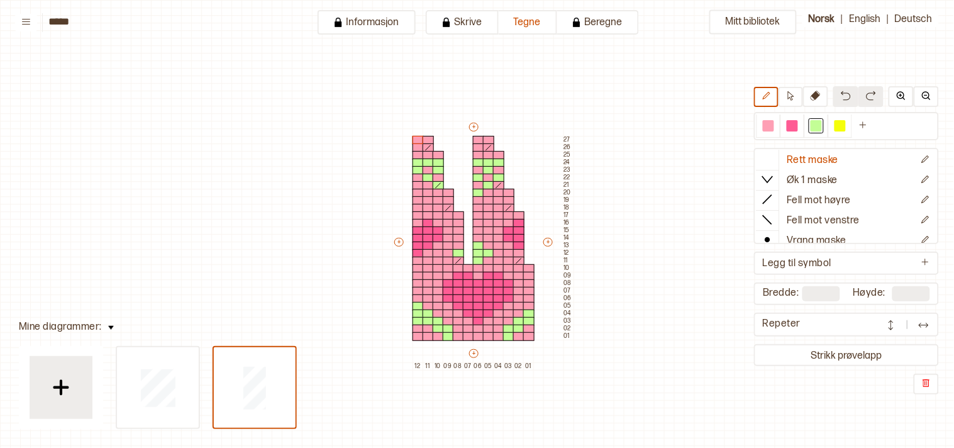
scroll to position [26, 11]
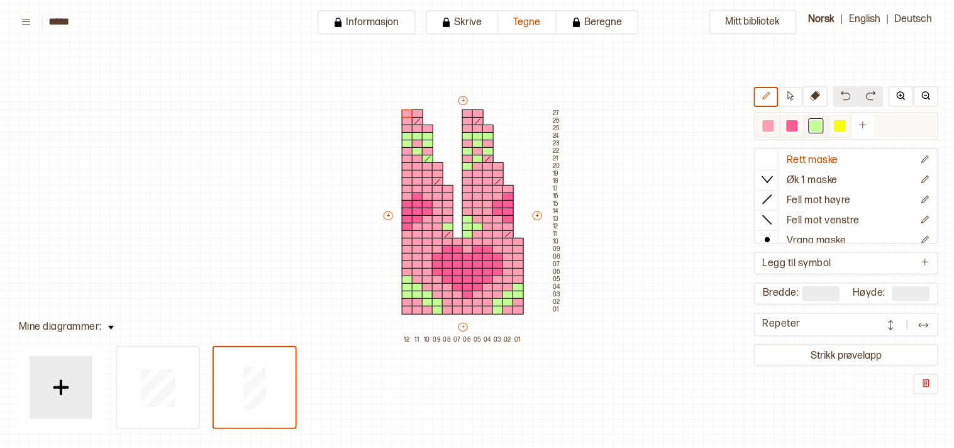
click at [772, 123] on div at bounding box center [767, 125] width 11 height 11
click at [514, 293] on div "+ + + + 12 11 10 09 08 07 06 05 04 03 02 01 27 26 25 24 23 22 21 20 19 18 17 16…" at bounding box center [472, 218] width 181 height 249
click at [426, 293] on div at bounding box center [427, 294] width 11 height 9
click at [821, 128] on div at bounding box center [815, 125] width 11 height 11
click at [402, 300] on div at bounding box center [407, 302] width 11 height 9
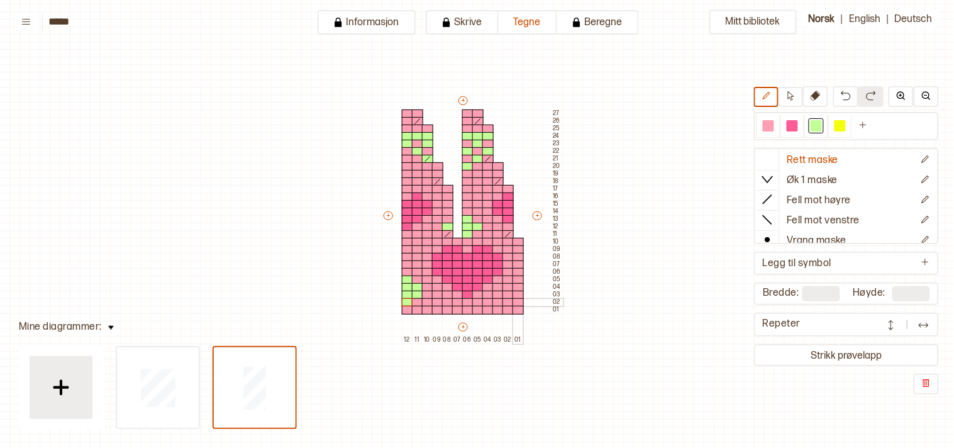
click at [514, 298] on div at bounding box center [517, 302] width 11 height 9
click at [512, 292] on div at bounding box center [517, 294] width 11 height 9
click at [515, 285] on div at bounding box center [517, 287] width 11 height 9
click at [769, 126] on div at bounding box center [768, 125] width 15 height 15
click at [518, 300] on div at bounding box center [517, 302] width 11 height 9
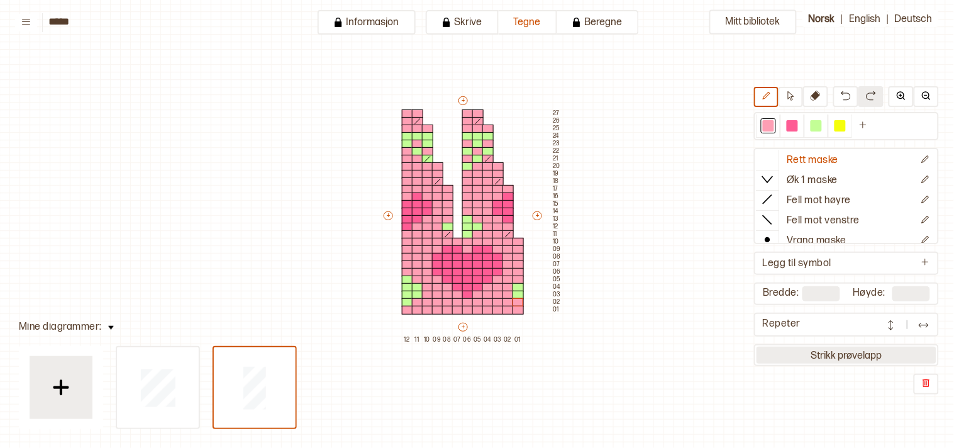
click at [842, 350] on button "Strikk prøvelapp" at bounding box center [846, 354] width 180 height 17
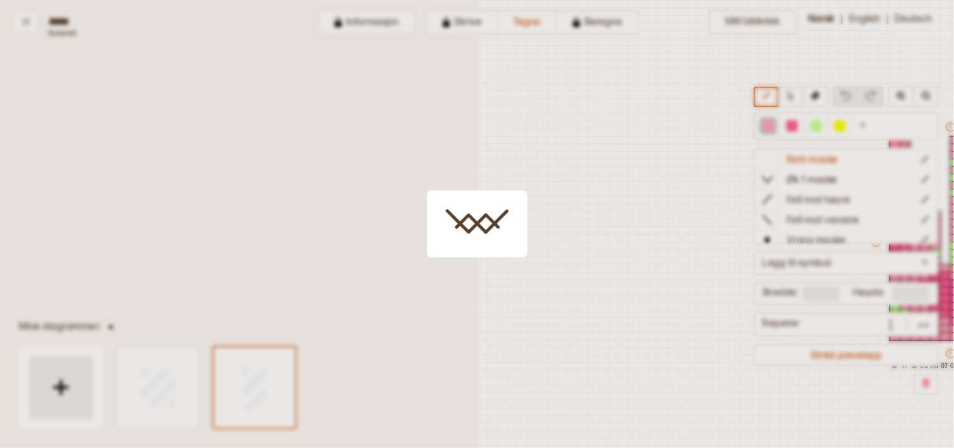
scroll to position [26, 340]
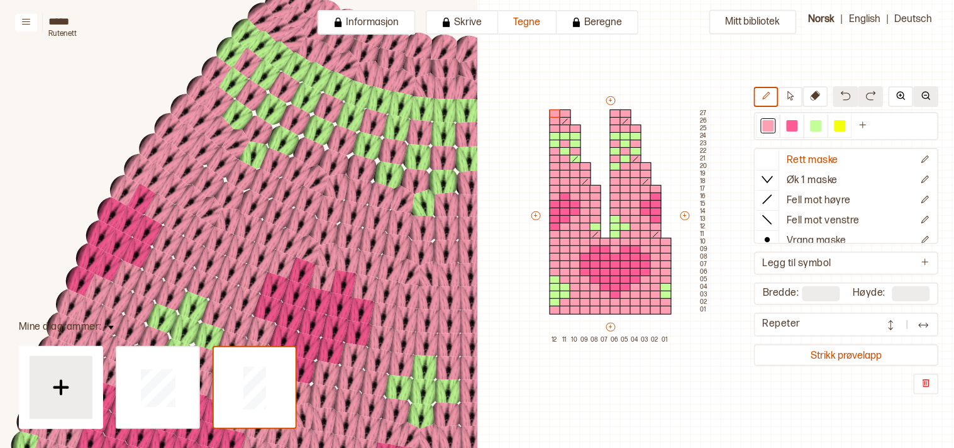
click at [922, 97] on img at bounding box center [926, 96] width 10 height 10
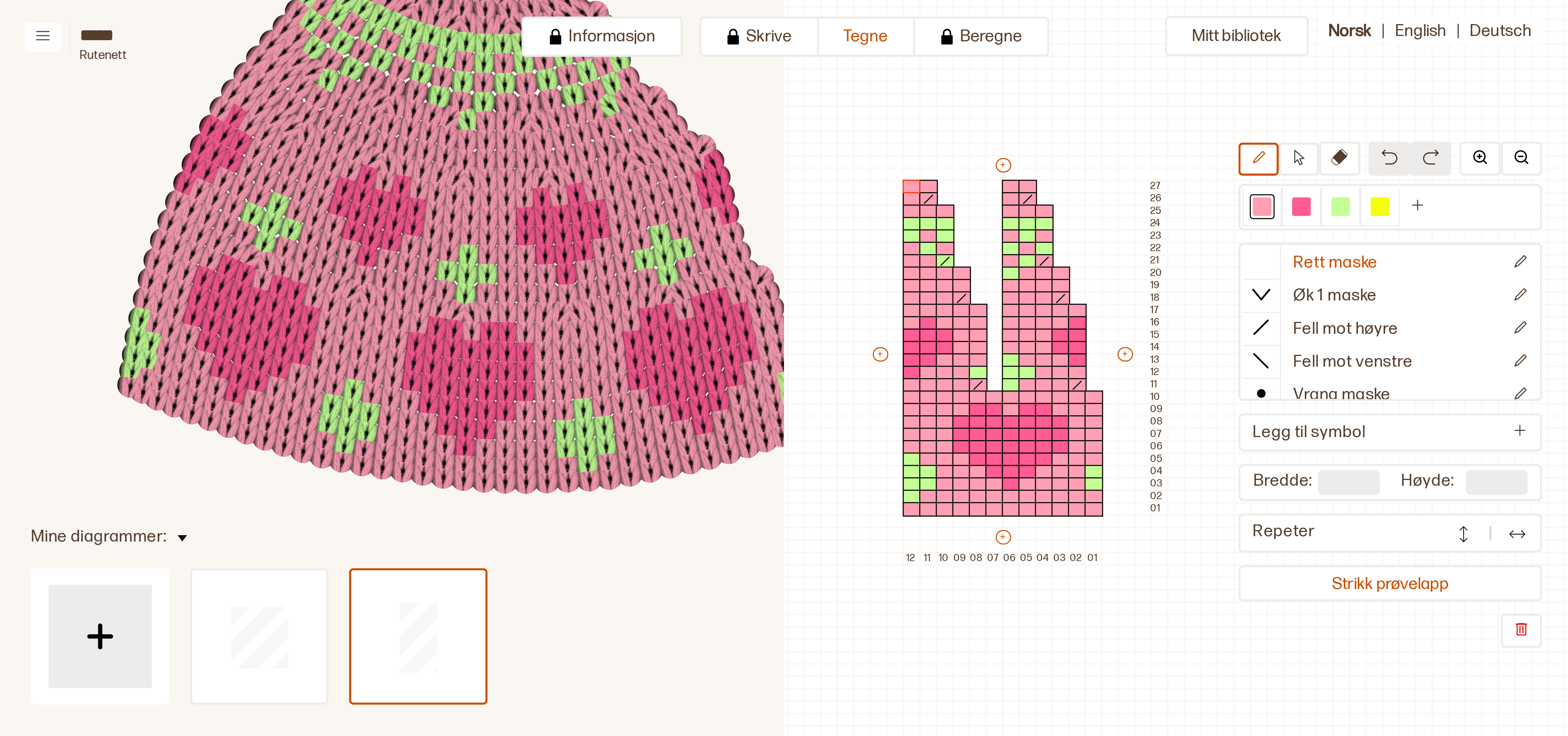
scroll to position [154, 250]
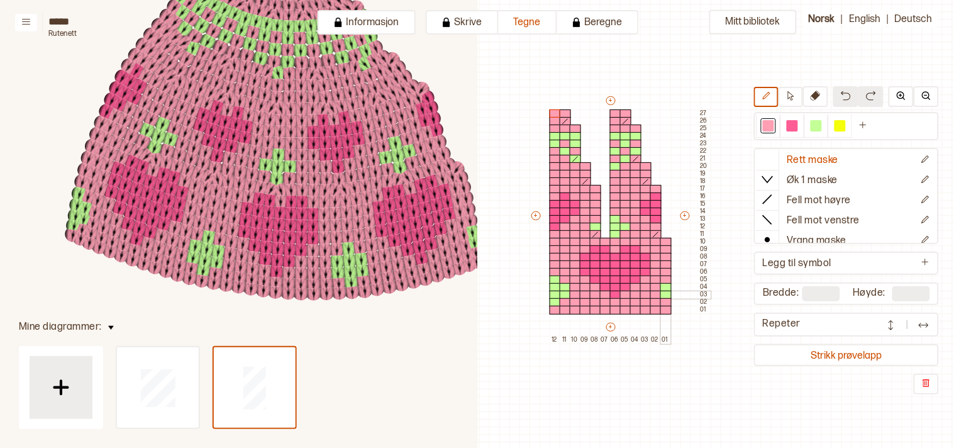
click at [662, 291] on div at bounding box center [665, 294] width 11 height 9
click at [551, 302] on div at bounding box center [554, 302] width 11 height 9
click at [568, 291] on div at bounding box center [564, 294] width 11 height 9
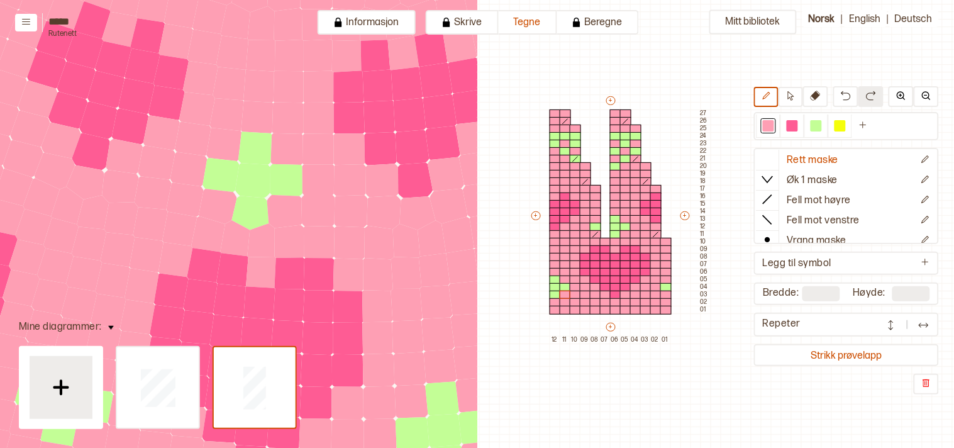
click at [295, 159] on circle at bounding box center [287, 149] width 44 height 44
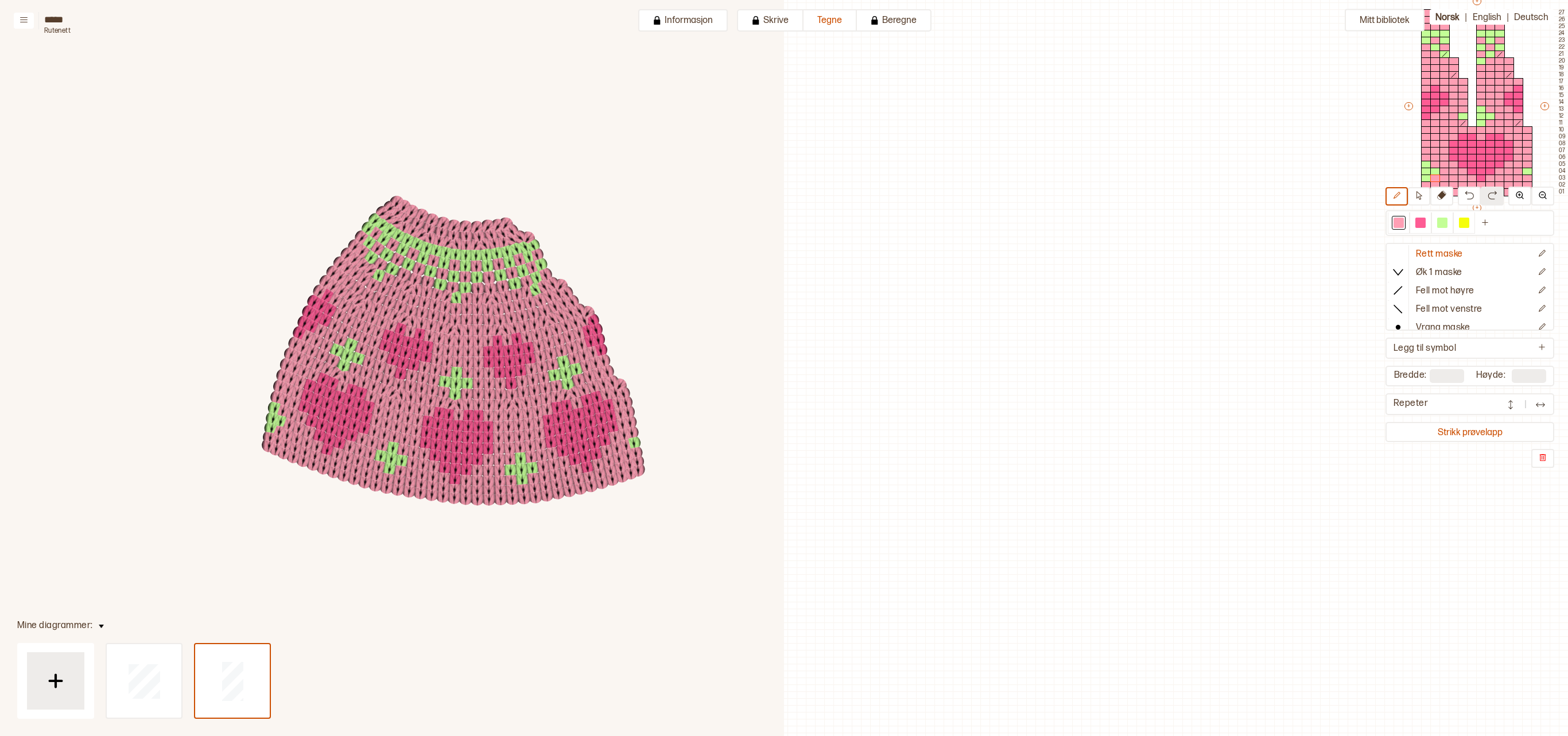
scroll to position [272, 89]
drag, startPoint x: 1083, startPoint y: 718, endPoint x: 1271, endPoint y: 689, distance: 190.2
click at [870, 408] on div "Mitt bibliotek Rett maske Øk 1 maske Fell mot høyre Fell mot venstre Vrang mask…" at bounding box center [1479, 464] width 1568 height 1472
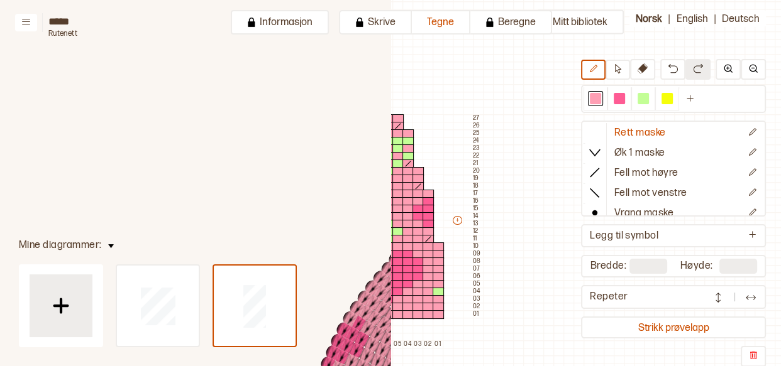
scroll to position [22, 382]
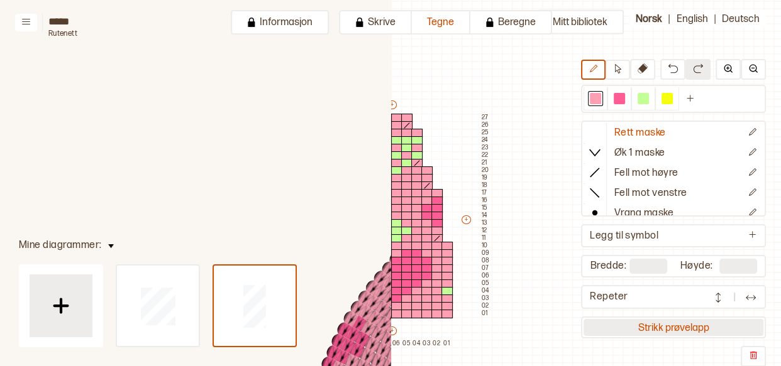
click at [634, 326] on button "Strikk prøvelapp" at bounding box center [673, 327] width 180 height 17
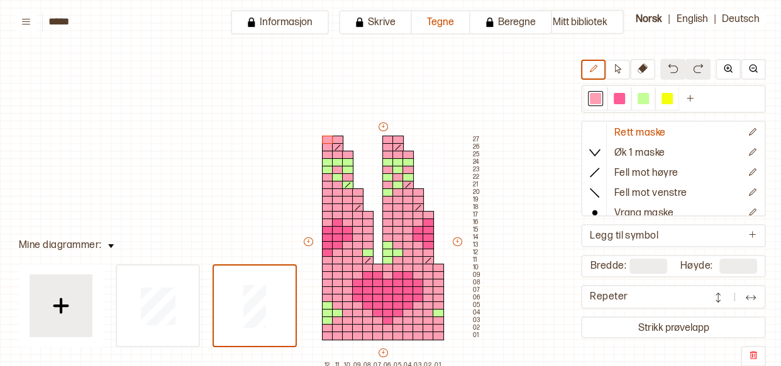
scroll to position [66, 6]
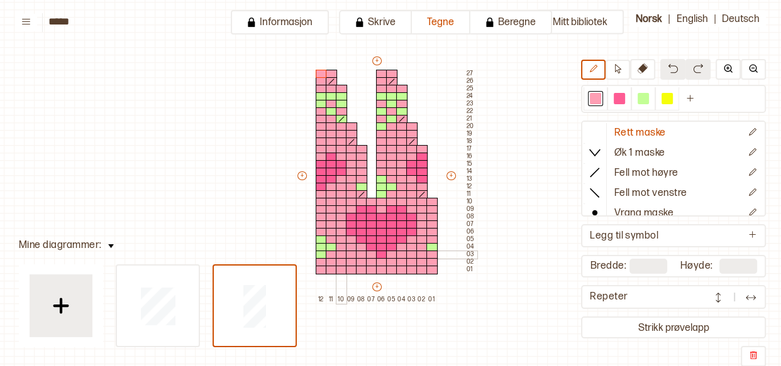
click at [343, 255] on div at bounding box center [341, 255] width 11 height 9
click at [648, 101] on div at bounding box center [642, 98] width 11 height 11
click at [340, 255] on div at bounding box center [341, 255] width 11 height 9
click at [416, 256] on div at bounding box center [421, 255] width 11 height 9
click at [596, 93] on div at bounding box center [595, 98] width 11 height 11
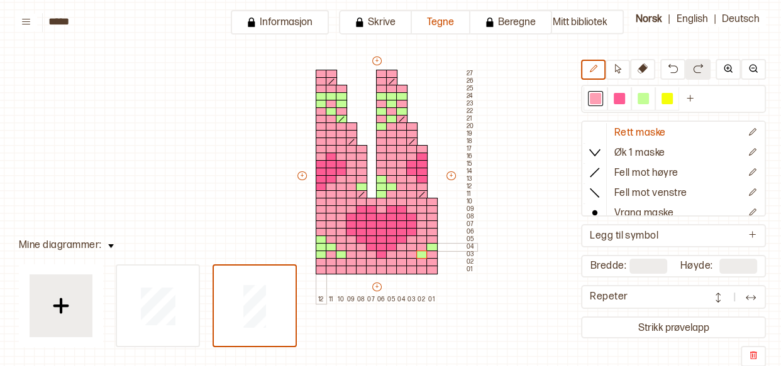
click at [319, 245] on div at bounding box center [321, 247] width 11 height 9
click at [646, 324] on button "Strikk prøvelapp" at bounding box center [673, 327] width 180 height 17
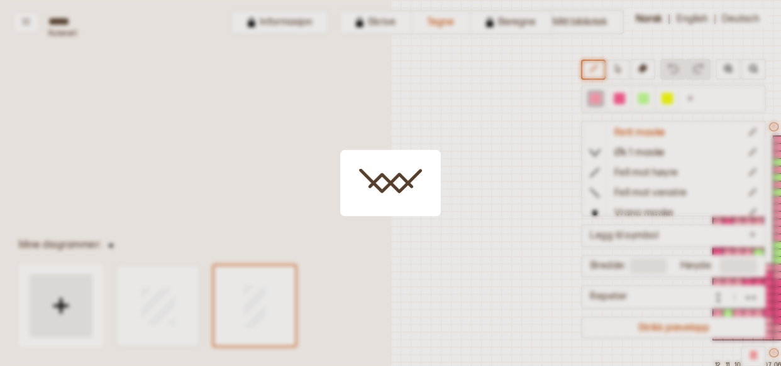
scroll to position [66, 292]
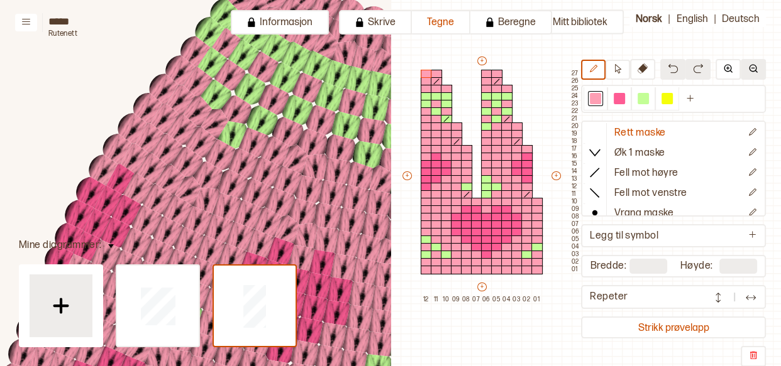
click at [761, 67] on button at bounding box center [752, 69] width 25 height 21
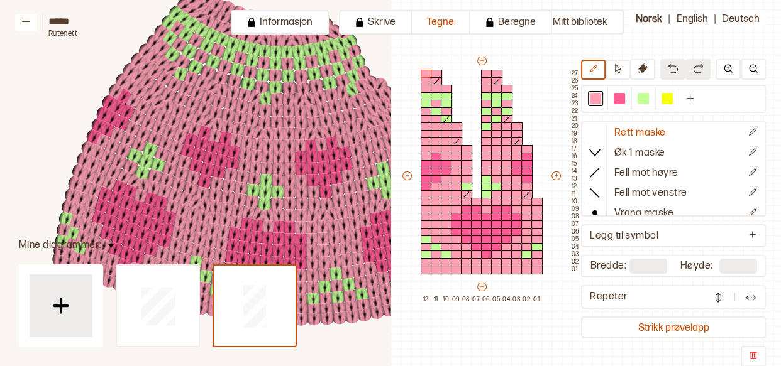
scroll to position [186, 326]
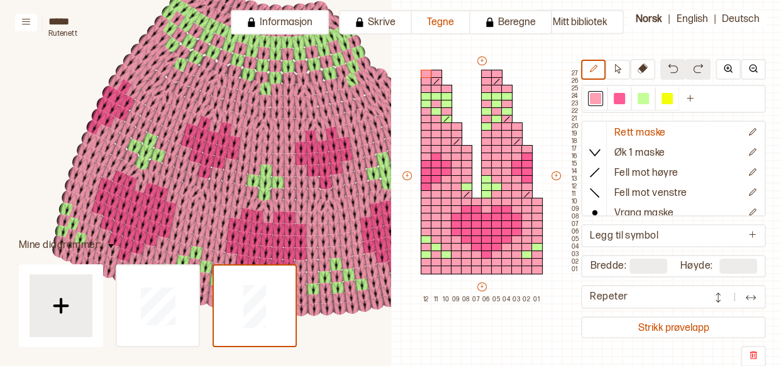
click at [380, 148] on circle at bounding box center [380, 147] width 19 height 19
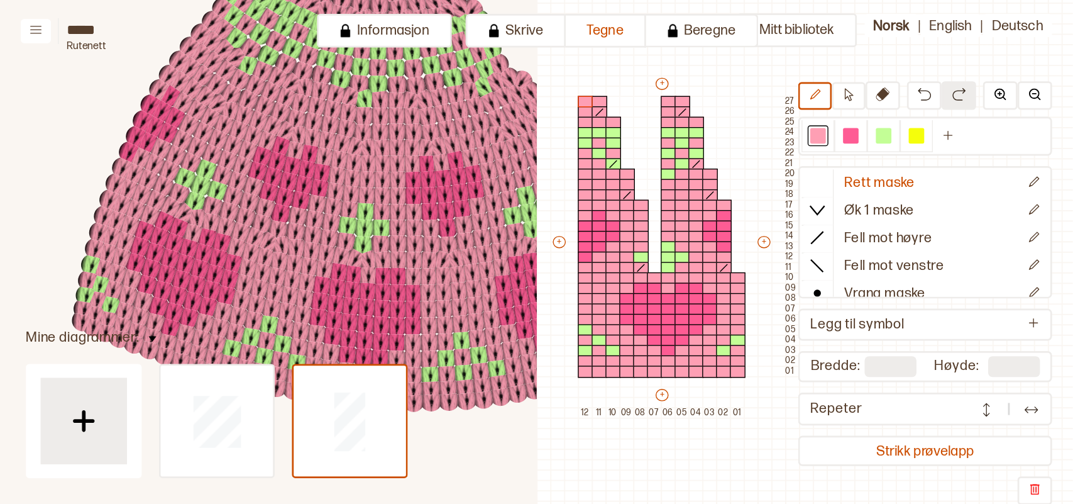
scroll to position [204, 326]
click at [598, 101] on div at bounding box center [595, 98] width 11 height 11
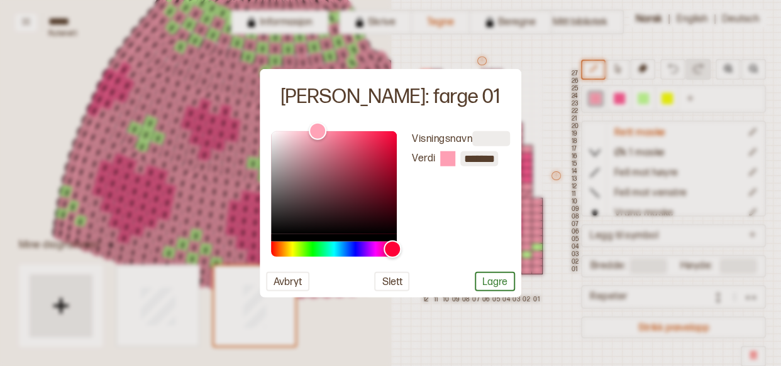
click at [440, 323] on div at bounding box center [390, 183] width 781 height 366
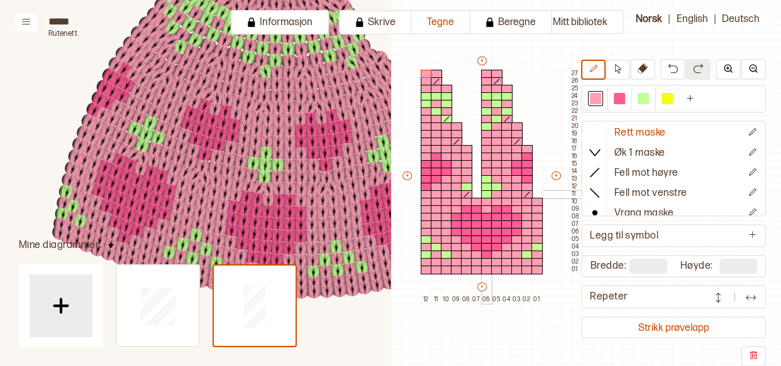
click at [485, 192] on div at bounding box center [486, 194] width 11 height 9
click at [484, 184] on div at bounding box center [486, 187] width 11 height 9
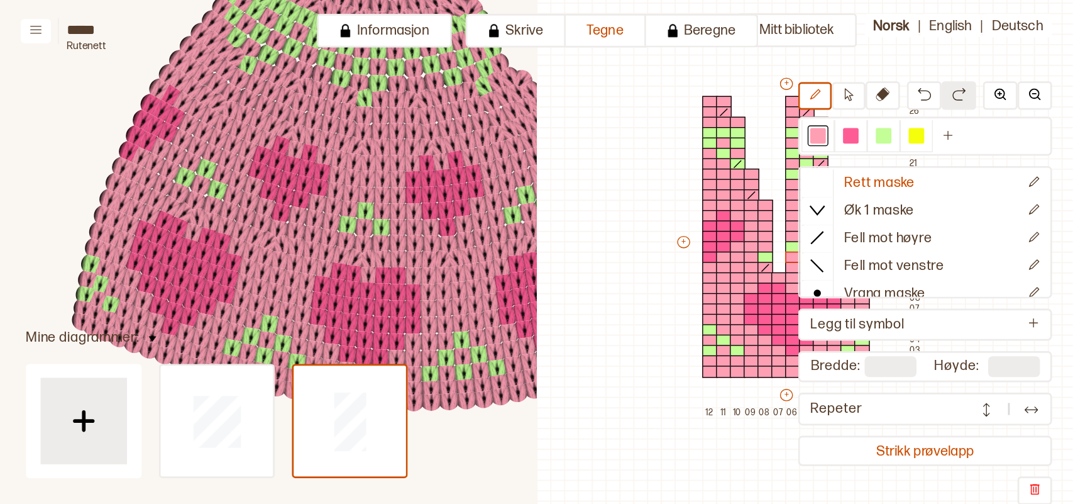
scroll to position [66, 292]
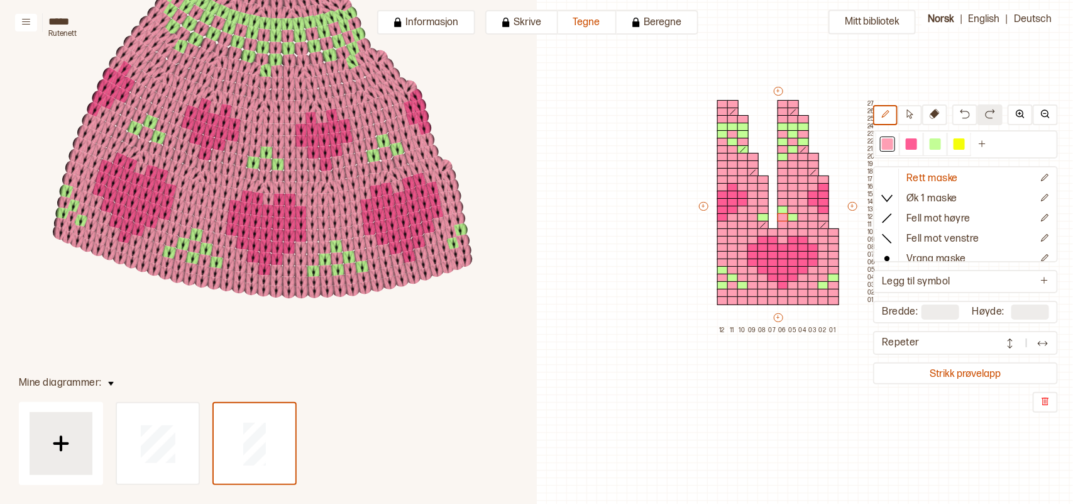
drag, startPoint x: 530, startPoint y: 319, endPoint x: 514, endPoint y: 351, distance: 35.4
click at [514, 351] on icon at bounding box center [454, 162] width 1561 height 733
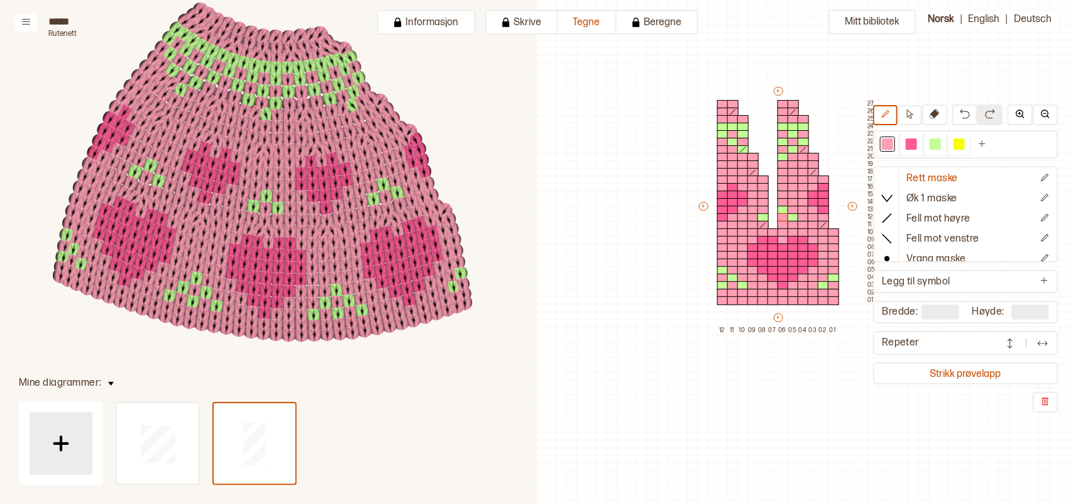
scroll to position [153, 326]
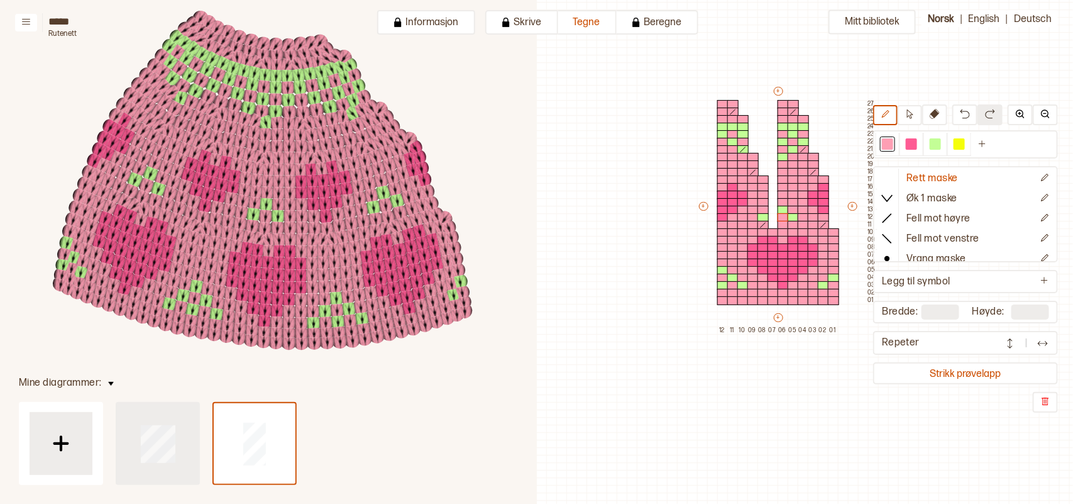
type input "**"
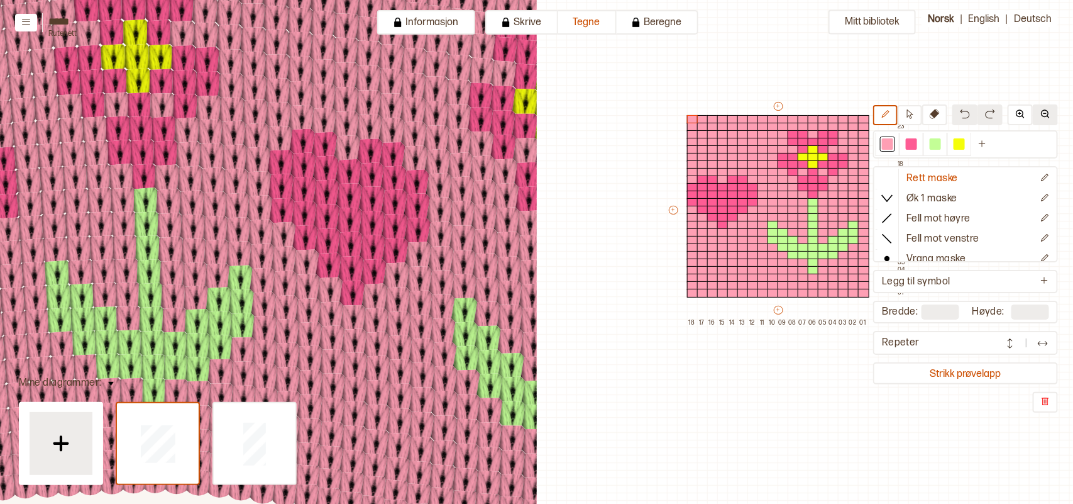
click at [953, 117] on img at bounding box center [1045, 114] width 10 height 10
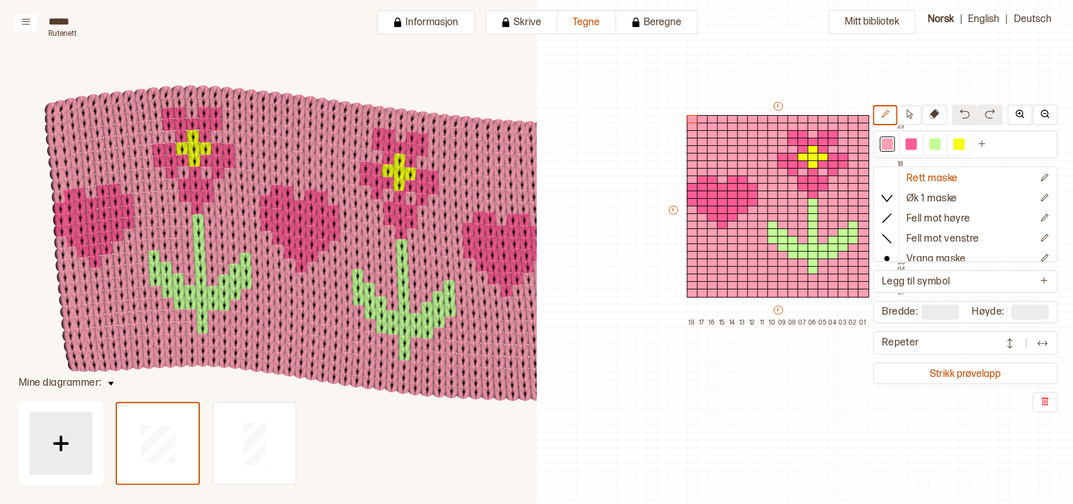
scroll to position [212, 574]
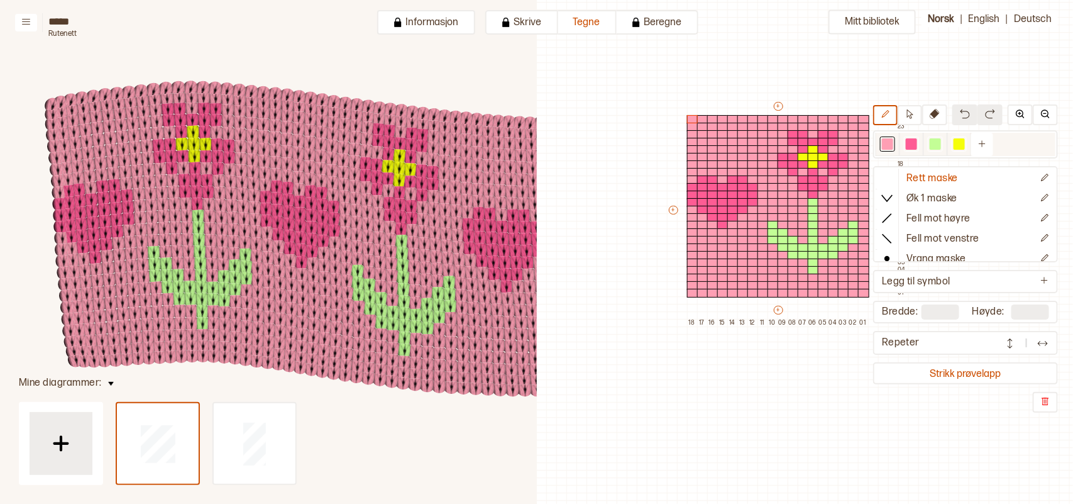
click at [940, 142] on div at bounding box center [935, 143] width 11 height 11
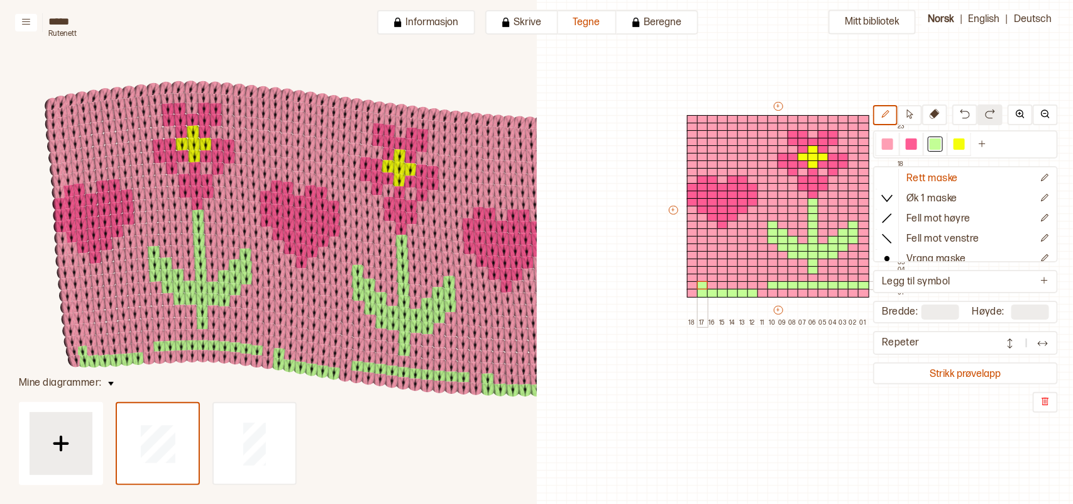
drag, startPoint x: 866, startPoint y: 283, endPoint x: 701, endPoint y: 288, distance: 164.8
click at [700, 287] on div "+ + + + 18 17 16 15 14 13 12 11 10 09 08 07 06 05 04 03 02 01 24 23 22 21 20 19…" at bounding box center [787, 213] width 241 height 226
drag, startPoint x: 762, startPoint y: 286, endPoint x: 688, endPoint y: 282, distance: 74.3
click at [688, 282] on div "+ + + + 18 17 16 15 14 13 12 11 10 09 08 07 06 05 04 03 02 01 24 23 22 21 20 19…" at bounding box center [787, 213] width 241 height 226
click at [891, 145] on div at bounding box center [887, 143] width 11 height 11
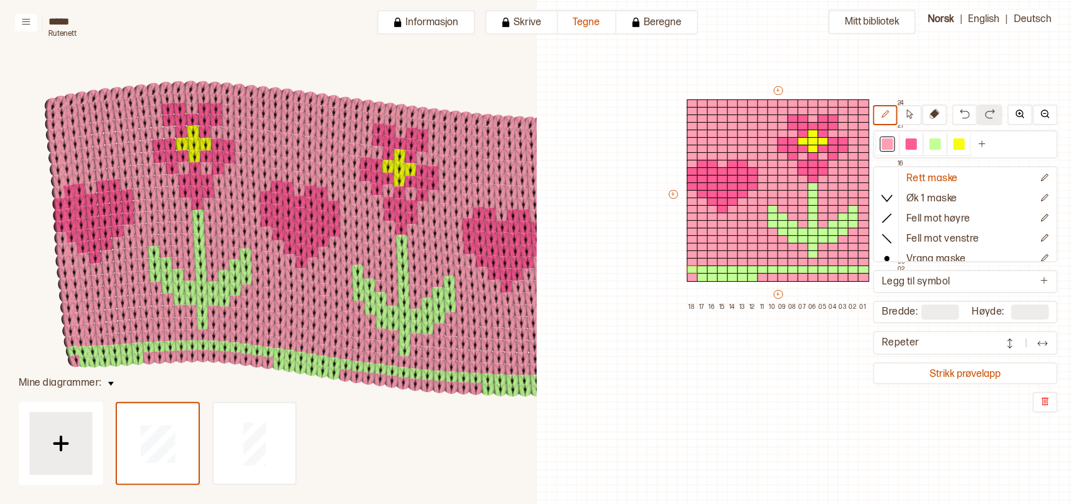
scroll to position [82, 292]
drag, startPoint x: 747, startPoint y: 274, endPoint x: 696, endPoint y: 277, distance: 50.4
click at [696, 277] on div "+ + + + 18 17 16 15 14 13 12 11 10 09 08 07 06 05 04 03 02 01 24 23 22 21 20 19…" at bounding box center [787, 197] width 241 height 226
click at [720, 245] on div at bounding box center [722, 246] width 11 height 9
click at [941, 142] on div at bounding box center [935, 143] width 11 height 11
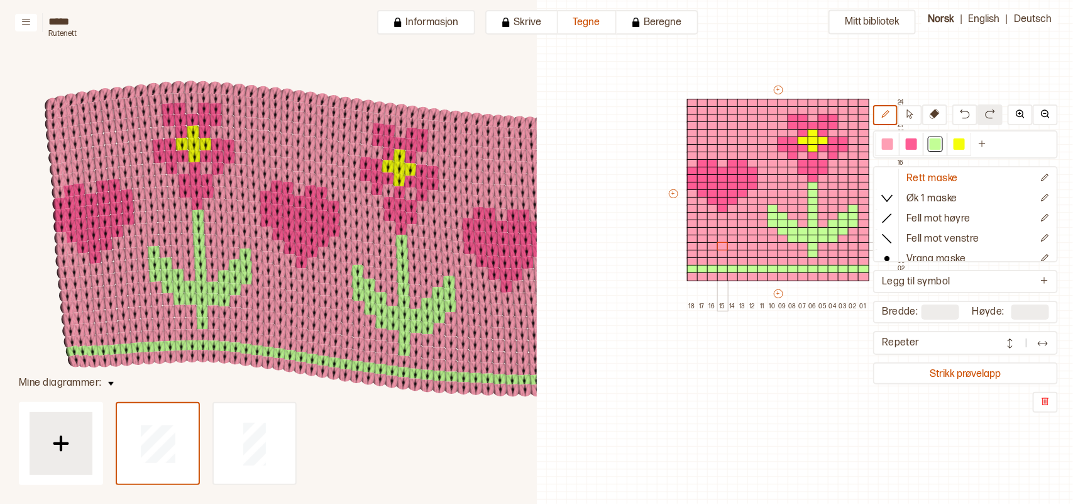
click at [723, 242] on div at bounding box center [722, 246] width 11 height 9
click at [730, 253] on div at bounding box center [732, 254] width 11 height 9
click at [712, 250] on div at bounding box center [712, 254] width 11 height 9
click at [721, 259] on div at bounding box center [722, 261] width 11 height 9
click at [703, 261] on div at bounding box center [702, 261] width 11 height 9
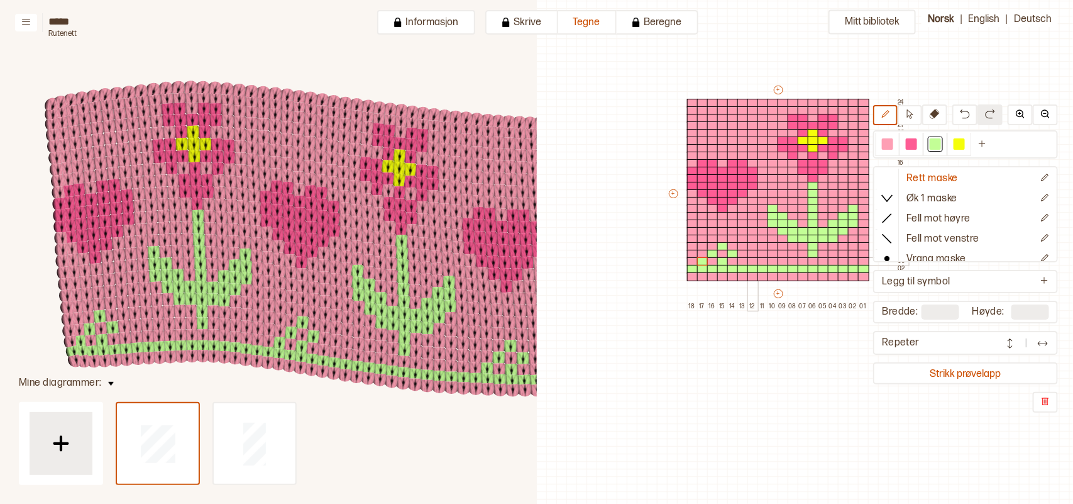
click at [744, 257] on div at bounding box center [742, 261] width 11 height 9
click at [893, 148] on div at bounding box center [887, 143] width 11 height 11
drag, startPoint x: 739, startPoint y: 250, endPoint x: 710, endPoint y: 255, distance: 28.7
click at [709, 256] on div "+ + + + 18 17 16 15 14 13 12 11 10 09 08 07 06 05 04 03 02 01 24 23 22 21 20 19…" at bounding box center [787, 197] width 241 height 226
click at [722, 245] on div at bounding box center [722, 246] width 11 height 9
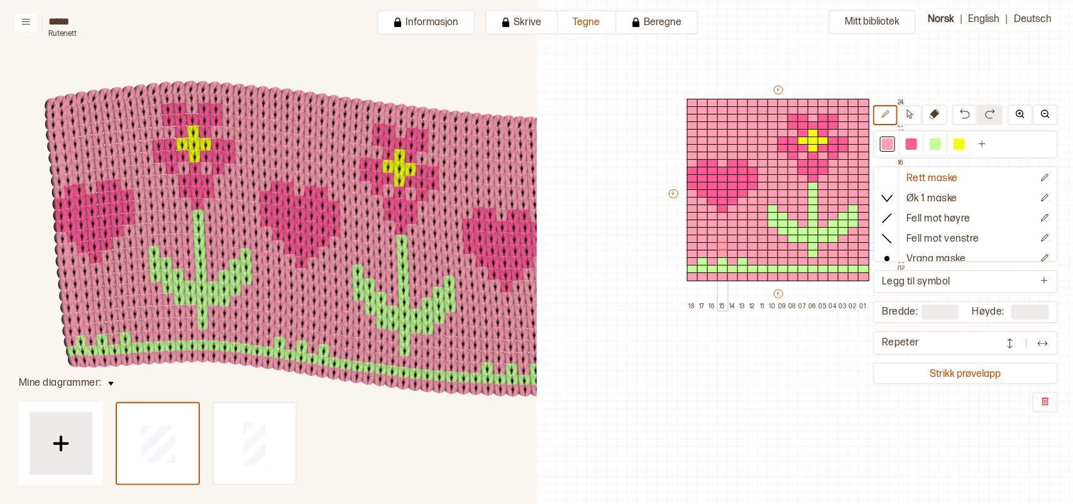
click at [723, 243] on div at bounding box center [722, 246] width 11 height 9
click at [720, 260] on div at bounding box center [722, 261] width 11 height 9
click at [701, 259] on div at bounding box center [702, 261] width 11 height 9
click at [740, 258] on div at bounding box center [742, 261] width 11 height 9
click at [941, 141] on div at bounding box center [935, 143] width 11 height 11
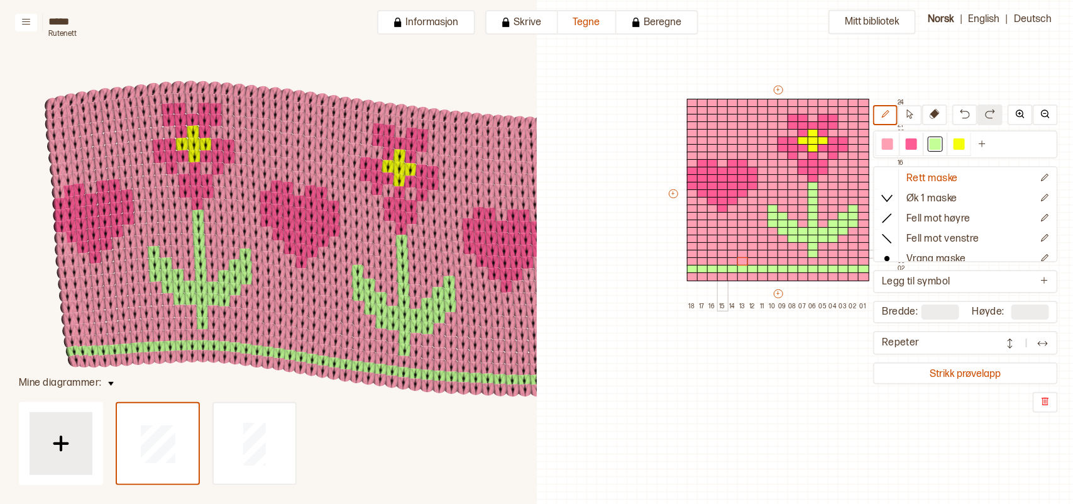
click at [721, 253] on div at bounding box center [722, 254] width 11 height 9
click at [722, 238] on div at bounding box center [722, 238] width 11 height 9
click at [710, 244] on div at bounding box center [712, 246] width 11 height 9
click at [730, 246] on div at bounding box center [732, 246] width 11 height 9
click at [701, 255] on div at bounding box center [702, 254] width 11 height 9
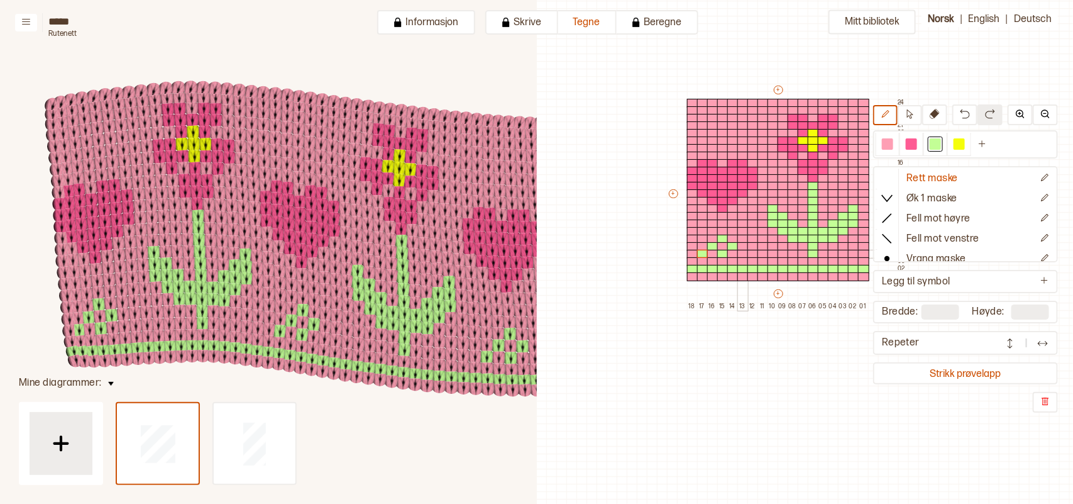
click at [742, 253] on div at bounding box center [742, 254] width 11 height 9
drag, startPoint x: 691, startPoint y: 260, endPoint x: 703, endPoint y: 261, distance: 11.5
click at [690, 260] on div at bounding box center [692, 261] width 11 height 9
drag, startPoint x: 713, startPoint y: 259, endPoint x: 722, endPoint y: 260, distance: 8.2
click at [714, 259] on div at bounding box center [712, 261] width 11 height 9
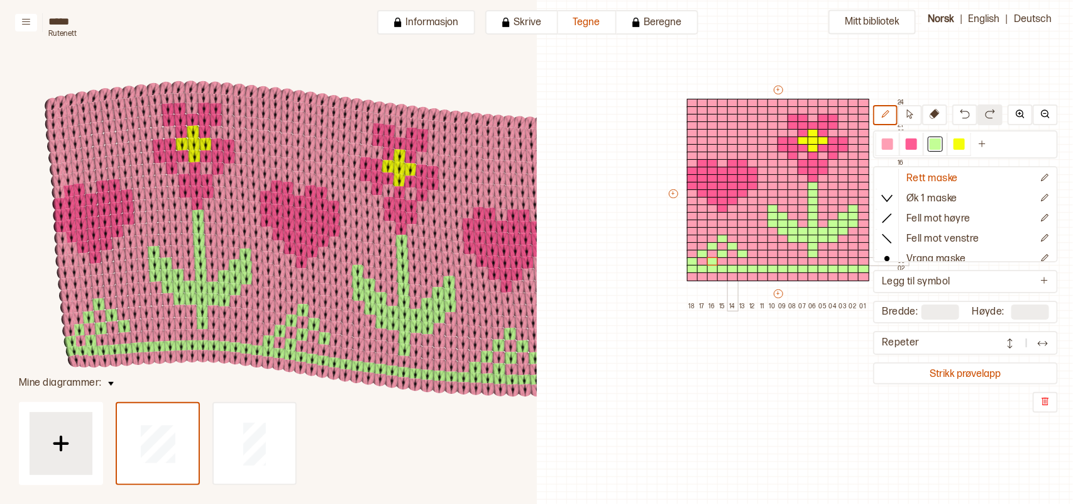
click at [731, 257] on div at bounding box center [732, 261] width 11 height 9
click at [756, 261] on div at bounding box center [752, 261] width 11 height 9
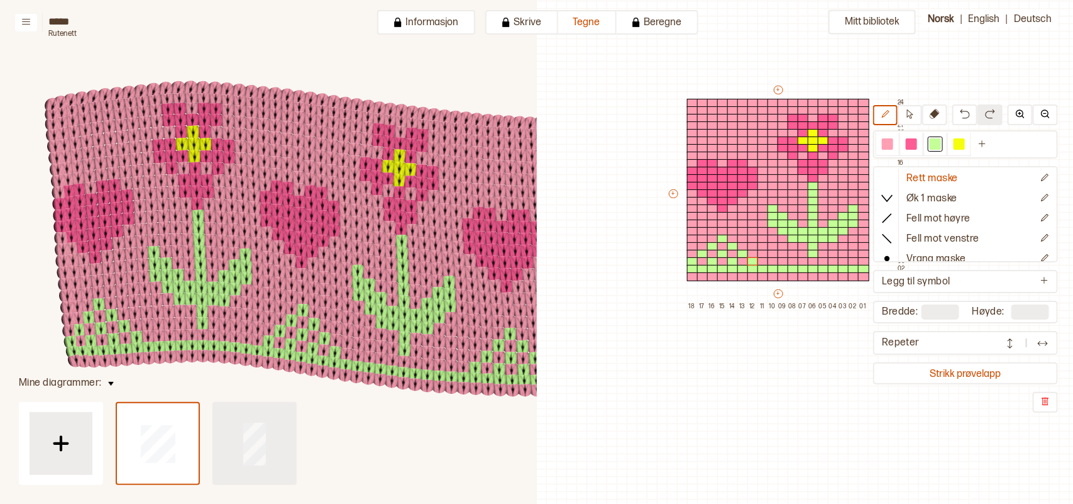
type input "**"
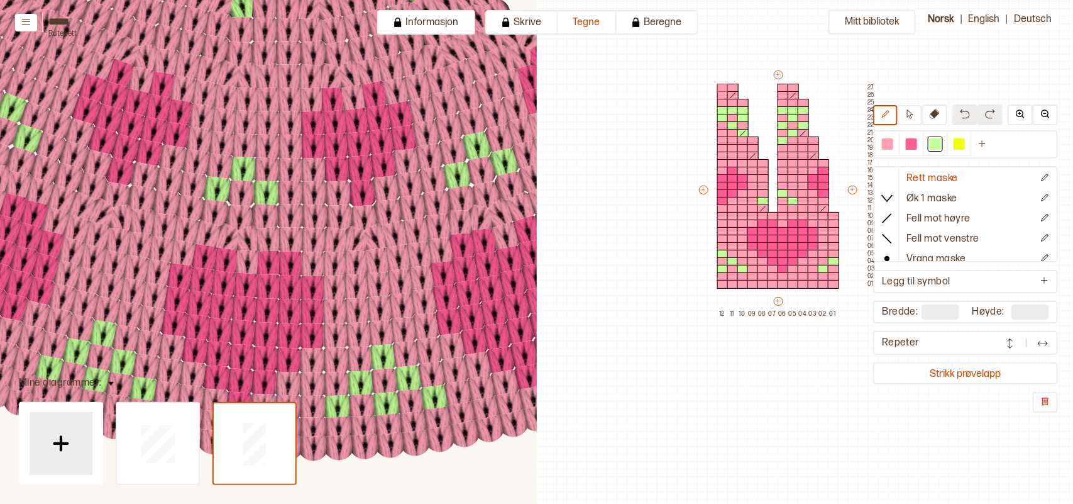
scroll to position [212, 170]
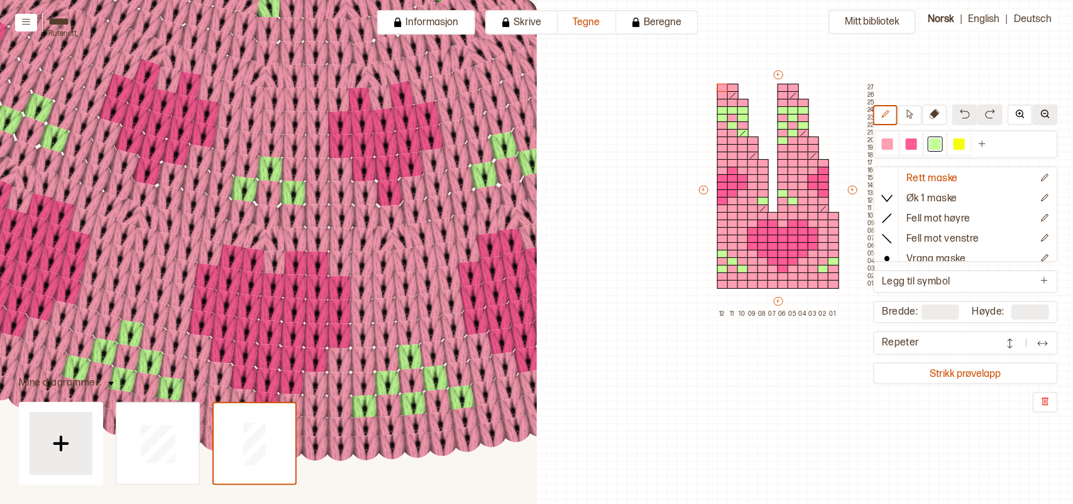
click at [1049, 112] on img at bounding box center [1045, 114] width 10 height 10
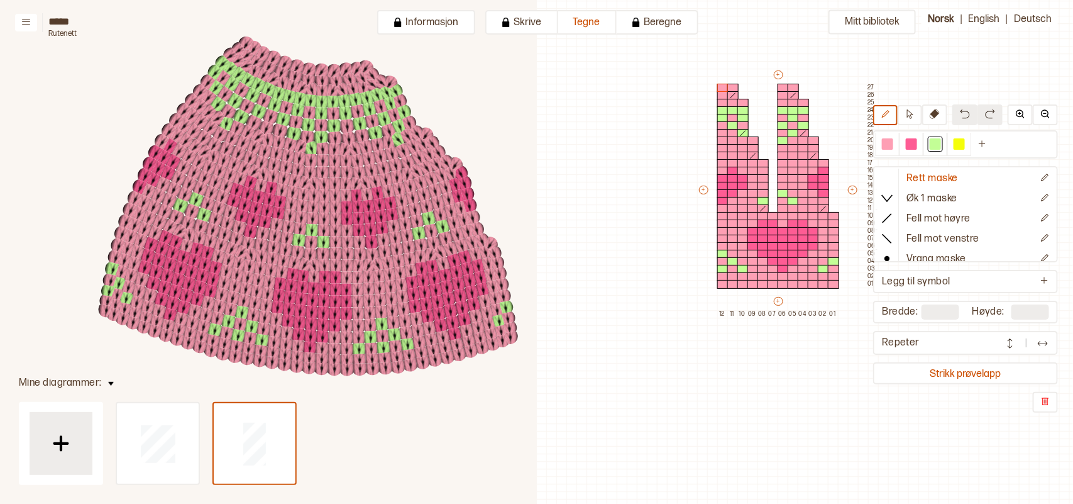
scroll to position [212, 451]
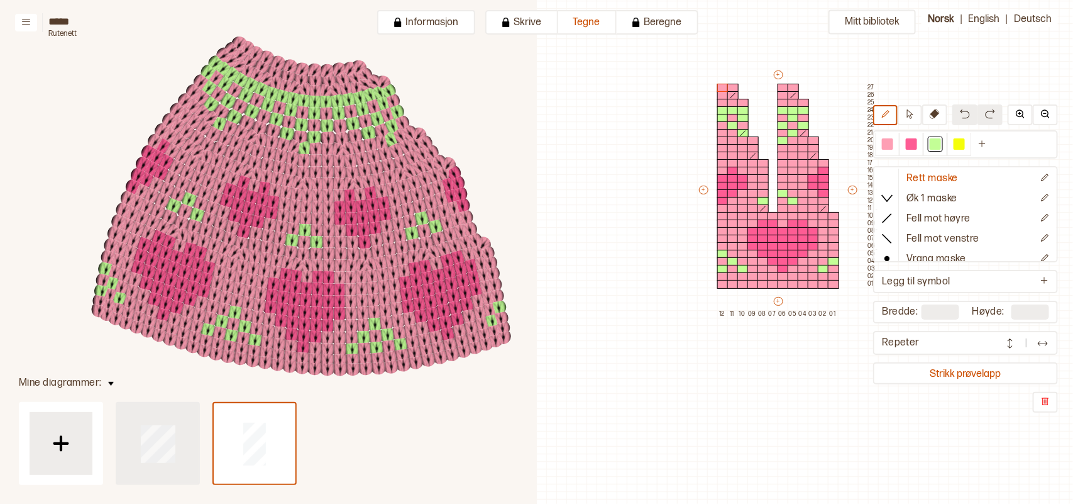
type input "**"
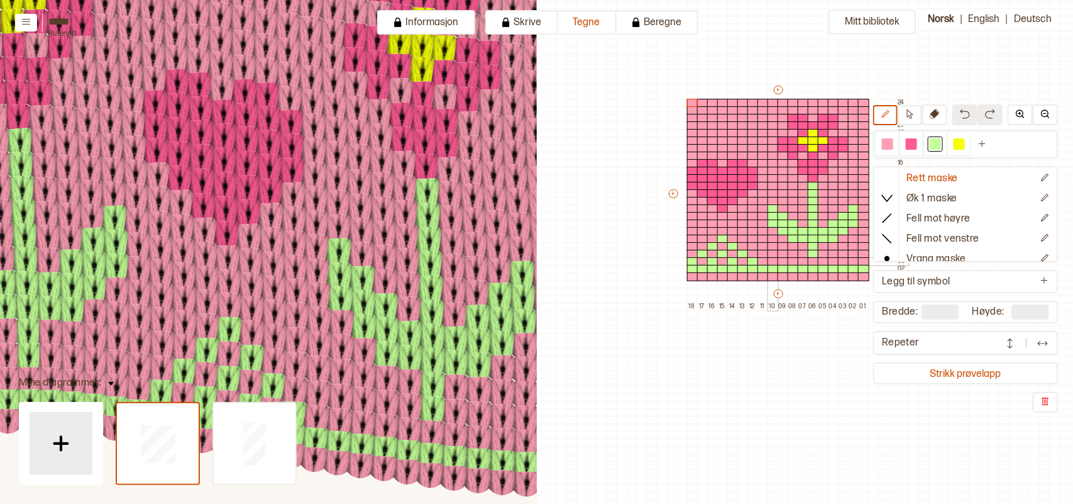
click at [771, 259] on div at bounding box center [773, 261] width 11 height 9
click at [796, 258] on div at bounding box center [793, 261] width 11 height 9
click at [813, 259] on div at bounding box center [813, 261] width 11 height 9
click at [833, 258] on div at bounding box center [833, 261] width 11 height 9
click at [858, 259] on div at bounding box center [863, 261] width 11 height 9
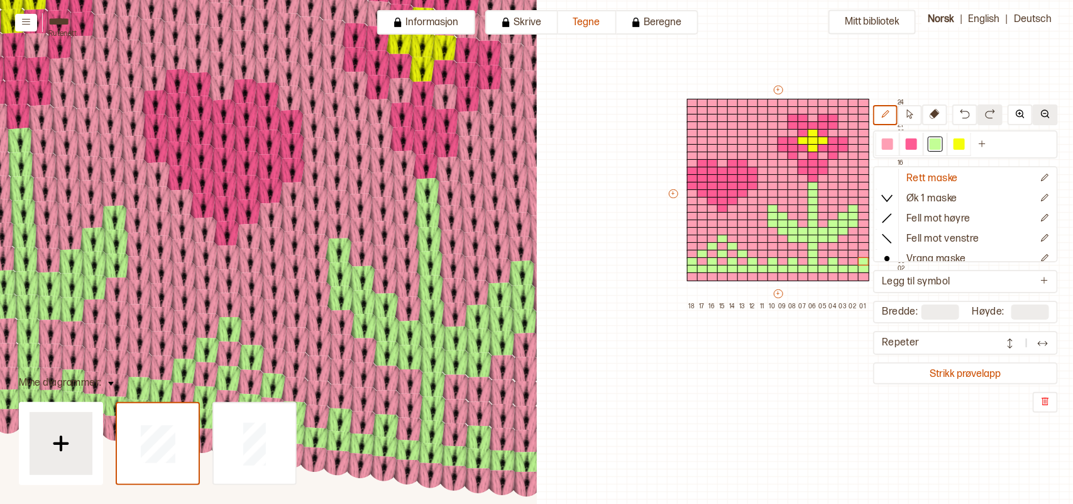
click at [1047, 113] on img at bounding box center [1045, 114] width 10 height 10
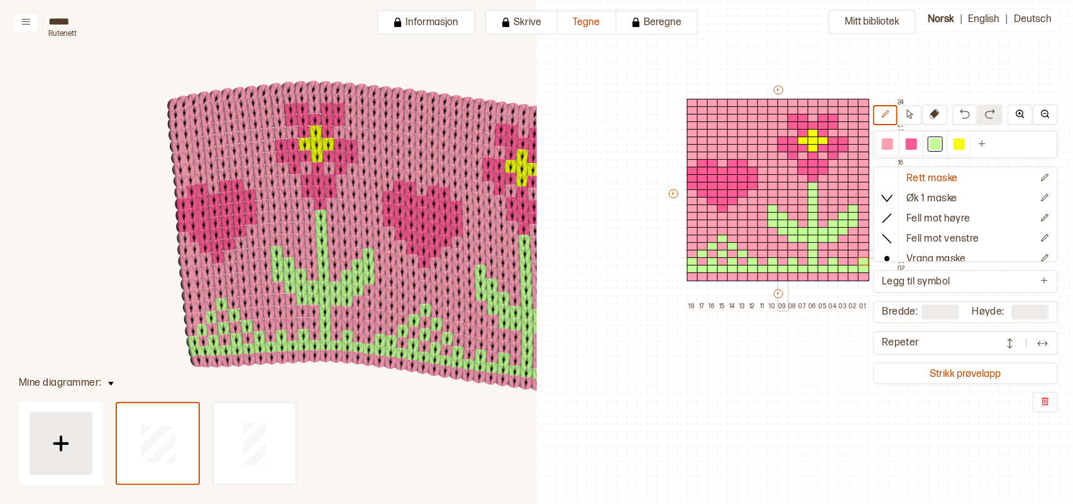
click at [781, 252] on div at bounding box center [783, 254] width 11 height 9
click at [811, 253] on div at bounding box center [813, 254] width 11 height 9
click at [802, 255] on div at bounding box center [803, 254] width 11 height 9
click at [759, 252] on div at bounding box center [762, 254] width 11 height 9
click at [823, 253] on div at bounding box center [823, 254] width 11 height 9
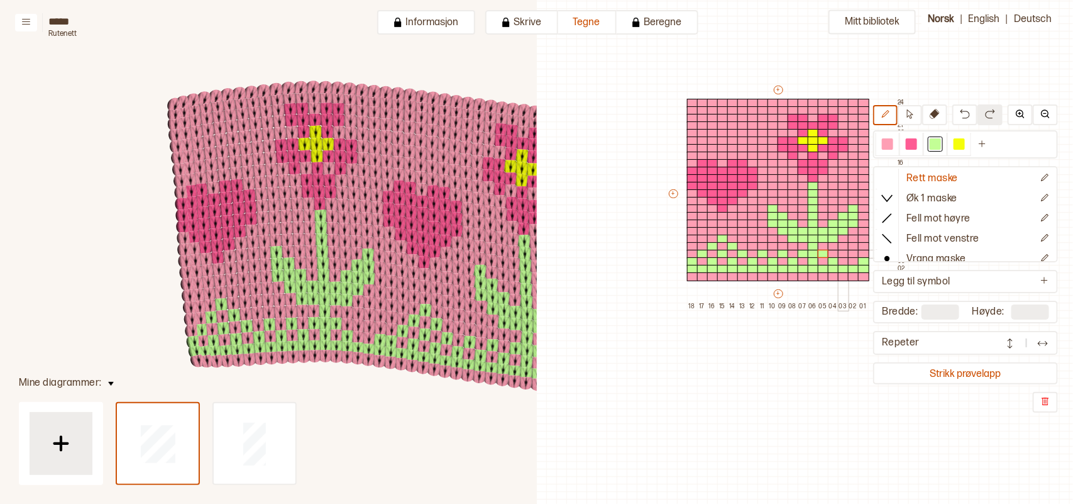
click at [840, 251] on div at bounding box center [843, 254] width 11 height 9
click at [852, 260] on div at bounding box center [853, 261] width 11 height 9
click at [861, 250] on div at bounding box center [863, 254] width 11 height 9
click at [886, 143] on div at bounding box center [887, 143] width 15 height 15
click at [860, 262] on div at bounding box center [863, 261] width 11 height 9
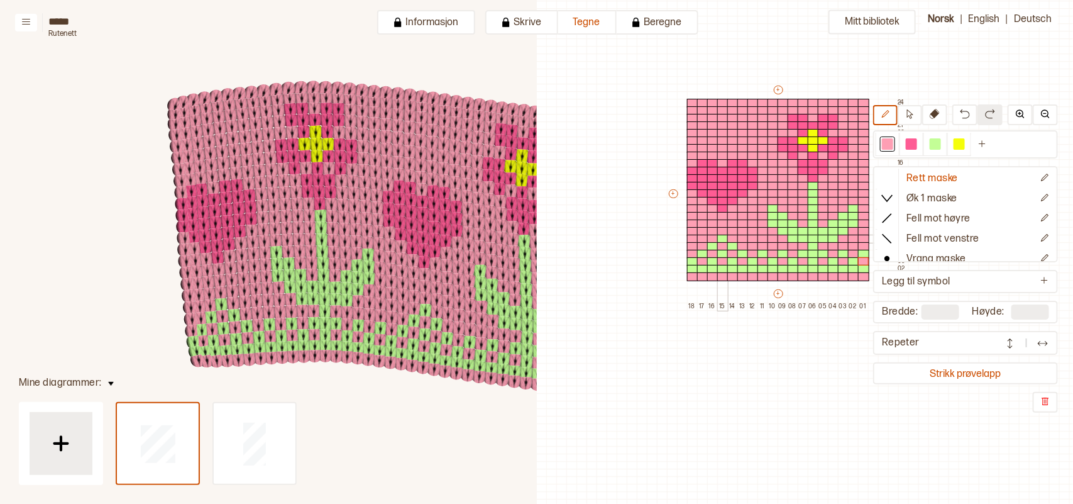
click at [724, 234] on div at bounding box center [722, 238] width 11 height 9
click at [734, 244] on div at bounding box center [732, 246] width 11 height 9
click at [708, 243] on div at bounding box center [712, 246] width 11 height 9
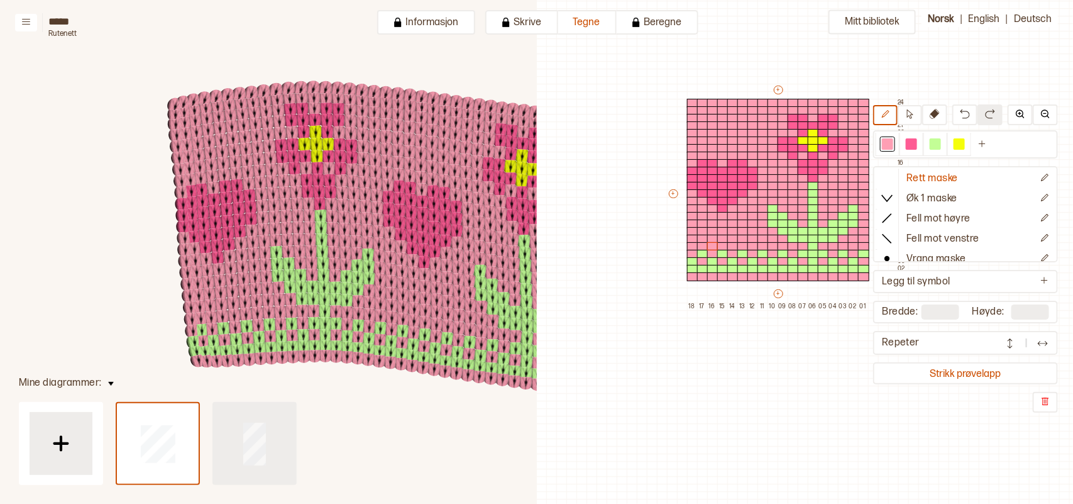
type input "**"
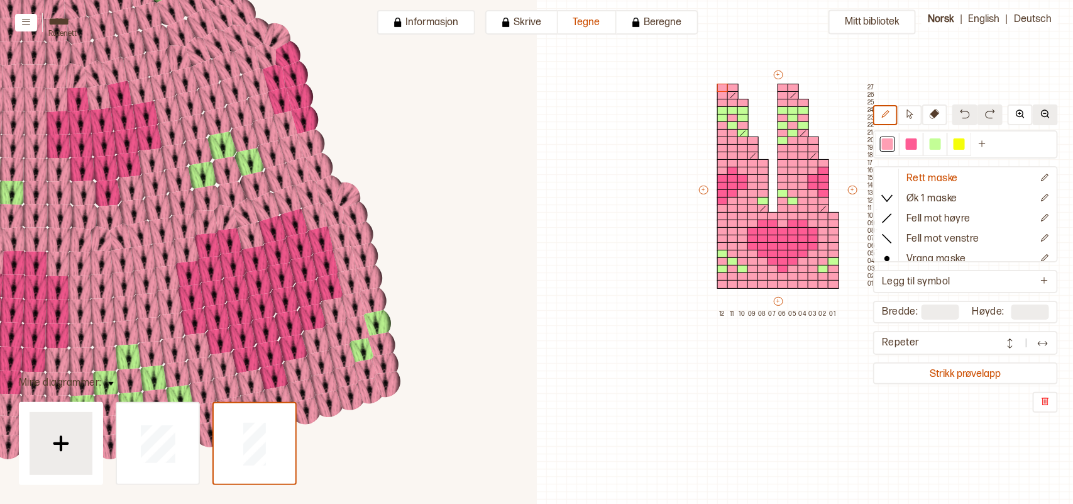
click at [1051, 110] on button at bounding box center [1045, 114] width 25 height 21
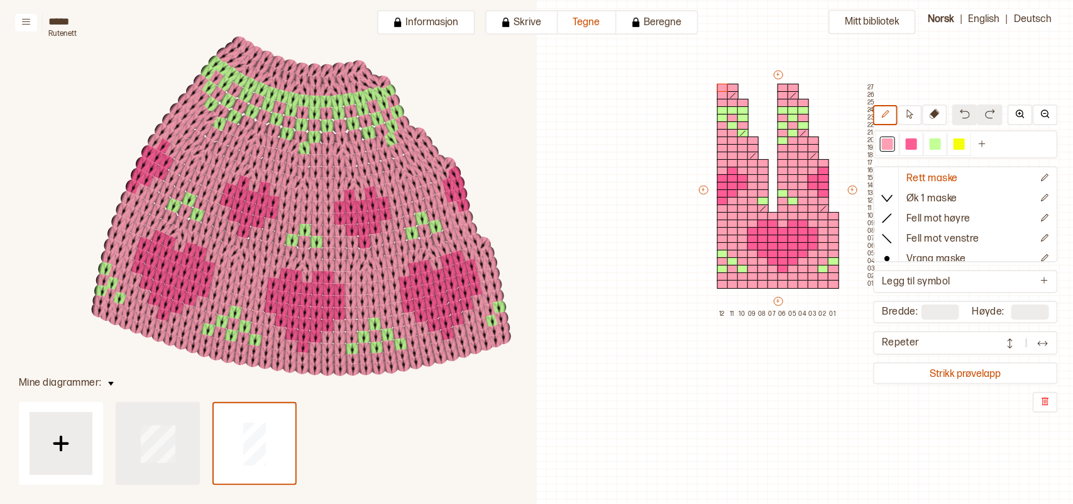
type input "**"
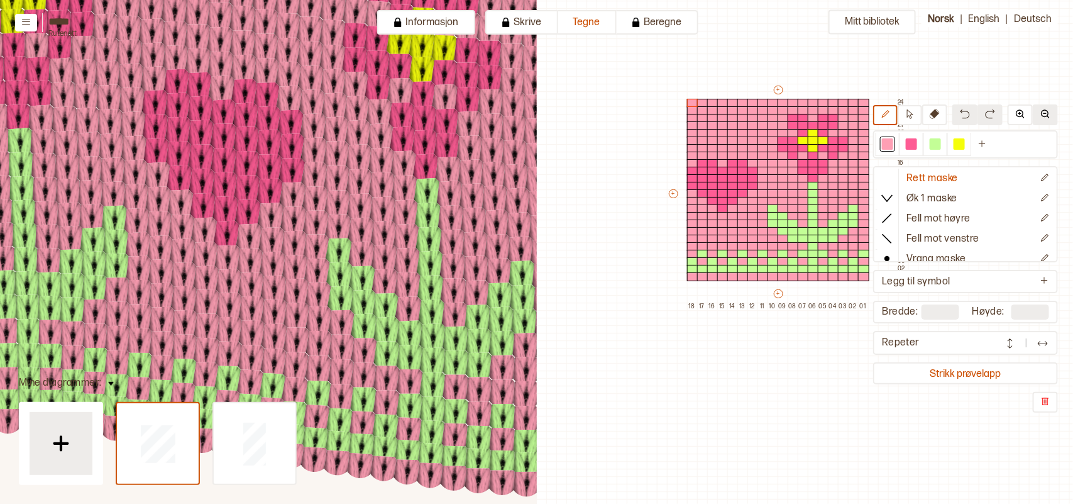
click at [1042, 111] on img at bounding box center [1045, 114] width 10 height 10
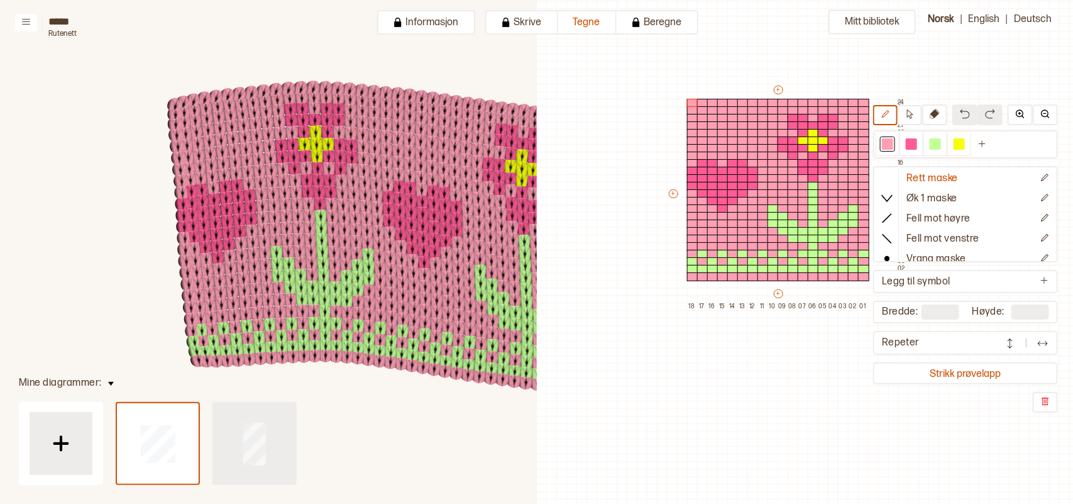
type input "**"
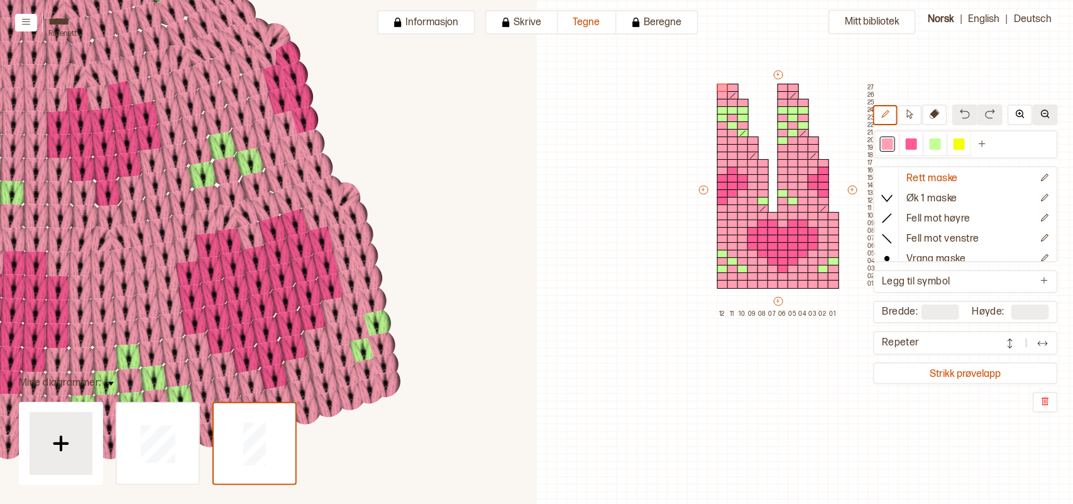
click at [1045, 111] on img at bounding box center [1045, 114] width 10 height 10
